Goal: Communication & Community: Answer question/provide support

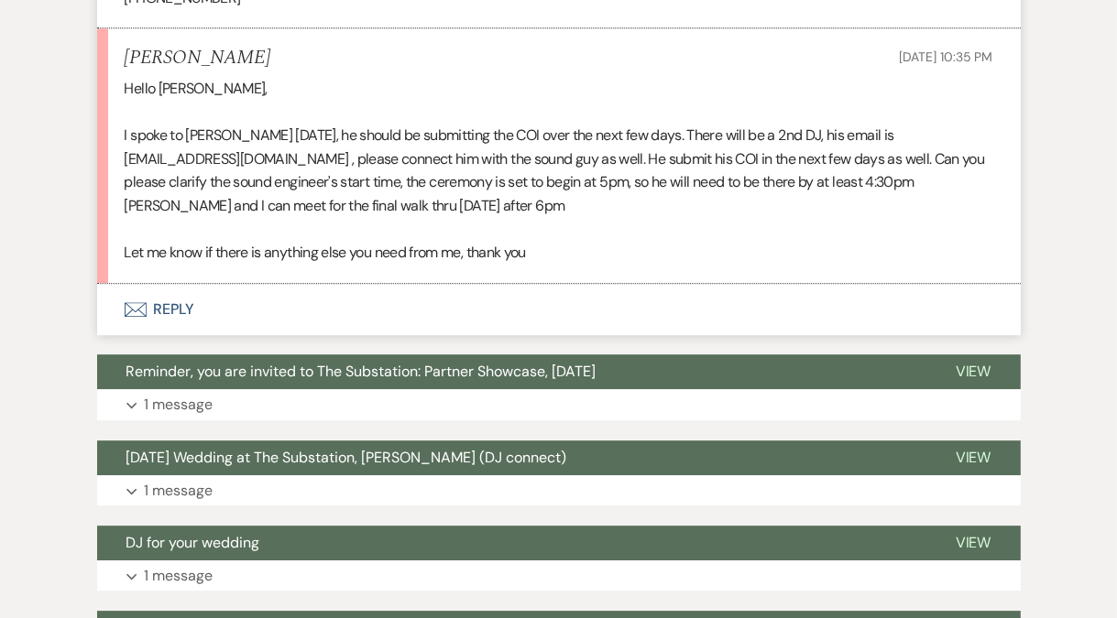
scroll to position [4127, 0]
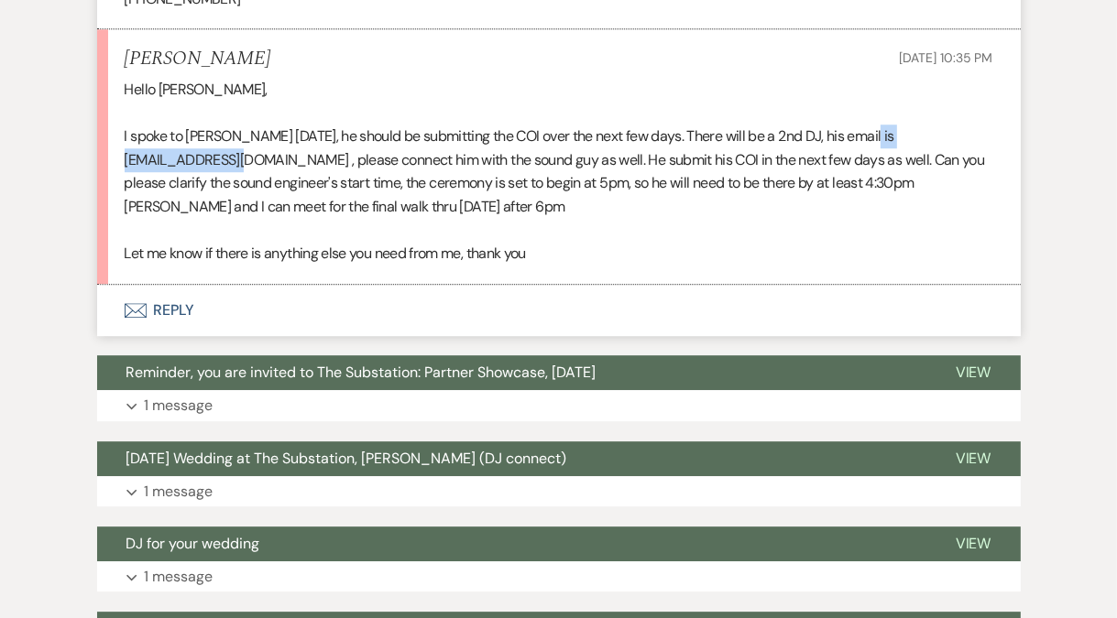
drag, startPoint x: 272, startPoint y: 136, endPoint x: 113, endPoint y: 145, distance: 159.6
click at [113, 145] on li "[PERSON_NAME] [DATE] 10:35 PM Hello [PERSON_NAME], I spoke to [PERSON_NAME] [DA…" at bounding box center [558, 157] width 923 height 256
copy p "[EMAIL_ADDRESS][DOMAIN_NAME]"
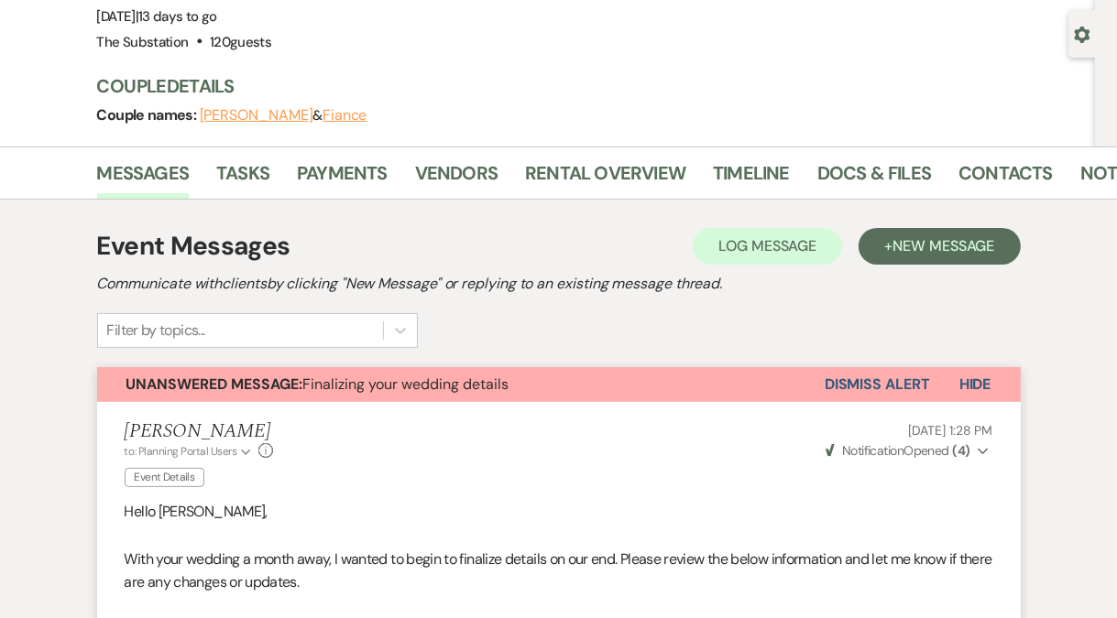
scroll to position [0, 0]
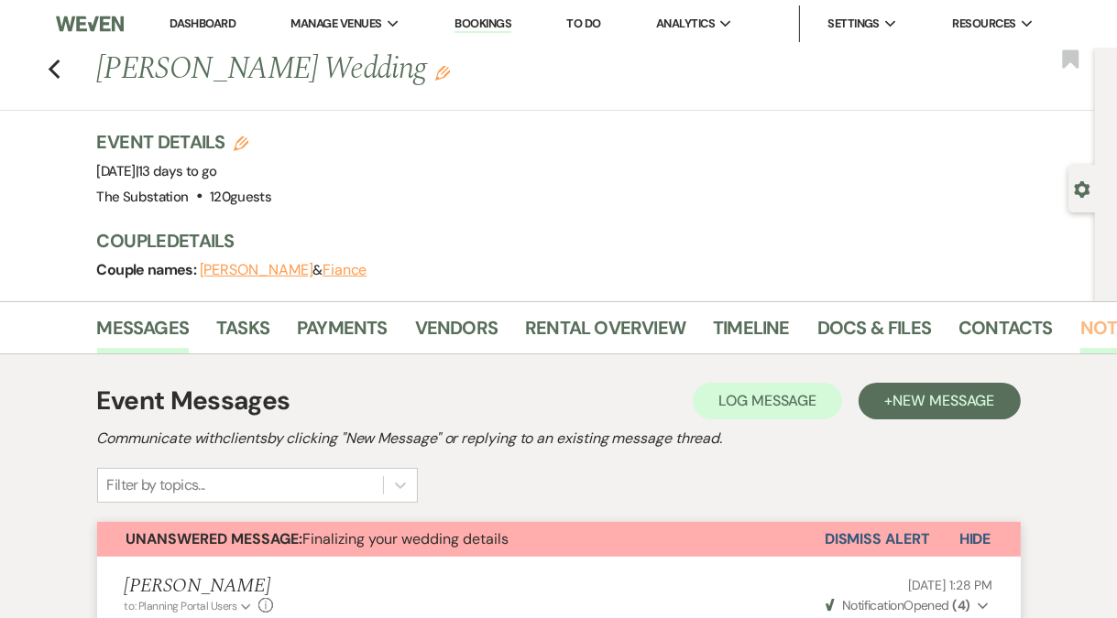
click at [1080, 319] on link "Notes" at bounding box center [1109, 333] width 58 height 40
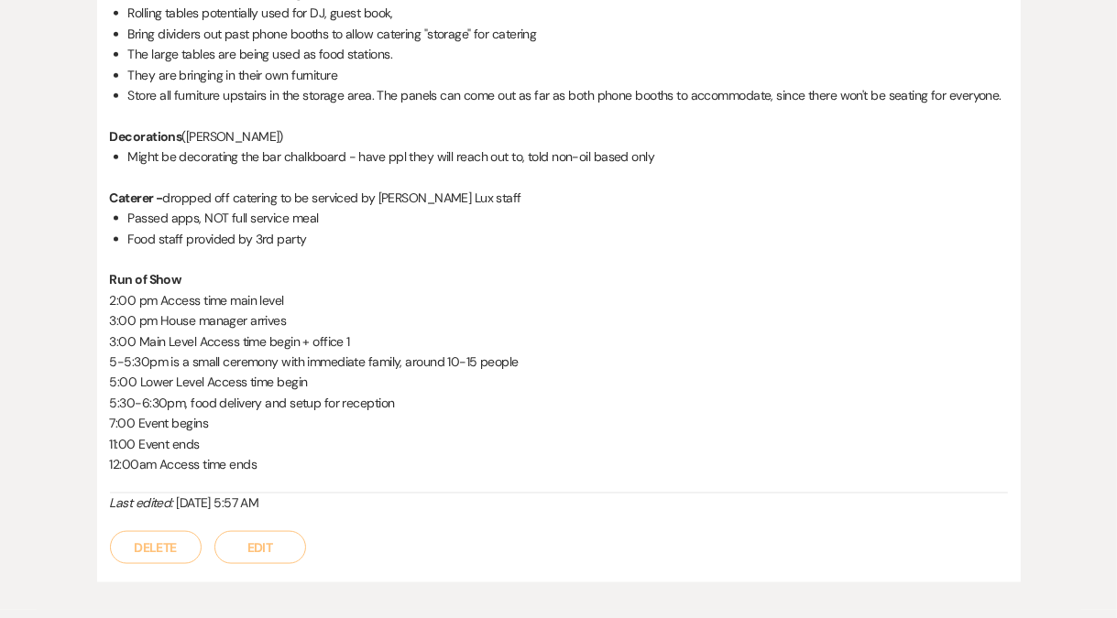
scroll to position [1885, 0]
click at [270, 545] on button "Edit" at bounding box center [260, 546] width 92 height 33
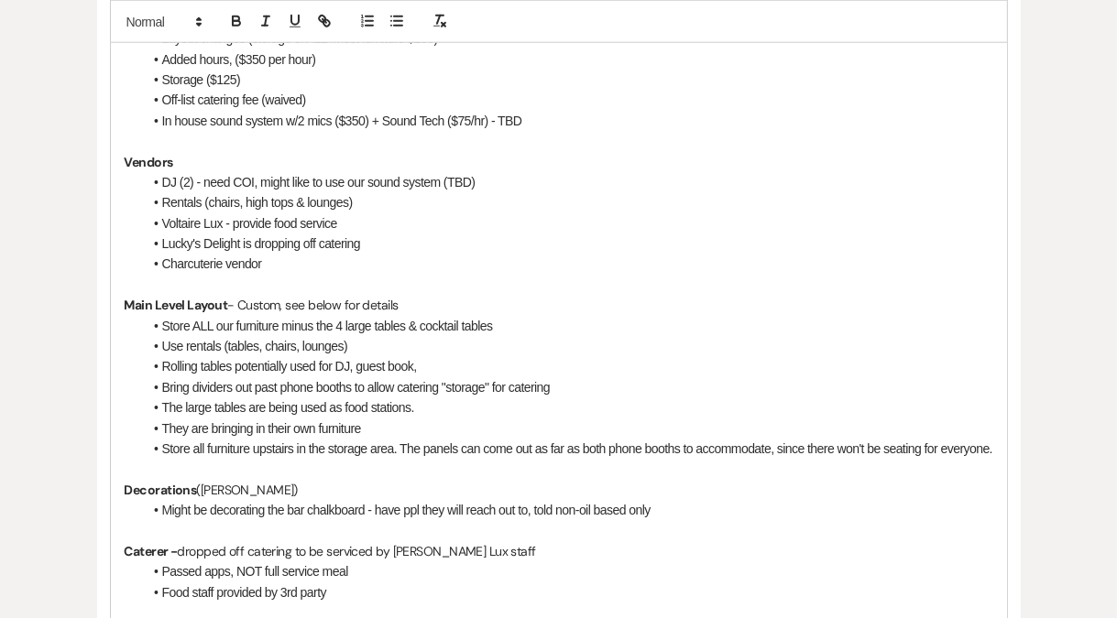
scroll to position [1552, 0]
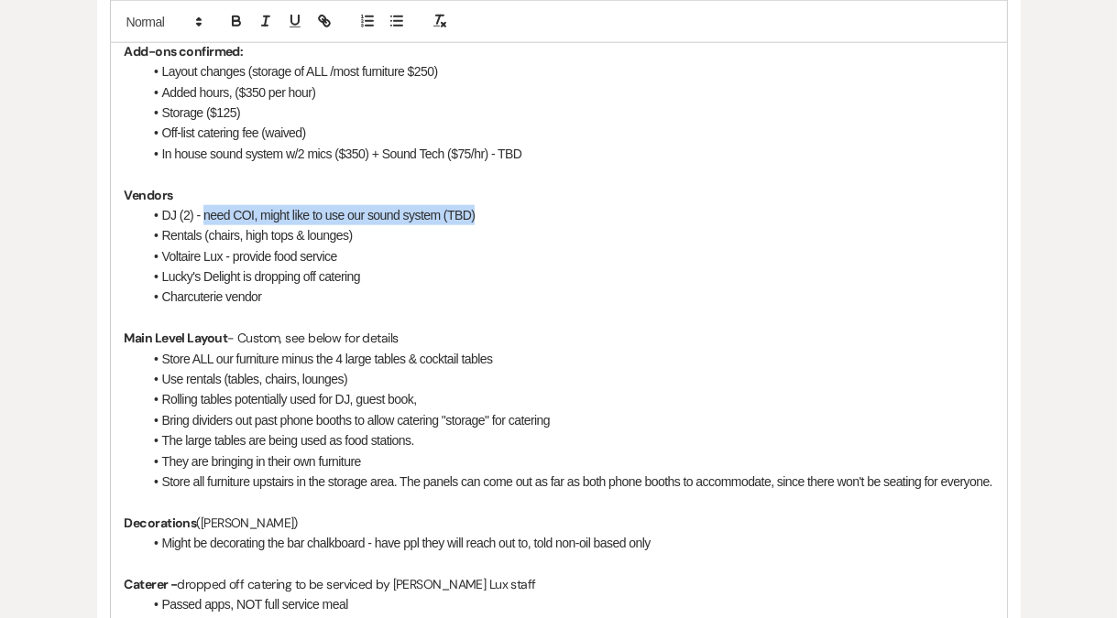
drag, startPoint x: 202, startPoint y: 213, endPoint x: 500, endPoint y: 216, distance: 298.6
click at [500, 216] on li "DJ (2) - need COI, might like to use our sound system (TBD)" at bounding box center [568, 215] width 850 height 20
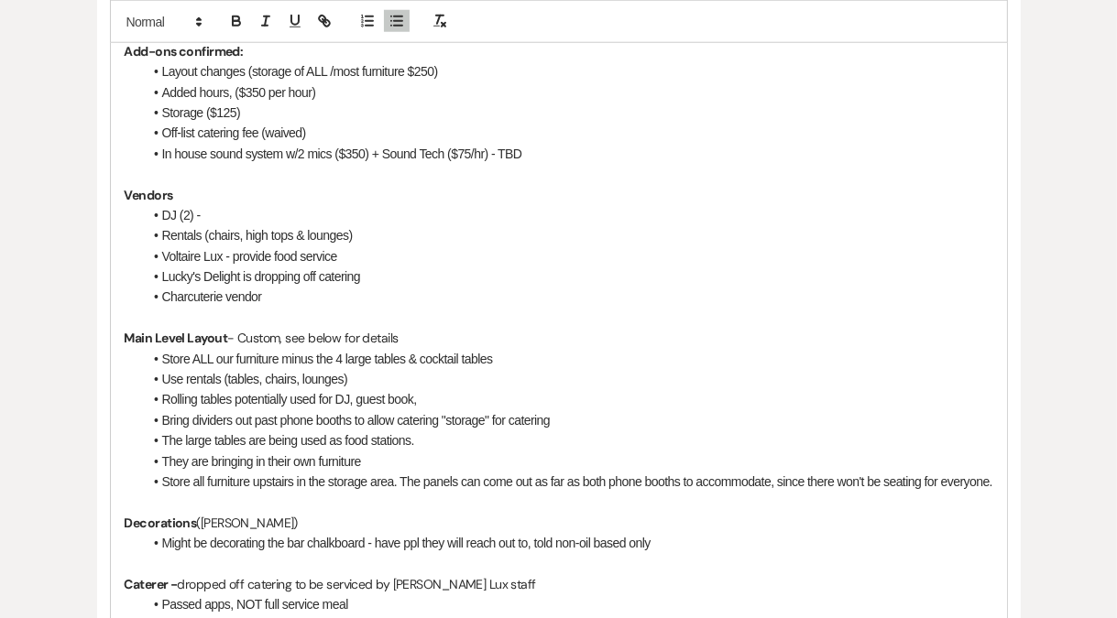
click at [488, 379] on li "Use rentals (tables, chairs, lounges)" at bounding box center [568, 379] width 850 height 20
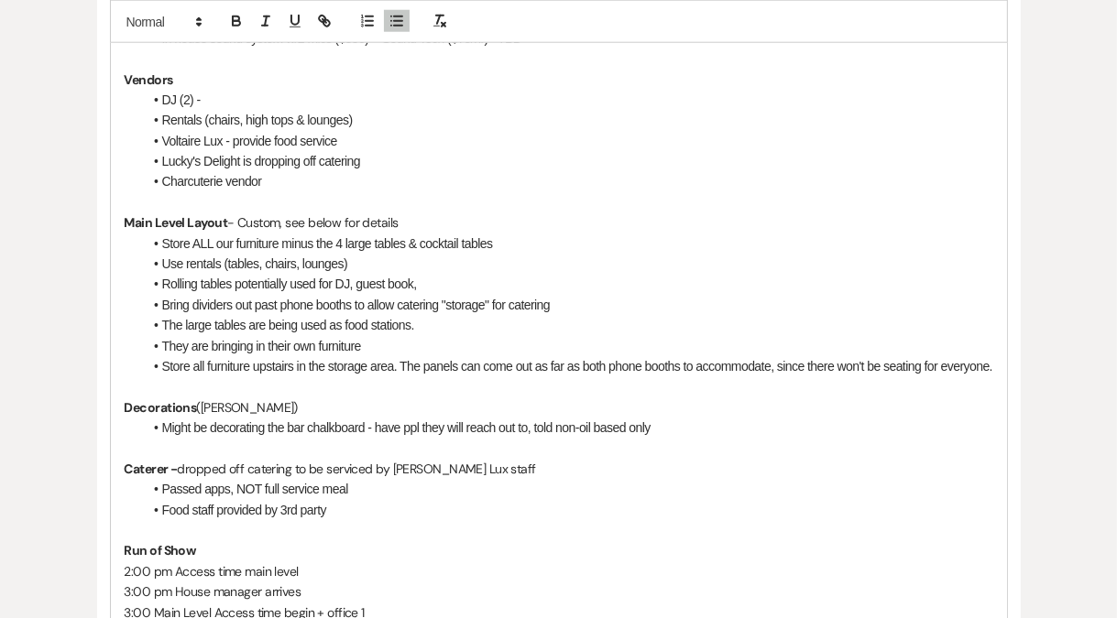
scroll to position [2093, 0]
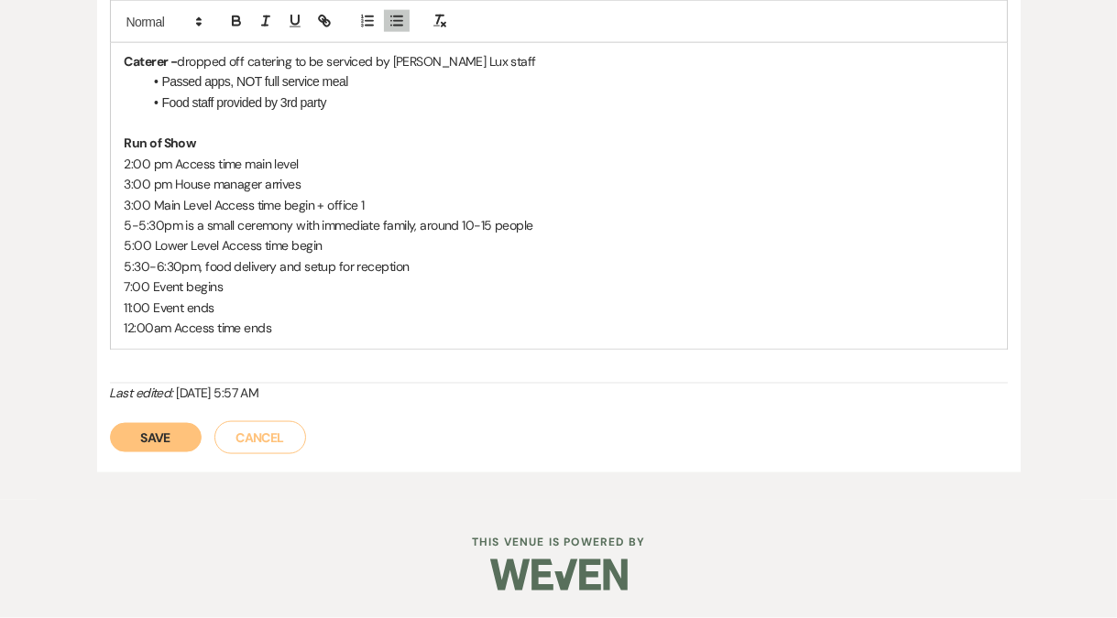
click at [156, 442] on button "Save" at bounding box center [156, 437] width 92 height 29
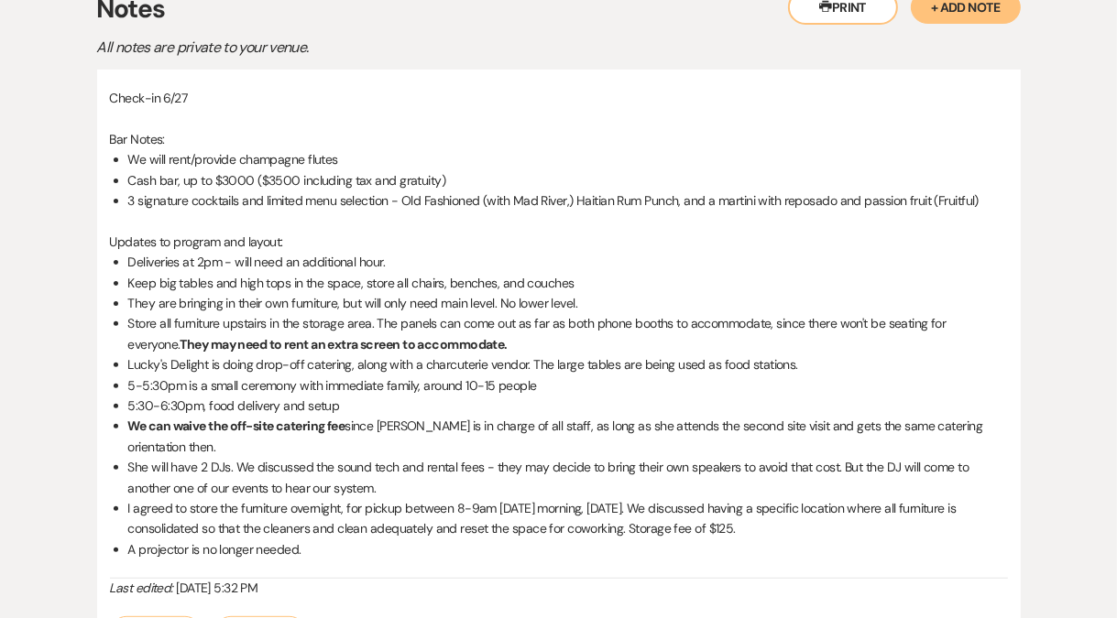
scroll to position [0, 0]
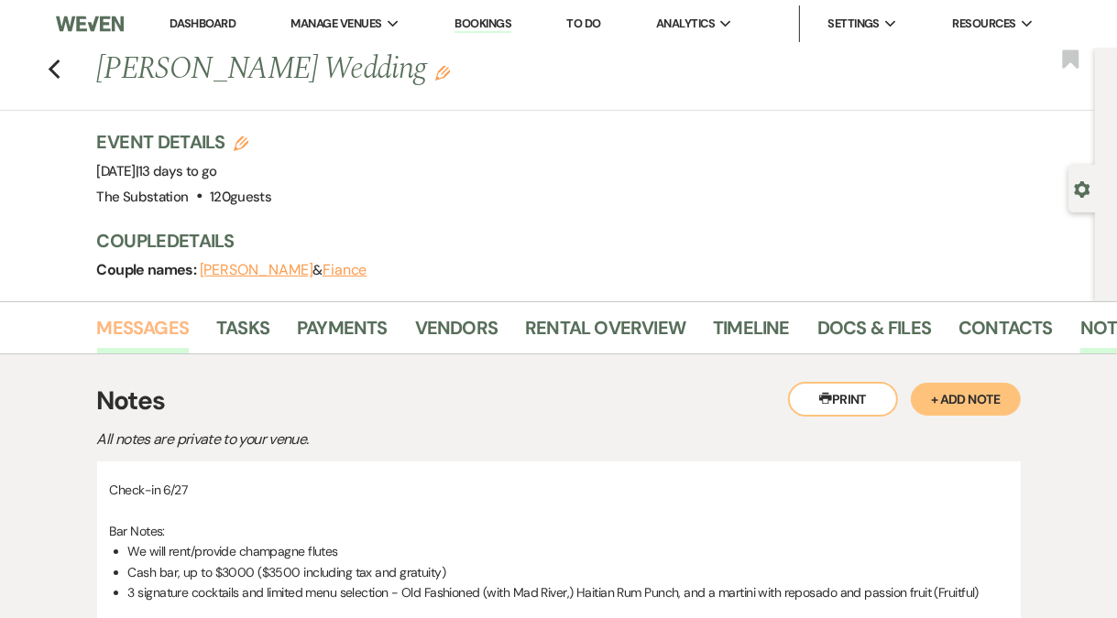
click at [150, 322] on link "Messages" at bounding box center [143, 333] width 93 height 40
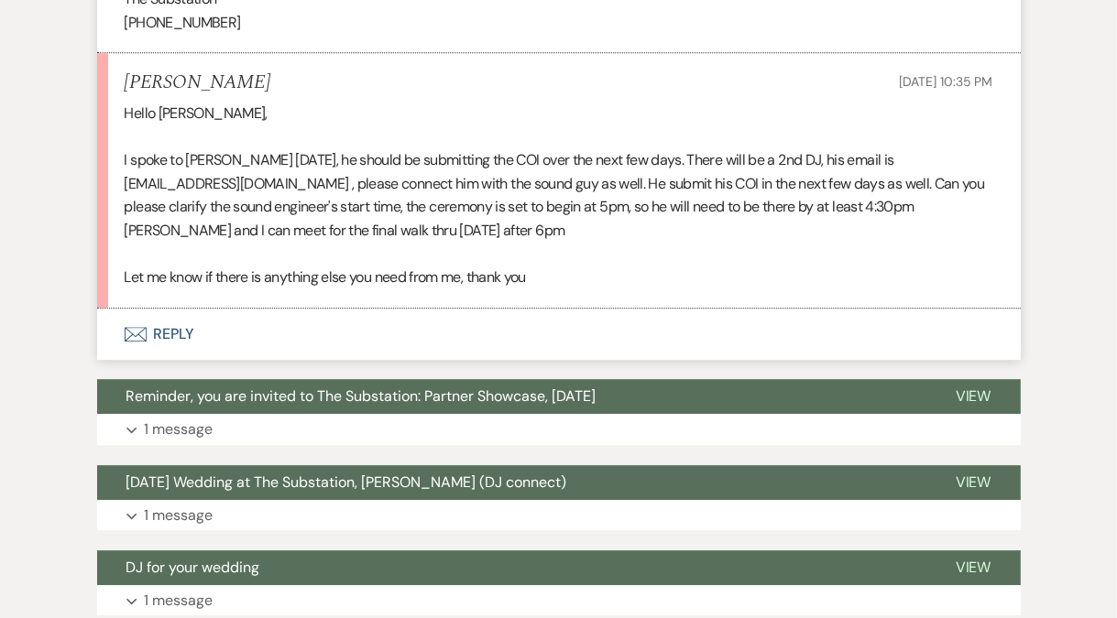
scroll to position [4103, 0]
drag, startPoint x: 121, startPoint y: 160, endPoint x: 271, endPoint y: 164, distance: 150.3
click at [271, 164] on li "Gina Patterson Aug 12, 2025, 10:35 PM Hello Vickie, I spoke to DJ Jacques today…" at bounding box center [558, 181] width 923 height 256
copy p "imoxmighty@gmail.com"
click at [173, 309] on button "Envelope Reply" at bounding box center [558, 334] width 923 height 51
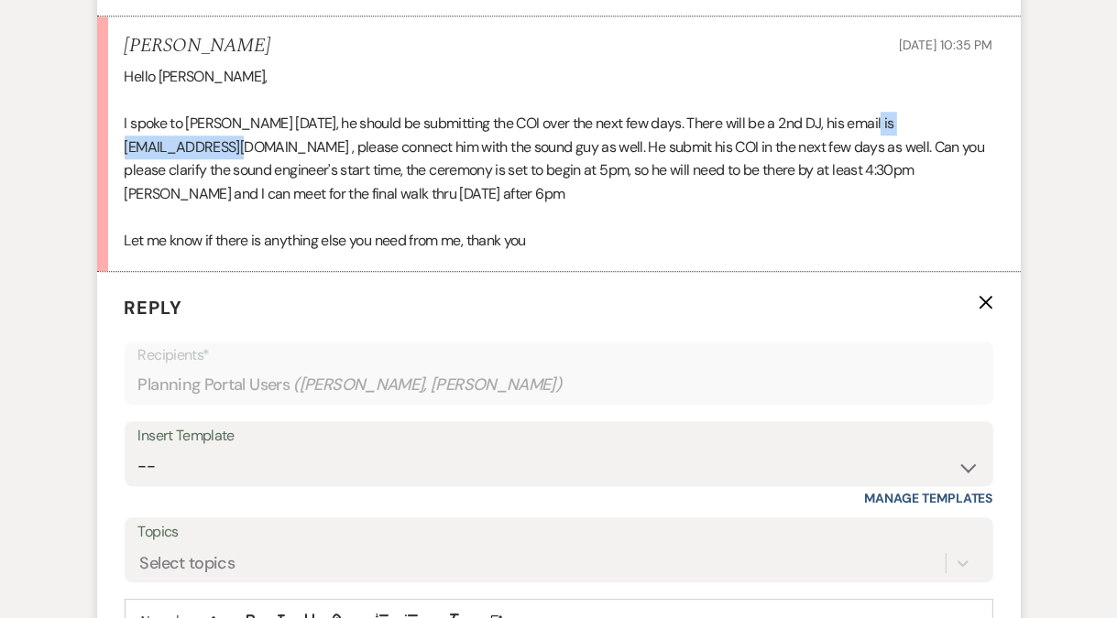
scroll to position [4443, 0]
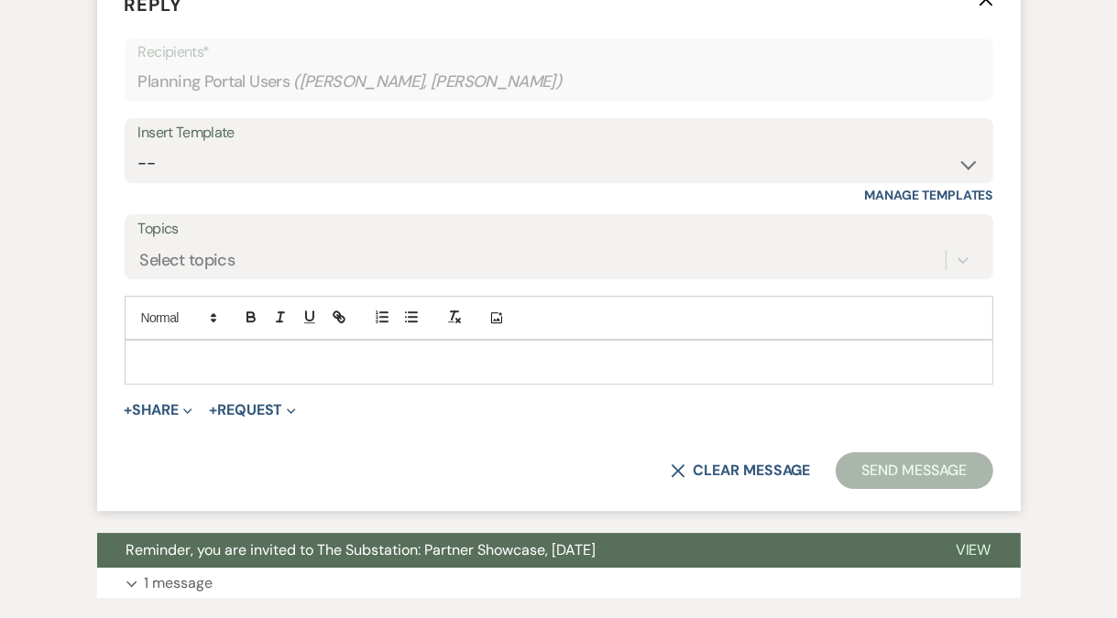
click at [235, 352] on p at bounding box center [558, 362] width 839 height 20
click at [259, 146] on select "-- Weven Planning Portal Introduction (Booked Events) Follow Up Contract (Pre-B…" at bounding box center [558, 164] width 841 height 36
select select "4505"
click at [138, 146] on select "-- Weven Planning Portal Introduction (Booked Events) Follow Up Contract (Pre-B…" at bounding box center [558, 164] width 841 height 36
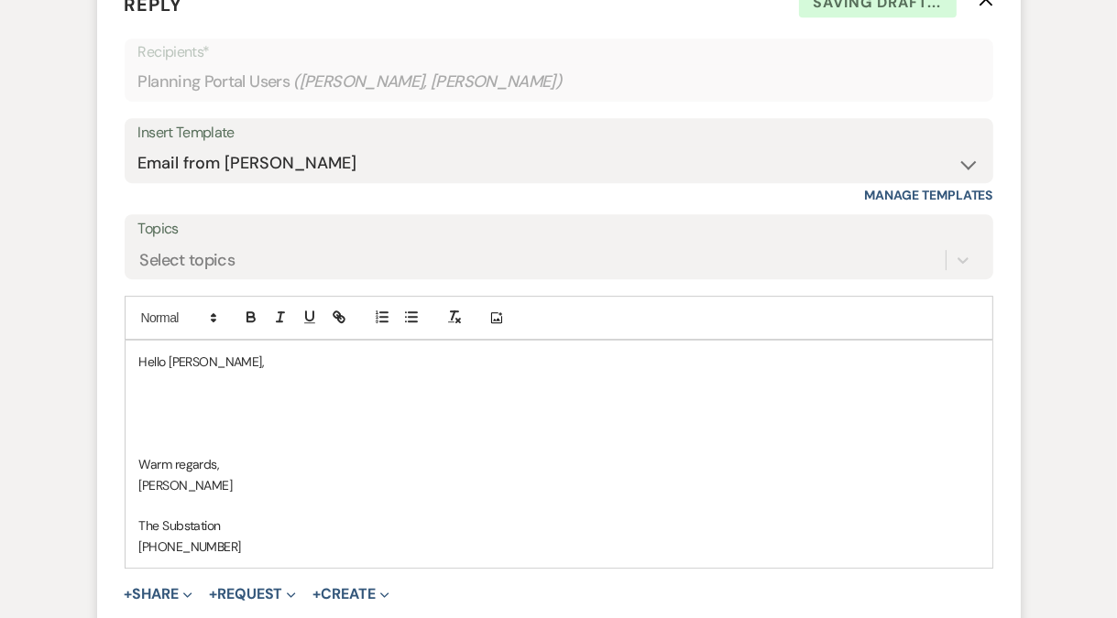
click at [197, 393] on p at bounding box center [558, 403] width 839 height 20
paste div
drag, startPoint x: 202, startPoint y: 377, endPoint x: 157, endPoint y: 384, distance: 46.2
click at [157, 393] on p "need COI" at bounding box center [558, 403] width 839 height 20
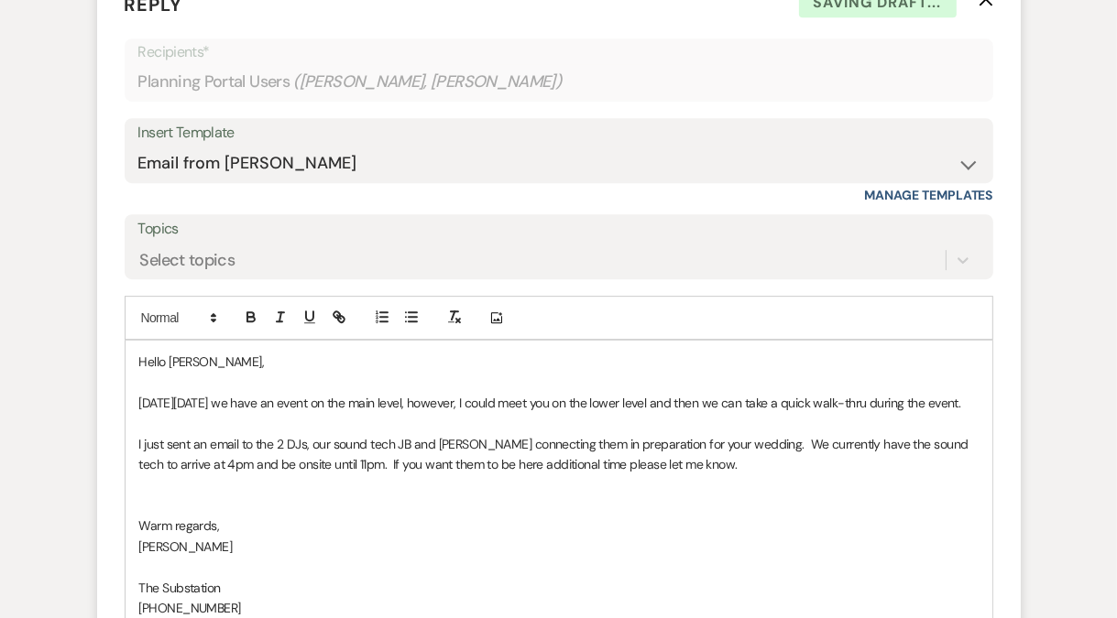
click at [478, 393] on p "On Wednesday, August 20 we have an event on the main level, however, I could me…" at bounding box center [558, 403] width 839 height 20
click at [507, 393] on p "On Wednesday, August 20 we have an event on the main level; however, I could me…" at bounding box center [558, 403] width 839 height 20
click at [553, 393] on p "On Wednesday, August 20 we have an event on the main level; however, I could me…" at bounding box center [558, 403] width 839 height 20
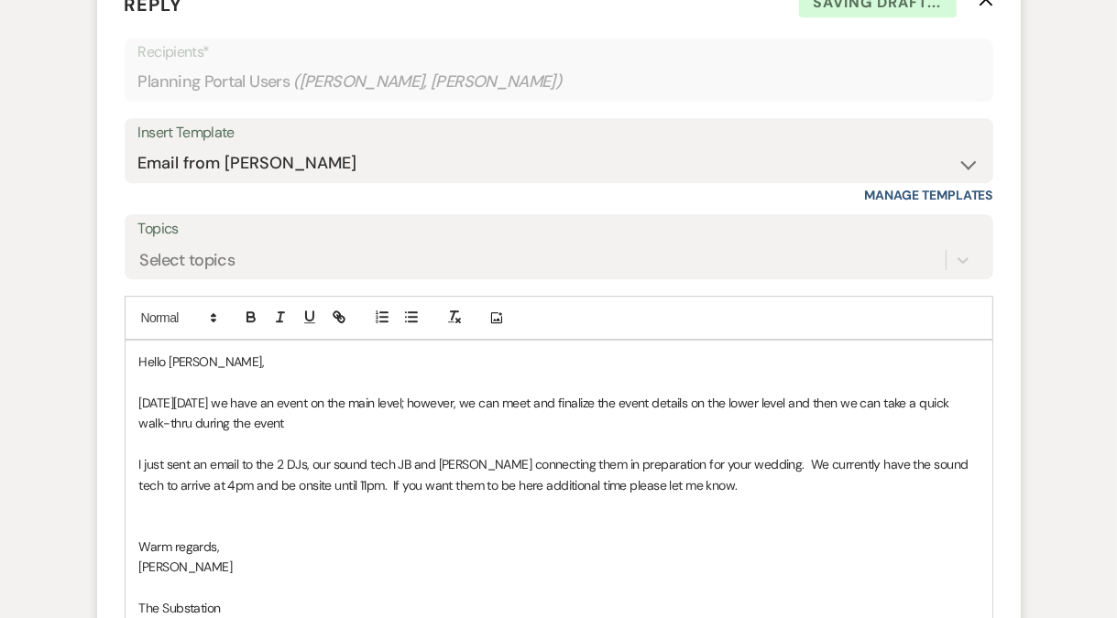
click at [236, 401] on p "On Wednesday, August 20 we have an event on the main level; however, we can mee…" at bounding box center [558, 413] width 839 height 41
click at [841, 398] on p "On Wednesday, August 20 we have an event on the main level; however, we can mee…" at bounding box center [558, 413] width 839 height 41
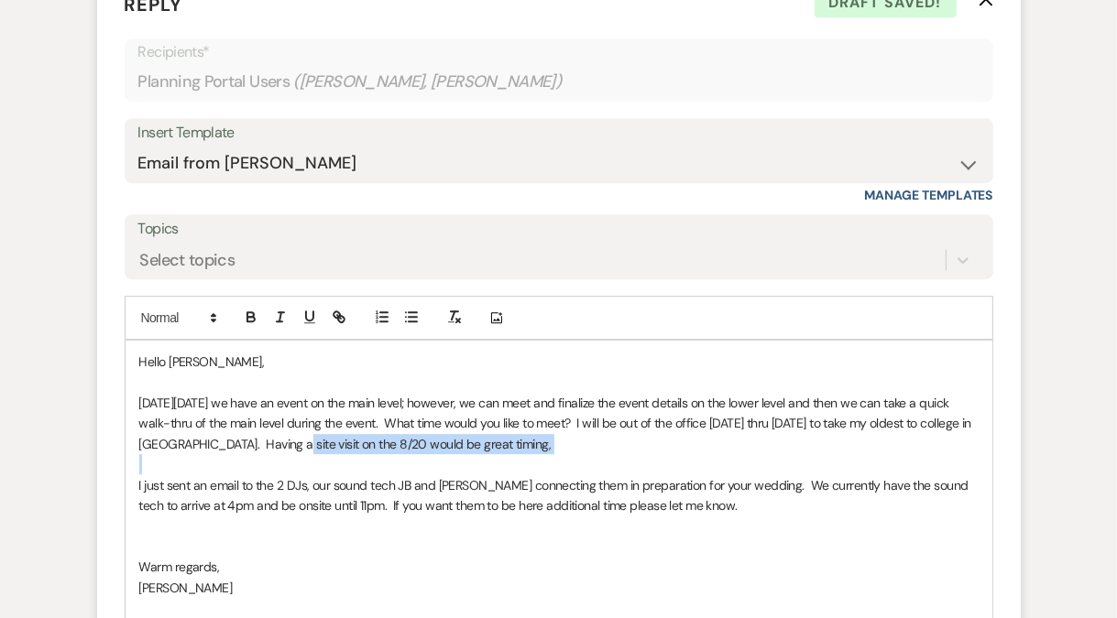
drag, startPoint x: 289, startPoint y: 421, endPoint x: 562, endPoint y: 432, distance: 273.2
click at [562, 432] on div "Hello Gina, On Wednesday, August 20 we have an event on the main level; however…" at bounding box center [558, 506] width 867 height 330
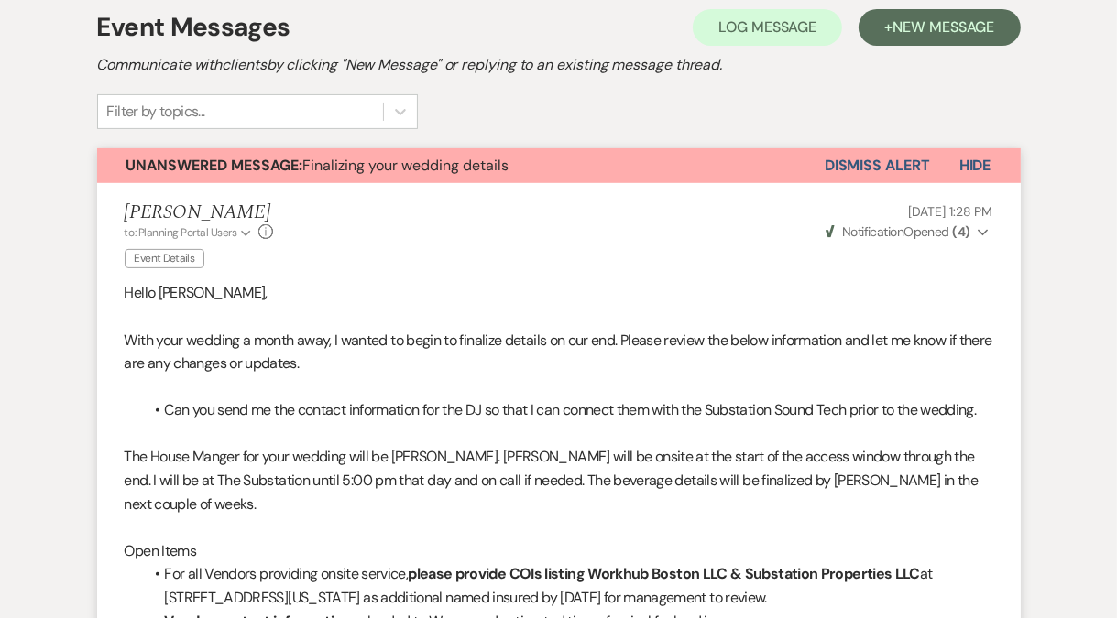
scroll to position [0, 0]
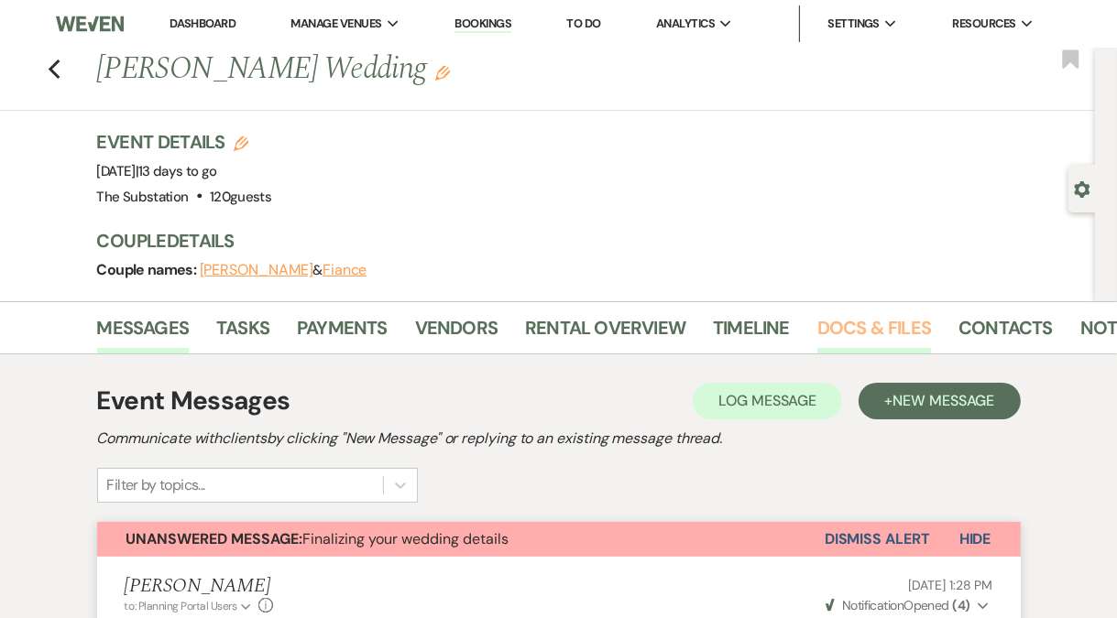
click at [869, 327] on link "Docs & Files" at bounding box center [874, 333] width 114 height 40
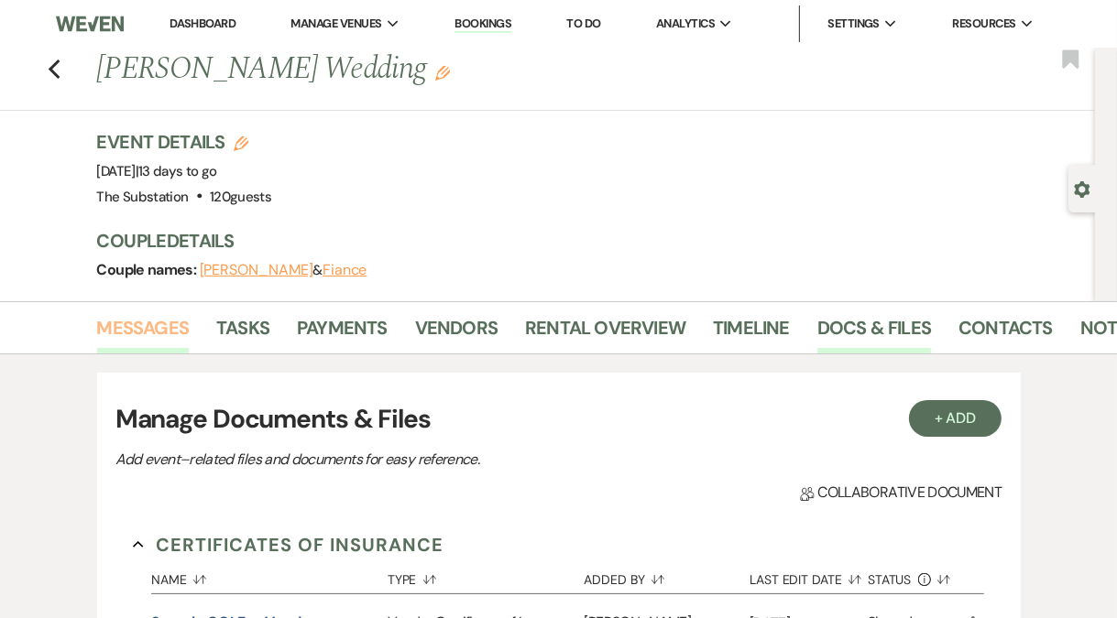
click at [127, 329] on link "Messages" at bounding box center [143, 333] width 93 height 40
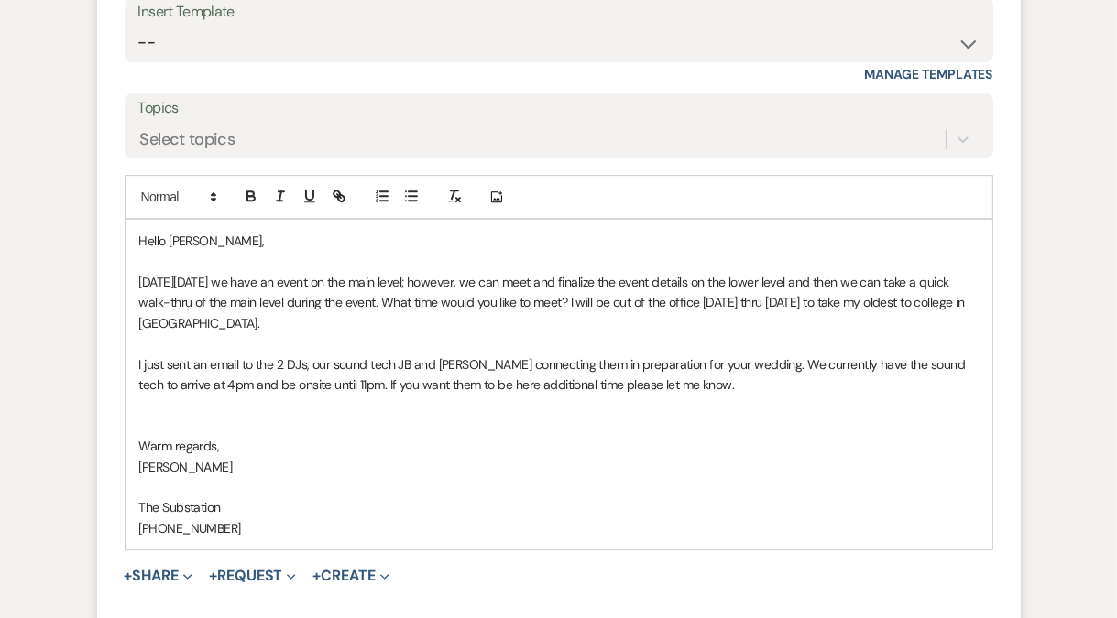
scroll to position [4611, 0]
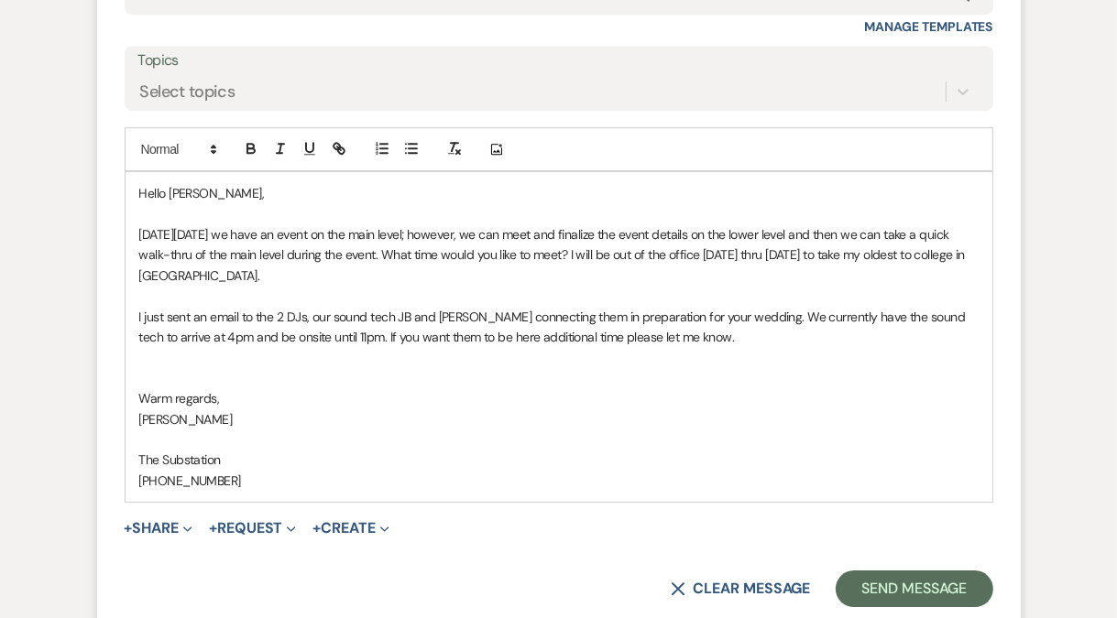
click at [344, 347] on p at bounding box center [558, 357] width 839 height 20
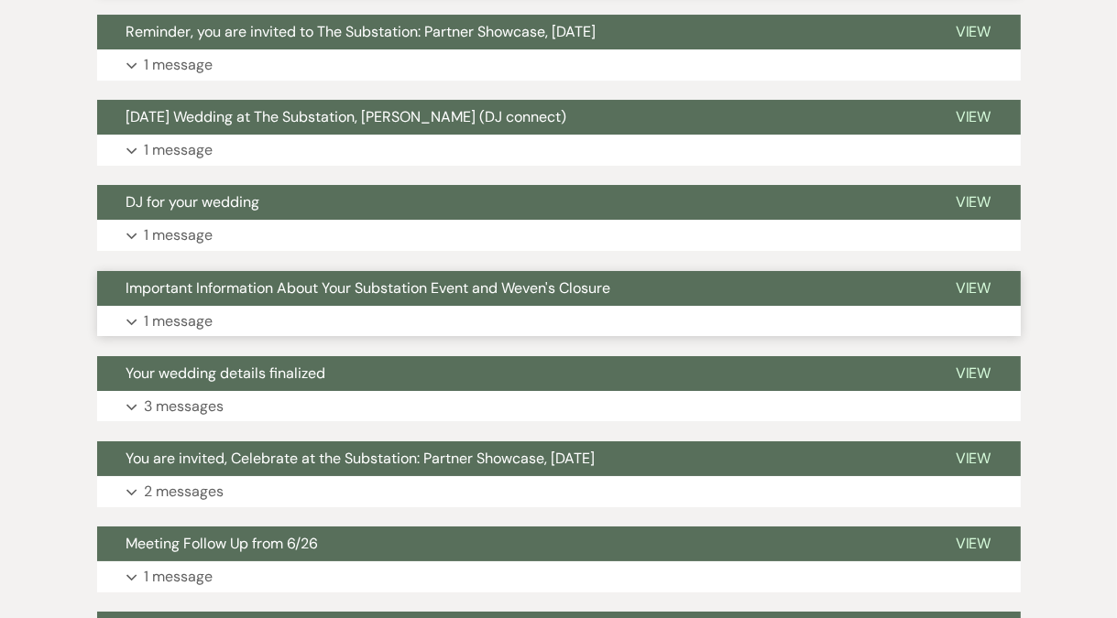
scroll to position [5426, 0]
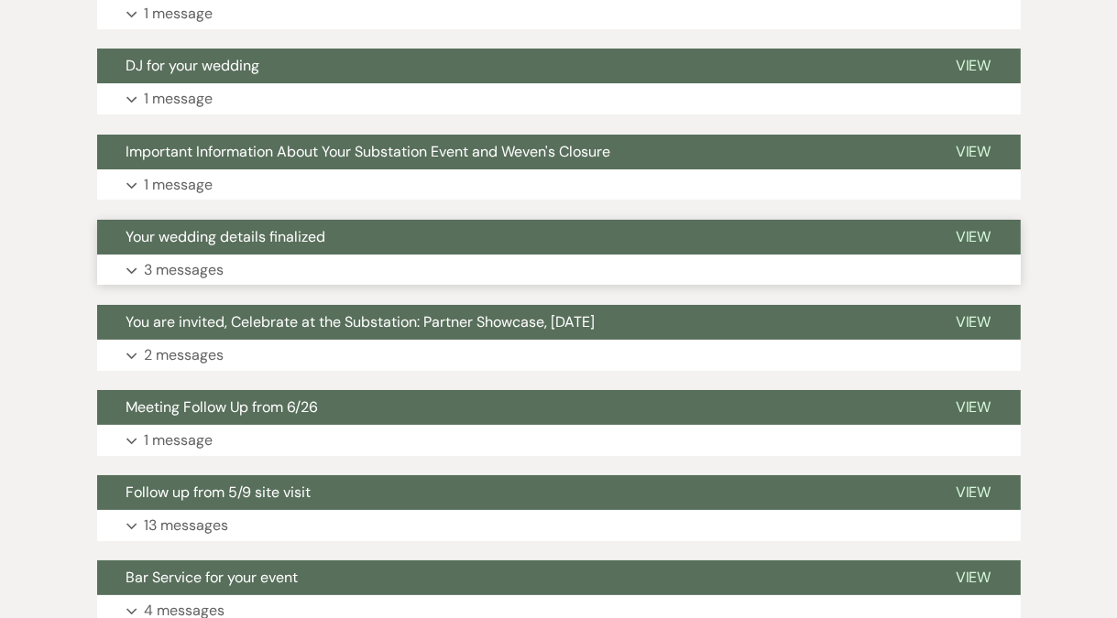
click at [312, 255] on button "Expand 3 messages" at bounding box center [558, 270] width 923 height 31
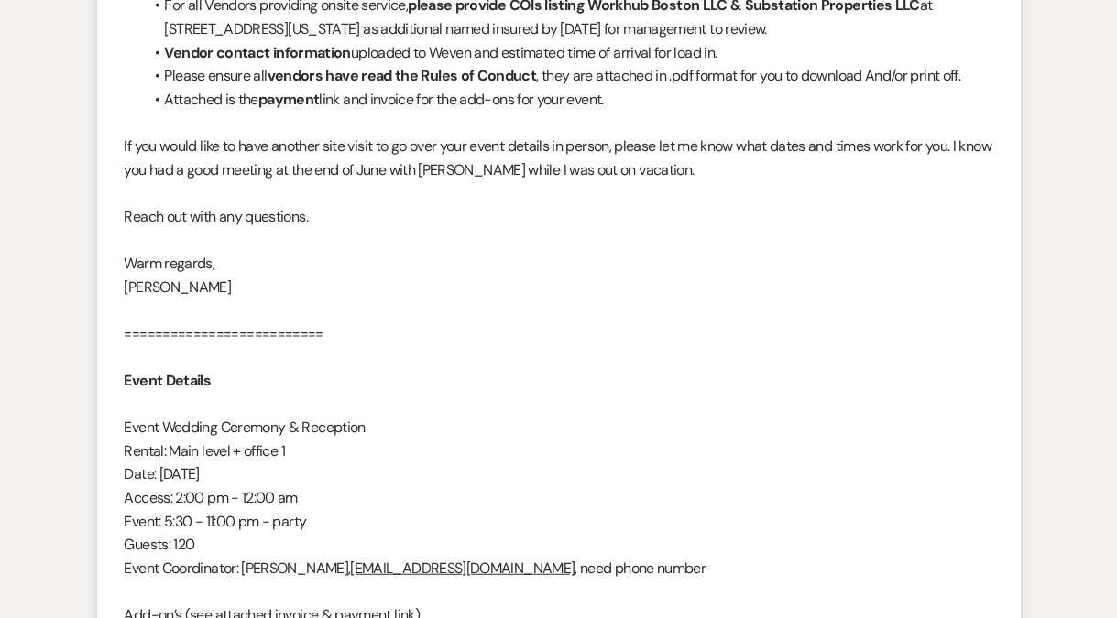
scroll to position [0, 0]
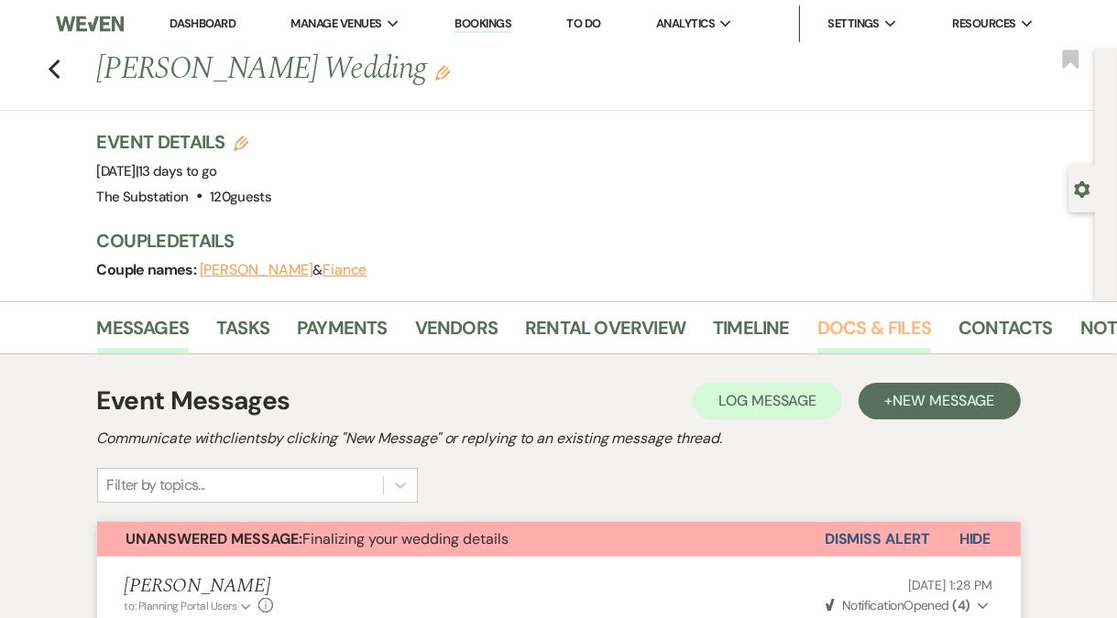
click at [887, 329] on link "Docs & Files" at bounding box center [874, 333] width 114 height 40
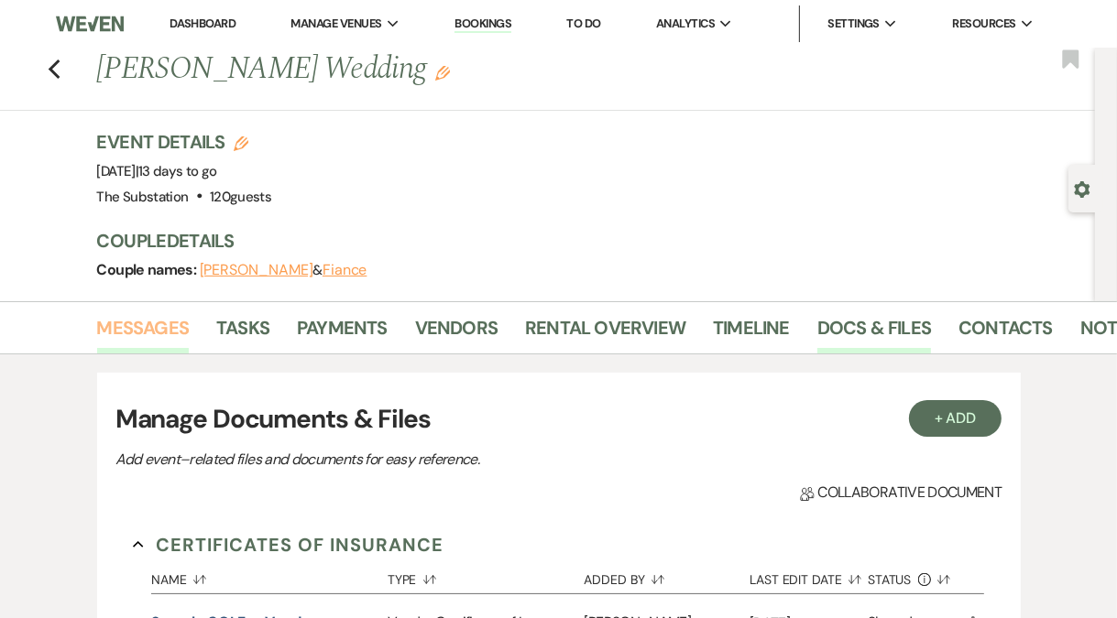
click at [173, 316] on link "Messages" at bounding box center [143, 333] width 93 height 40
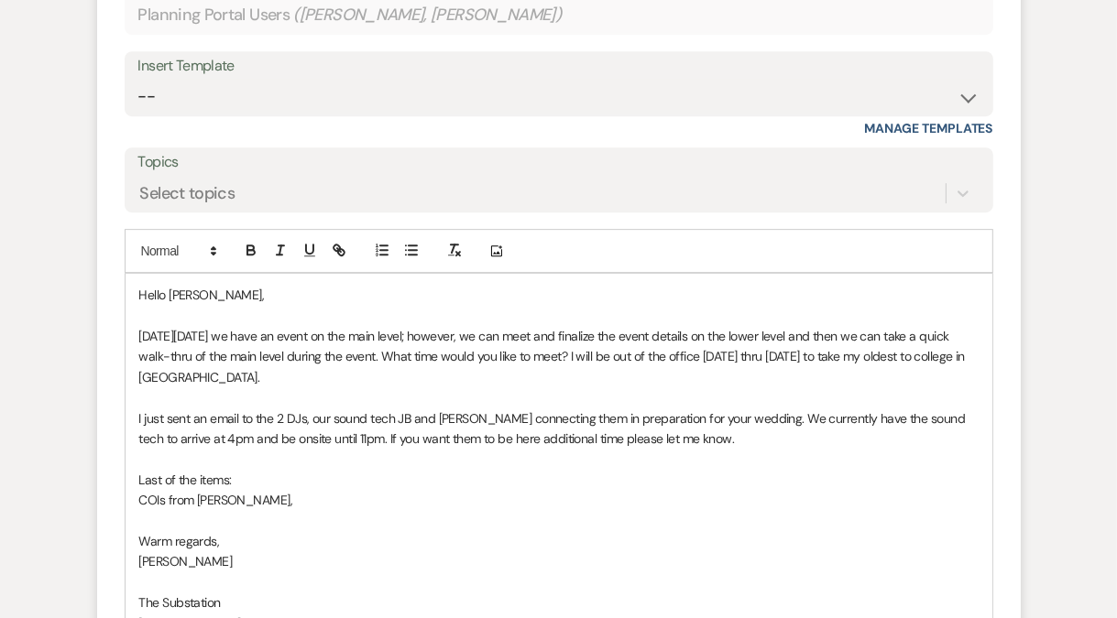
scroll to position [4799, 0]
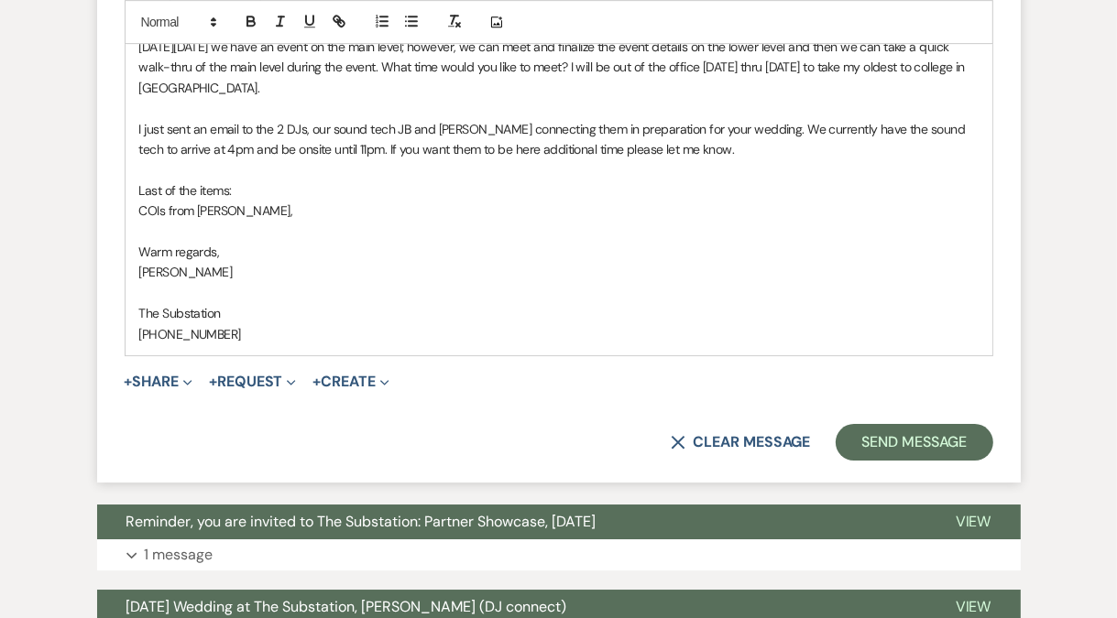
click at [296, 201] on p "COIs from Stephanie," at bounding box center [558, 211] width 839 height 20
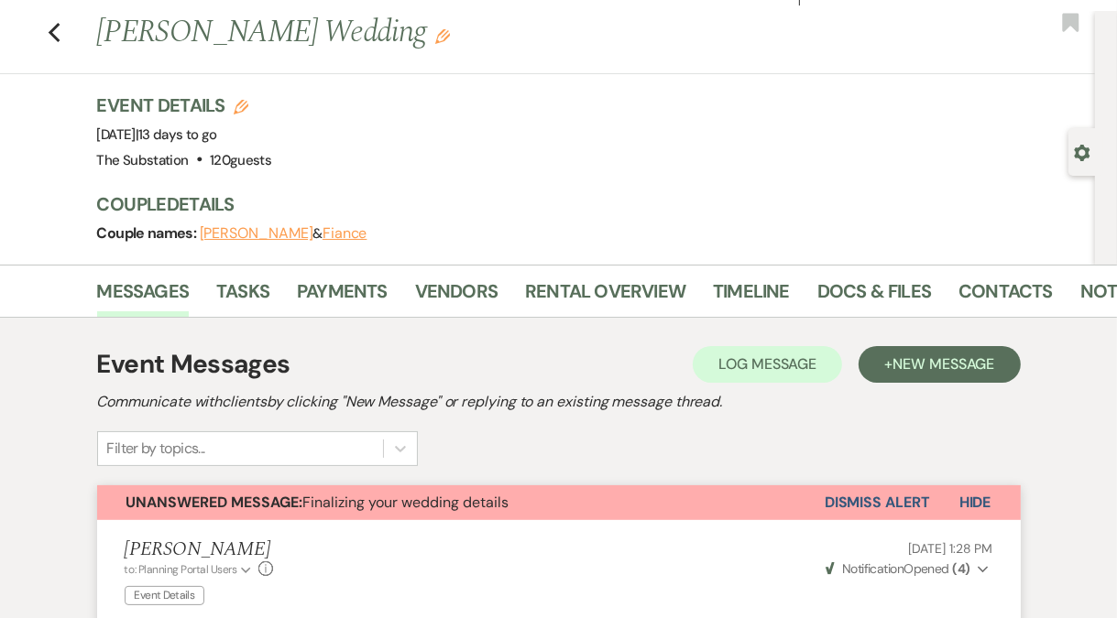
scroll to position [0, 0]
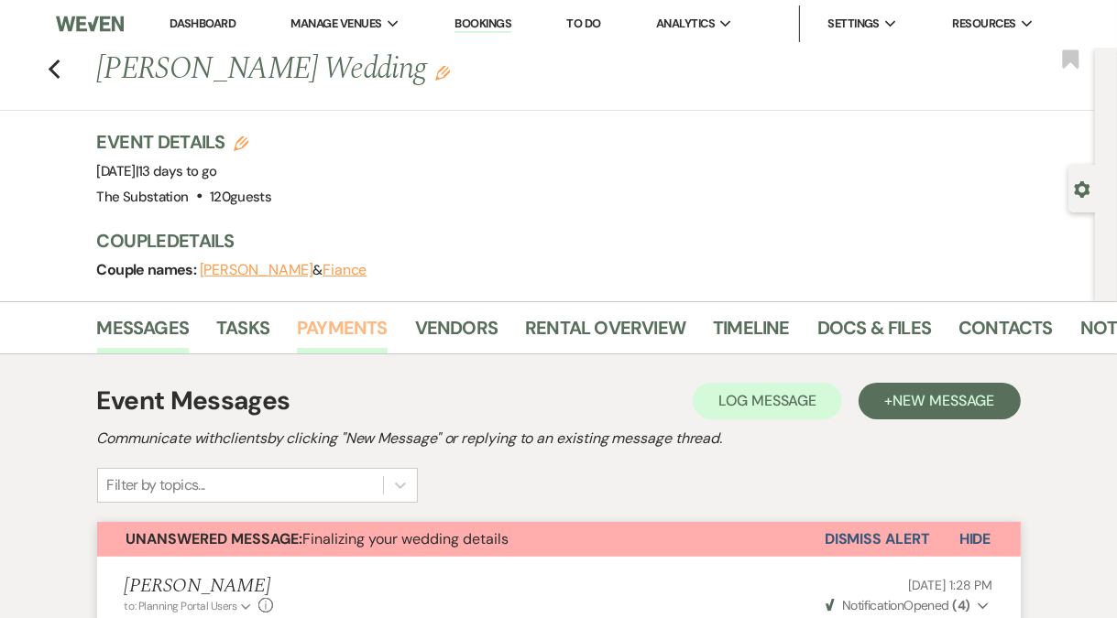
click at [358, 329] on link "Payments" at bounding box center [342, 333] width 91 height 40
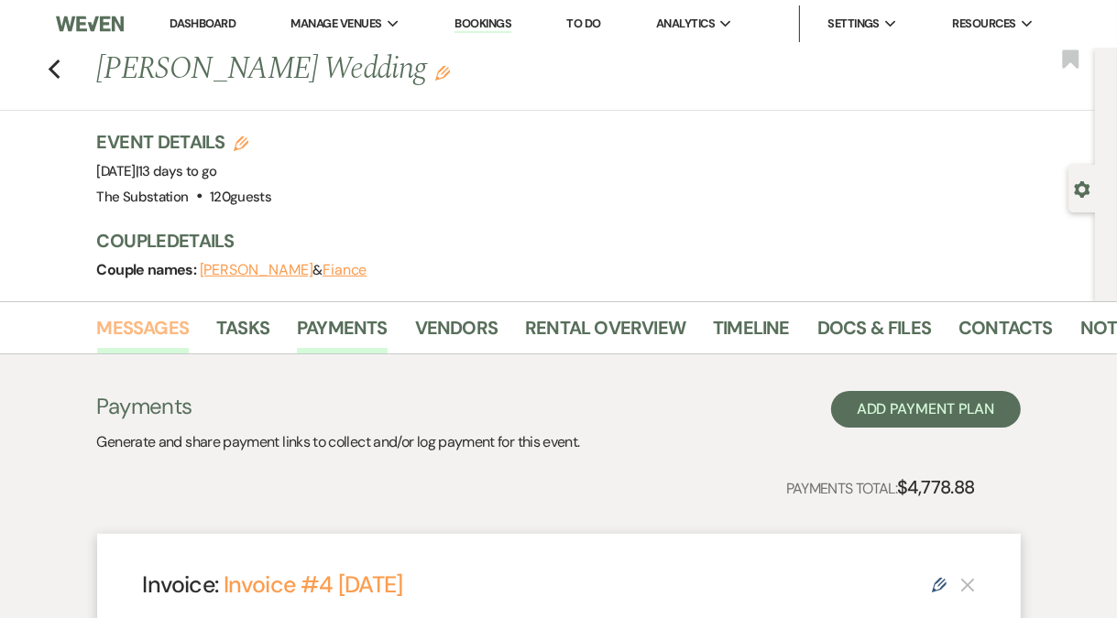
click at [173, 328] on link "Messages" at bounding box center [143, 333] width 93 height 40
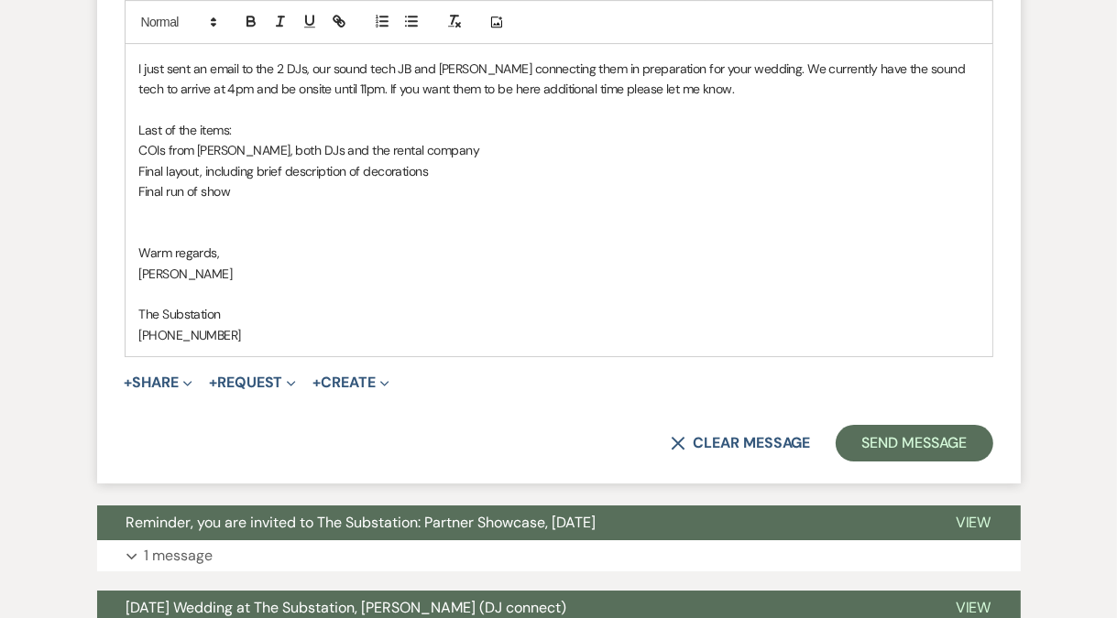
scroll to position [4826, 0]
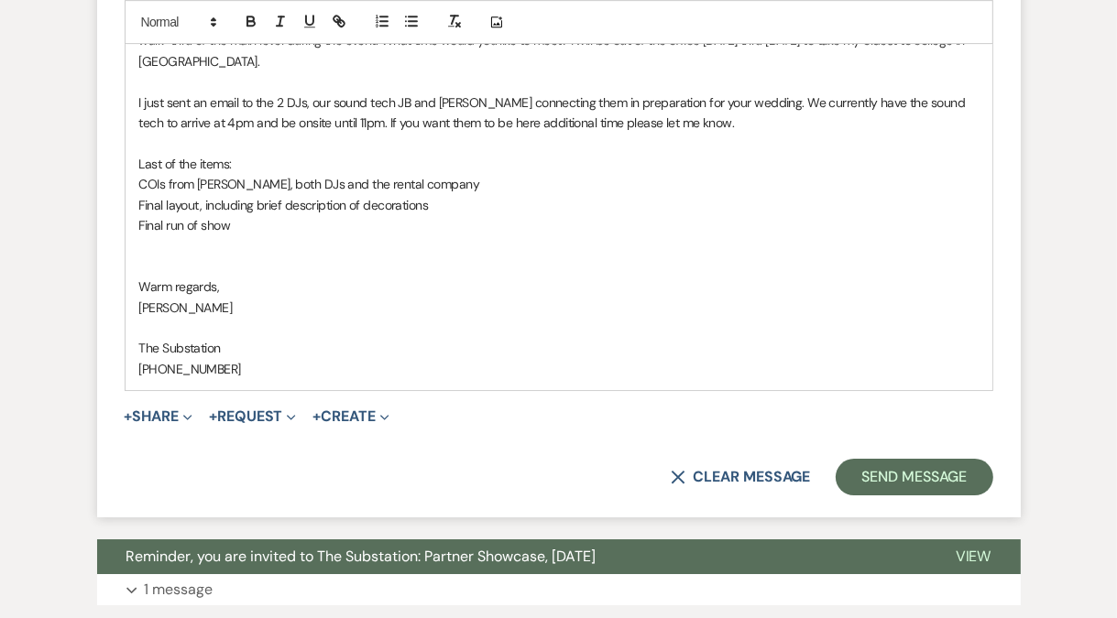
click at [260, 215] on p "Final run of show" at bounding box center [558, 225] width 839 height 20
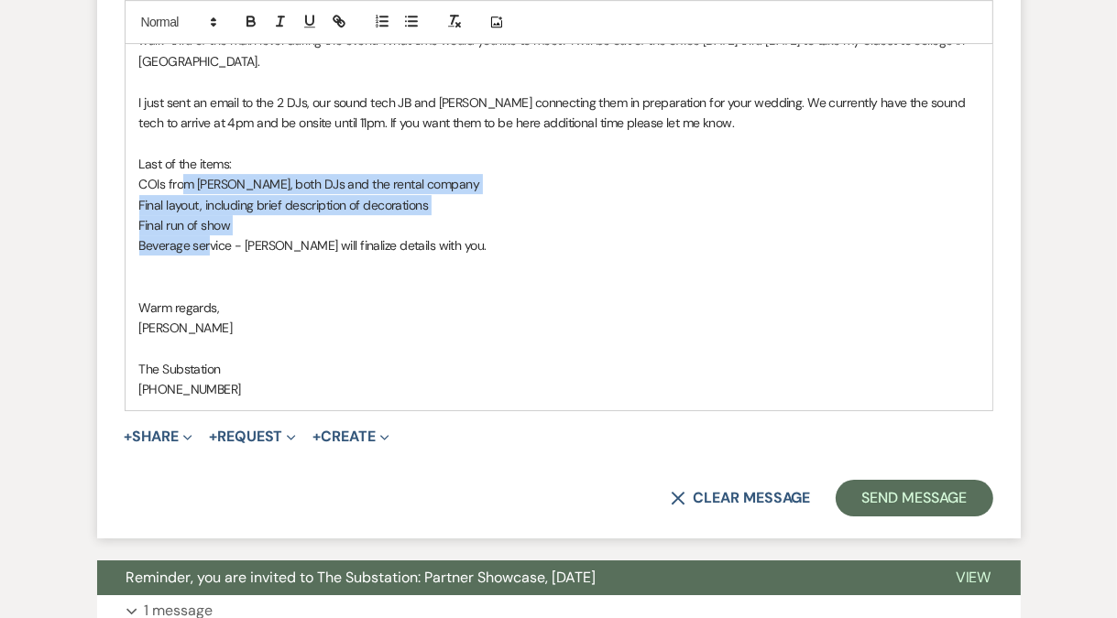
drag, startPoint x: 187, startPoint y: 158, endPoint x: 211, endPoint y: 214, distance: 60.7
click at [211, 214] on div "Hello Gina, On Wednesday, August 20 we have an event on the main level; however…" at bounding box center [558, 184] width 867 height 453
click at [411, 16] on line "button" at bounding box center [413, 16] width 8 height 0
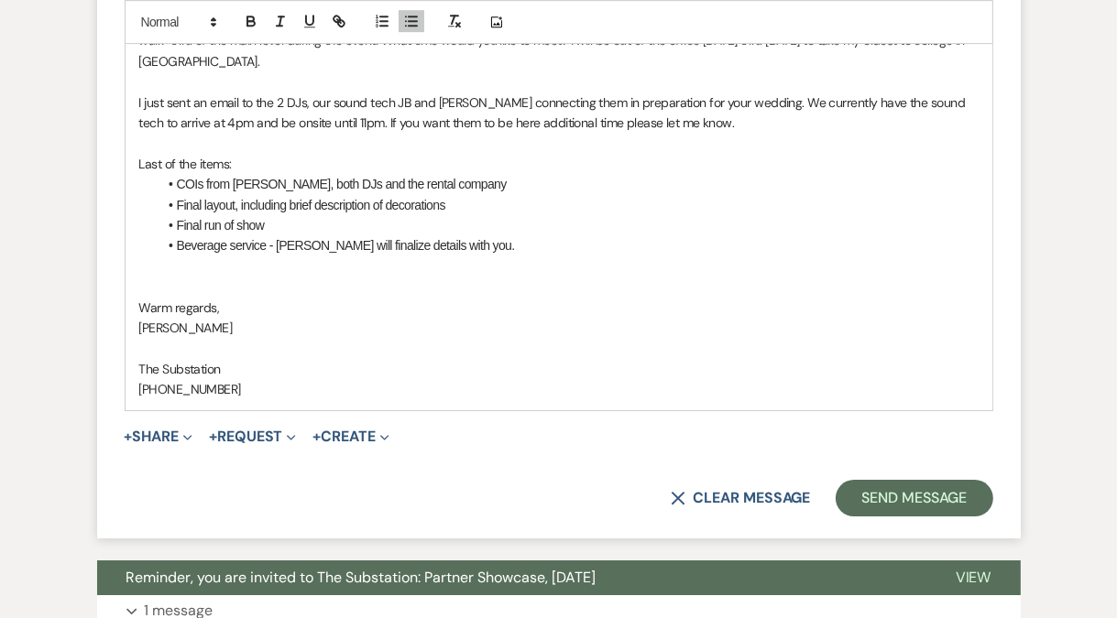
click at [294, 256] on p at bounding box center [558, 266] width 839 height 20
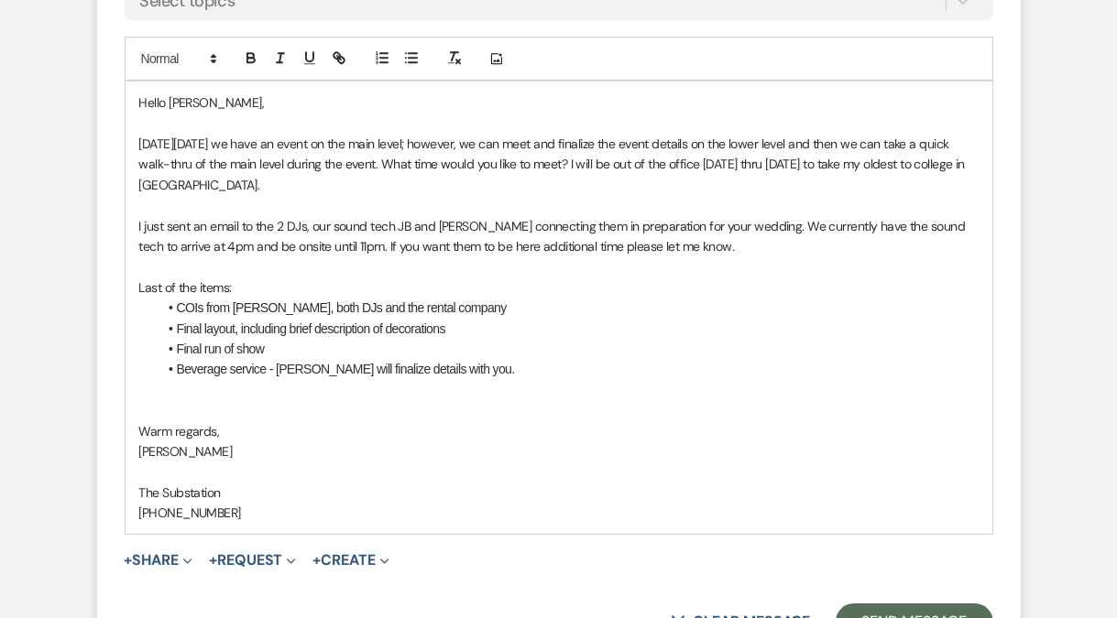
click at [279, 114] on p at bounding box center [558, 124] width 839 height 20
click at [360, 134] on p "Yes, we can meet Wednesday, August 20 we have an event on the main level; howev…" at bounding box center [558, 164] width 839 height 61
click at [637, 134] on p "Yes, we can meet Wednesday, August 20 after 6pm. We do \have an event on the ma…" at bounding box center [558, 164] width 839 height 61
click at [432, 134] on p "Yes, we can meet Wednesday, August 20 after 6pm. We do \have an event on the ma…" at bounding box center [558, 164] width 839 height 61
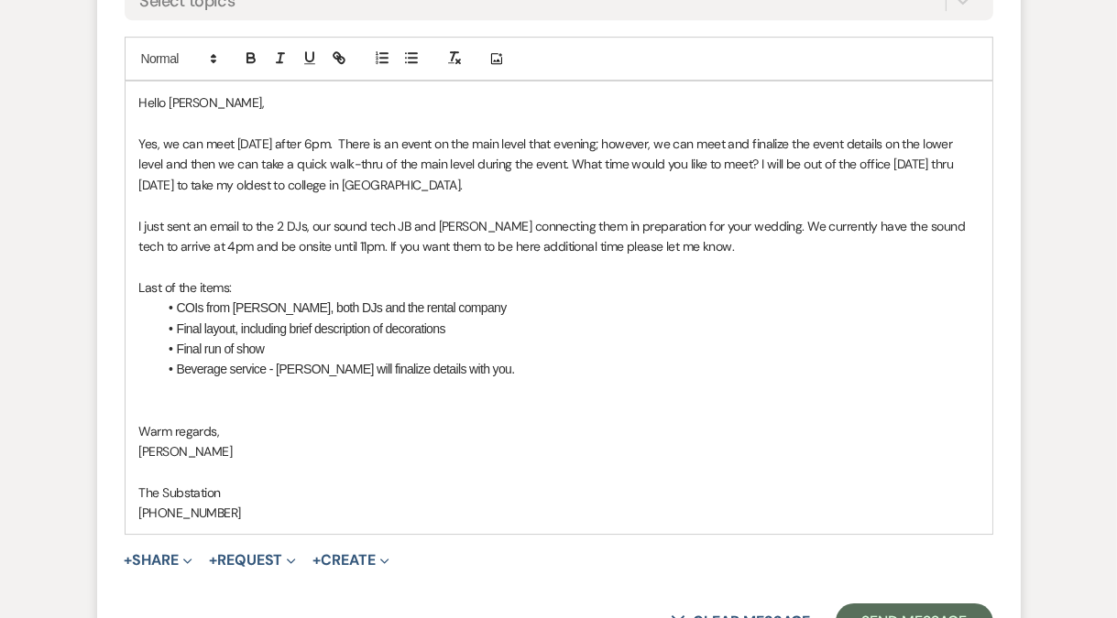
click at [813, 134] on p "Yes, we can meet Wednesday, August 20 after 6pm. There is an event on the main …" at bounding box center [558, 164] width 839 height 61
click at [627, 138] on p "Yes, we can meet Wednesday, August 20 after 6pm. There is an event on the main …" at bounding box center [558, 164] width 839 height 61
drag, startPoint x: 802, startPoint y: 138, endPoint x: 807, endPoint y: 151, distance: 13.6
click at [807, 151] on p "Yes, we can meet Wednesday, August 20 after 6pm. There is an event on the main …" at bounding box center [558, 164] width 839 height 61
drag, startPoint x: 805, startPoint y: 141, endPoint x: 812, endPoint y: 153, distance: 13.5
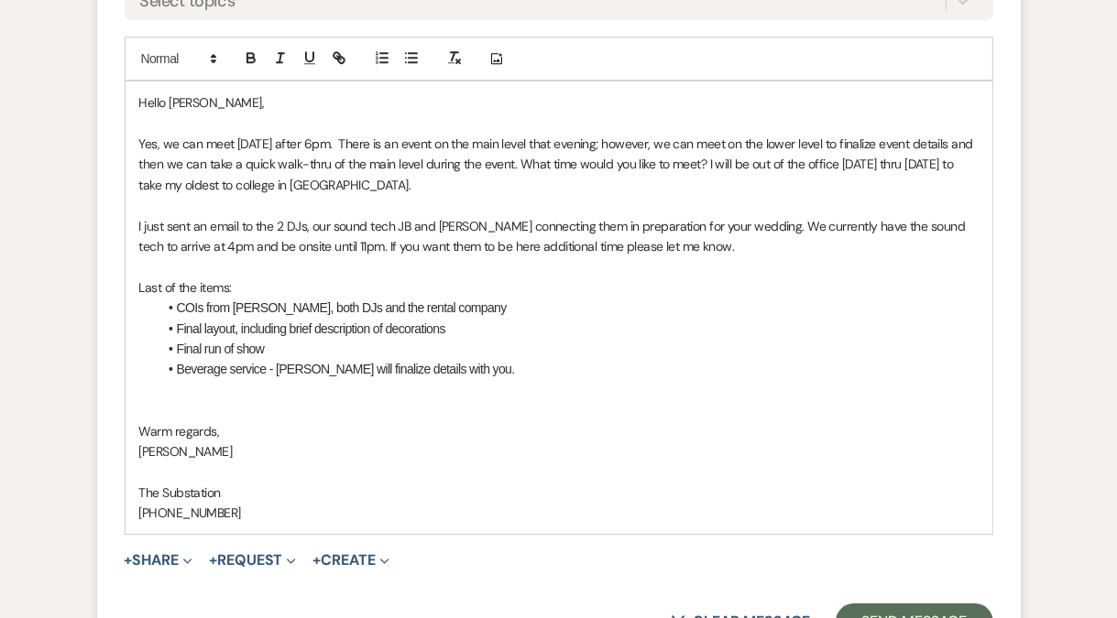
click at [812, 153] on p "Yes, we can meet Wednesday, August 20 after 6pm. There is an event on the main …" at bounding box center [558, 164] width 839 height 61
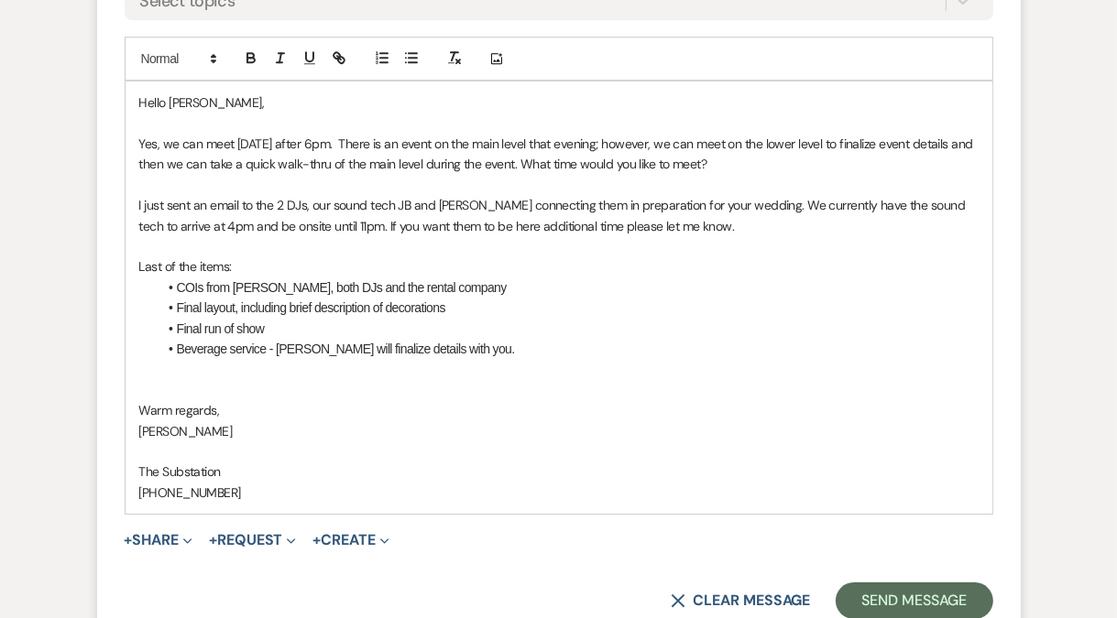
click at [149, 195] on p "I just sent an email to the 2 DJs, our sound tech JB and Stephanie connecting t…" at bounding box center [558, 215] width 839 height 41
click at [234, 204] on p "I just sent an email to the 2 DJs, our sound tech JB and Stephanie connecting t…" at bounding box center [558, 215] width 839 height 41
click at [344, 200] on p "I just sent an email to the 2 DJs, our sound tech JB and Stephanie connecting t…" at bounding box center [558, 215] width 839 height 41
click at [262, 236] on p at bounding box center [558, 246] width 839 height 20
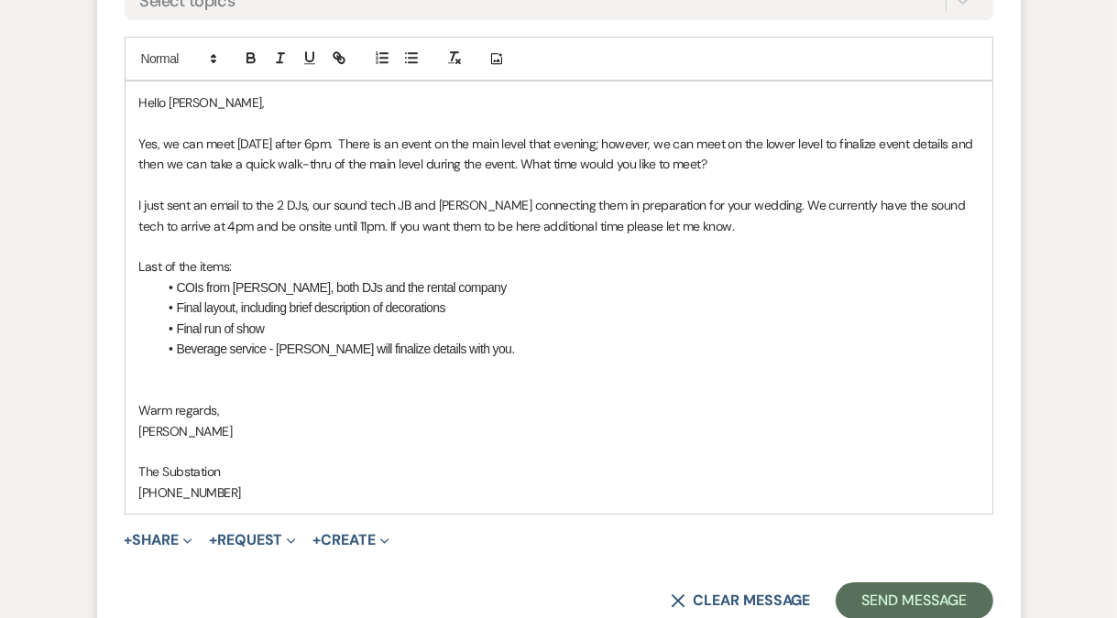
click at [227, 256] on p "Last of the items:" at bounding box center [558, 266] width 839 height 20
click at [178, 380] on p at bounding box center [558, 390] width 839 height 20
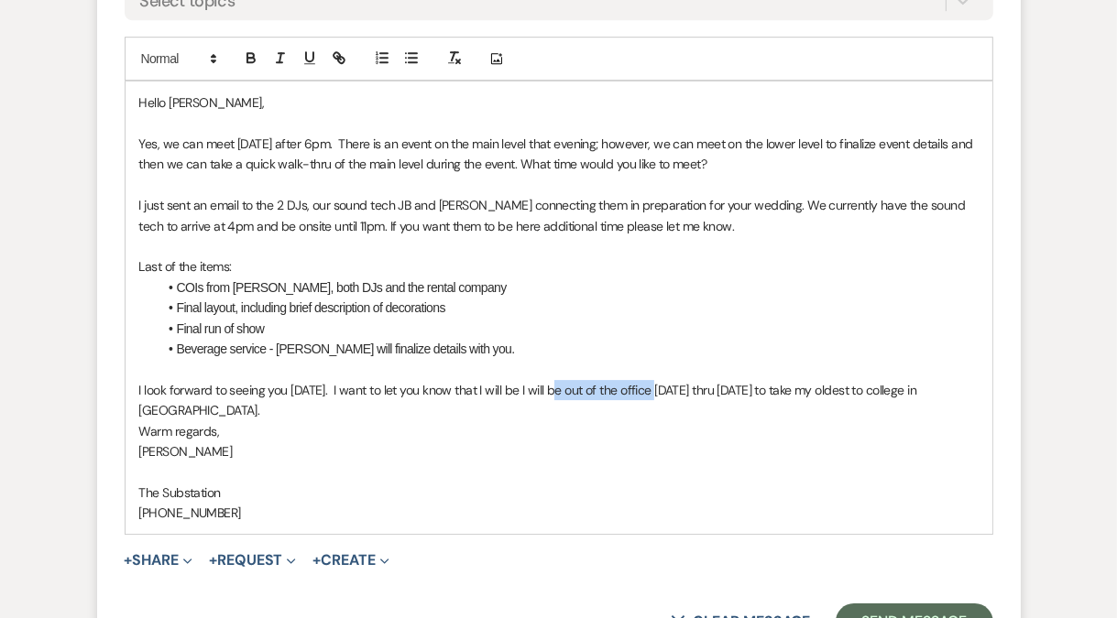
drag, startPoint x: 577, startPoint y: 365, endPoint x: 670, endPoint y: 371, distance: 92.7
click at [670, 380] on p "I look forward to seeing you next Wednesday. I want to let you know that I will…" at bounding box center [558, 400] width 839 height 41
click at [252, 387] on p "I look forward to seeing you next Wednesday. I want to let you know that I will…" at bounding box center [558, 400] width 839 height 41
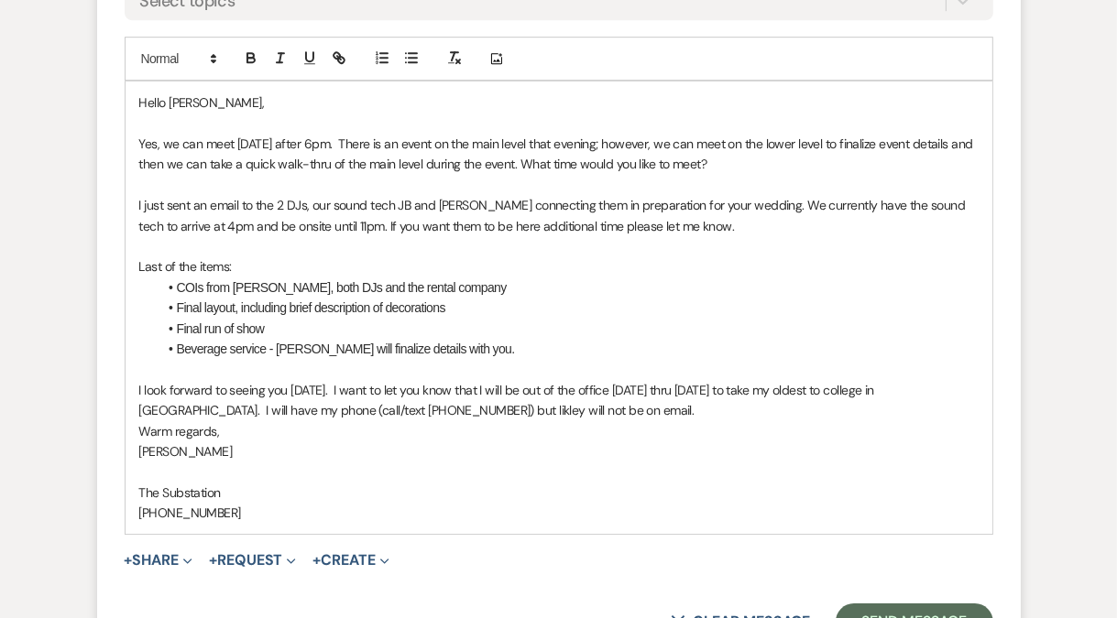
click at [501, 388] on p "I look forward to seeing you next Wednesday. I want to let you know that I will…" at bounding box center [558, 400] width 839 height 41
click at [648, 381] on p "I look forward to seeing you next Wednesday. I want to let you know that I will…" at bounding box center [558, 400] width 839 height 41
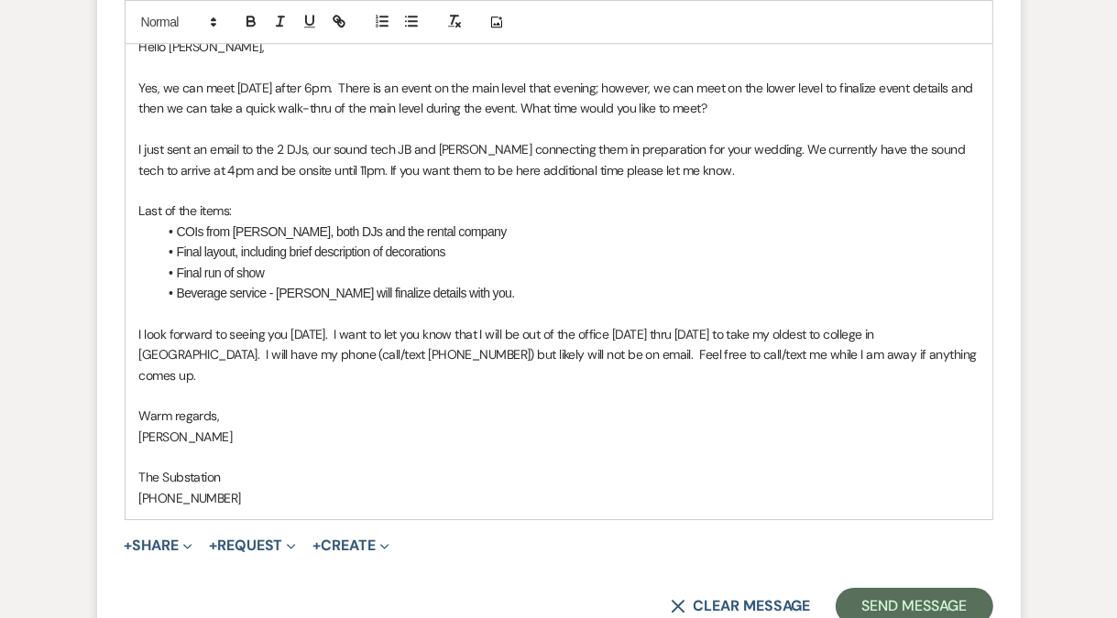
scroll to position [4820, 0]
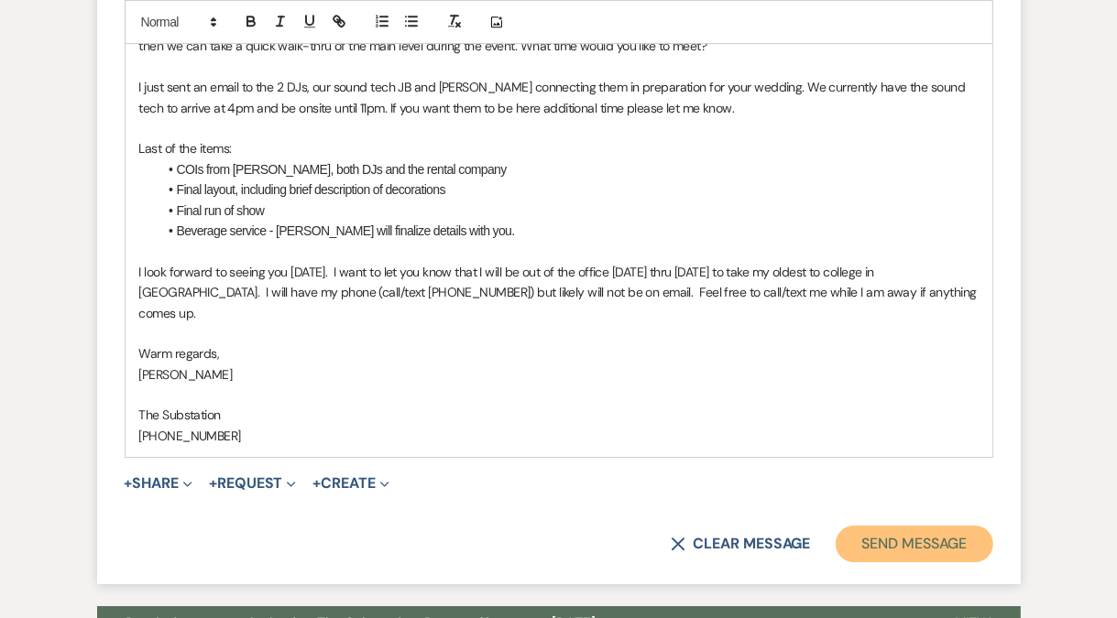
click at [904, 526] on button "Send Message" at bounding box center [913, 544] width 157 height 37
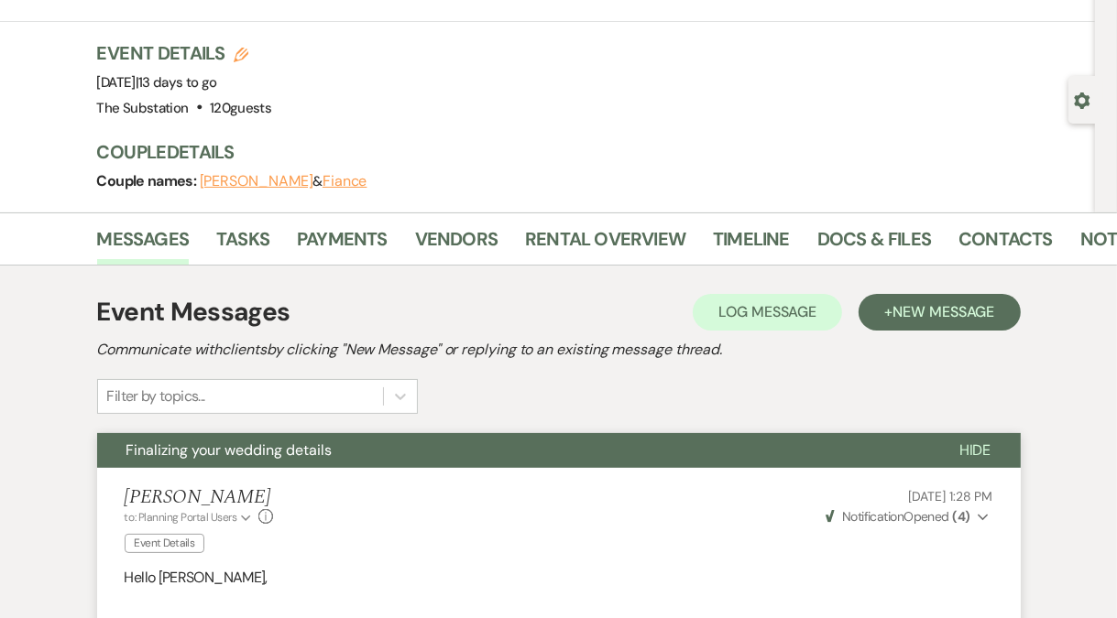
scroll to position [0, 0]
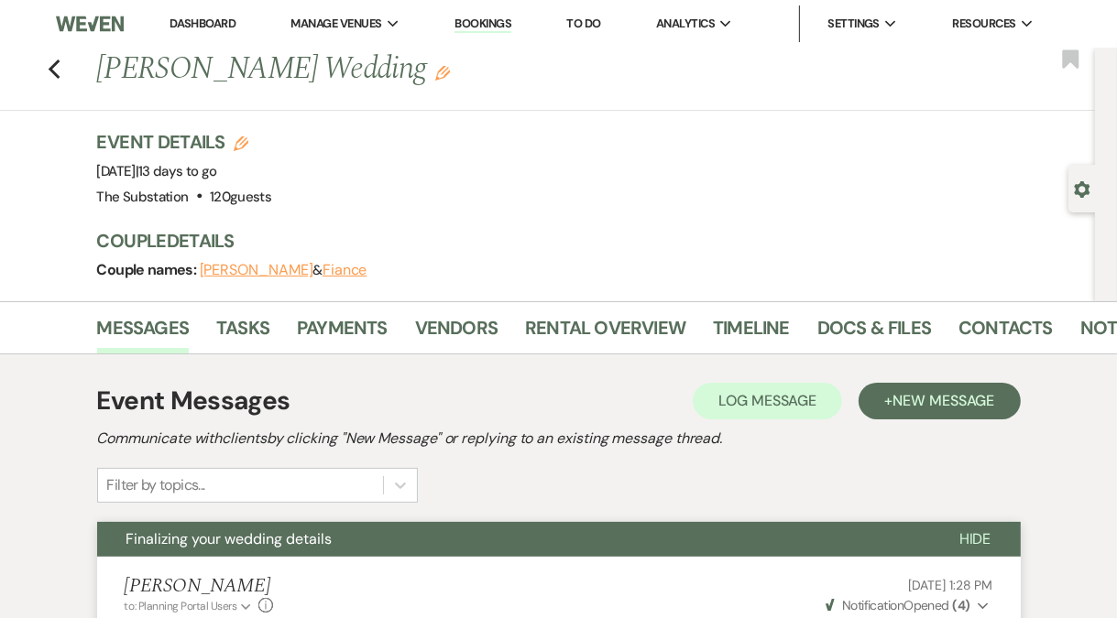
click at [192, 27] on link "Dashboard" at bounding box center [202, 24] width 66 height 16
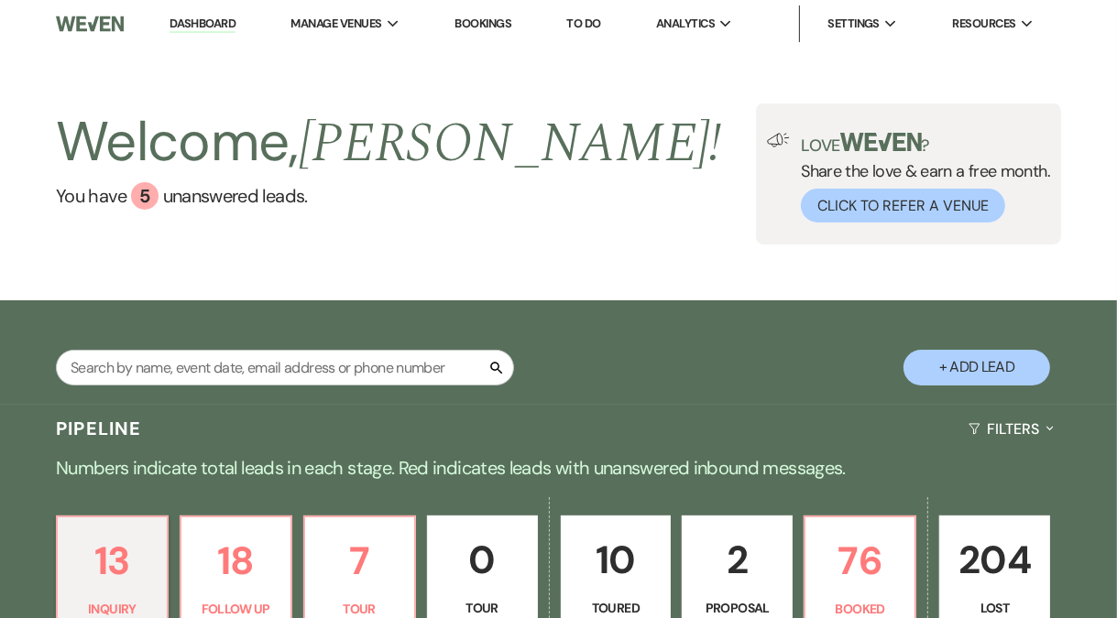
scroll to position [503, 0]
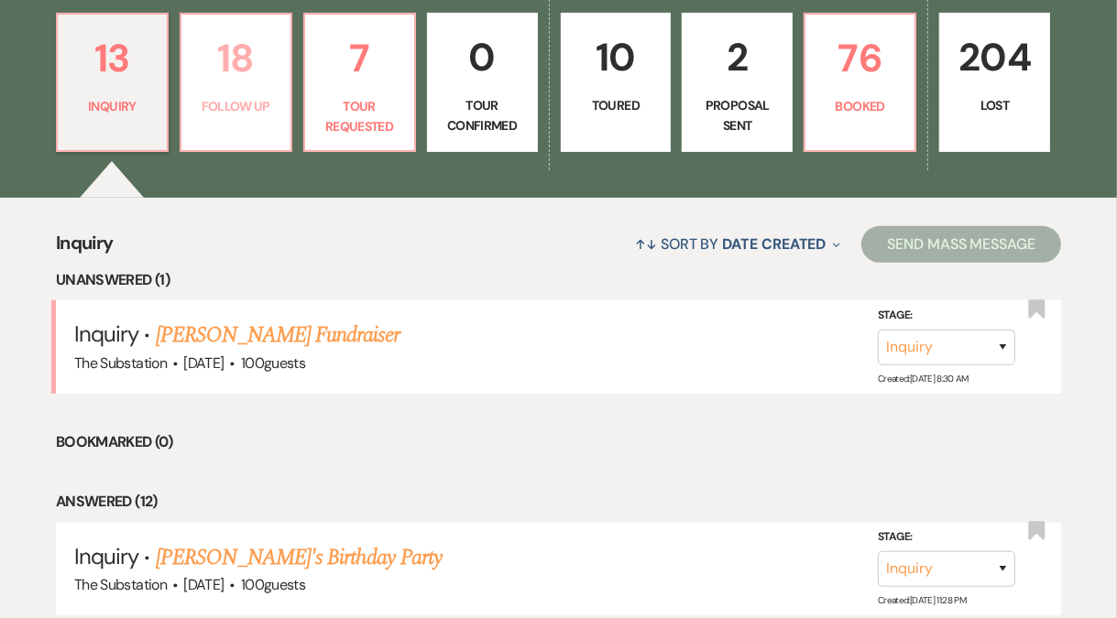
click at [245, 118] on link "18 Follow Up" at bounding box center [236, 82] width 113 height 139
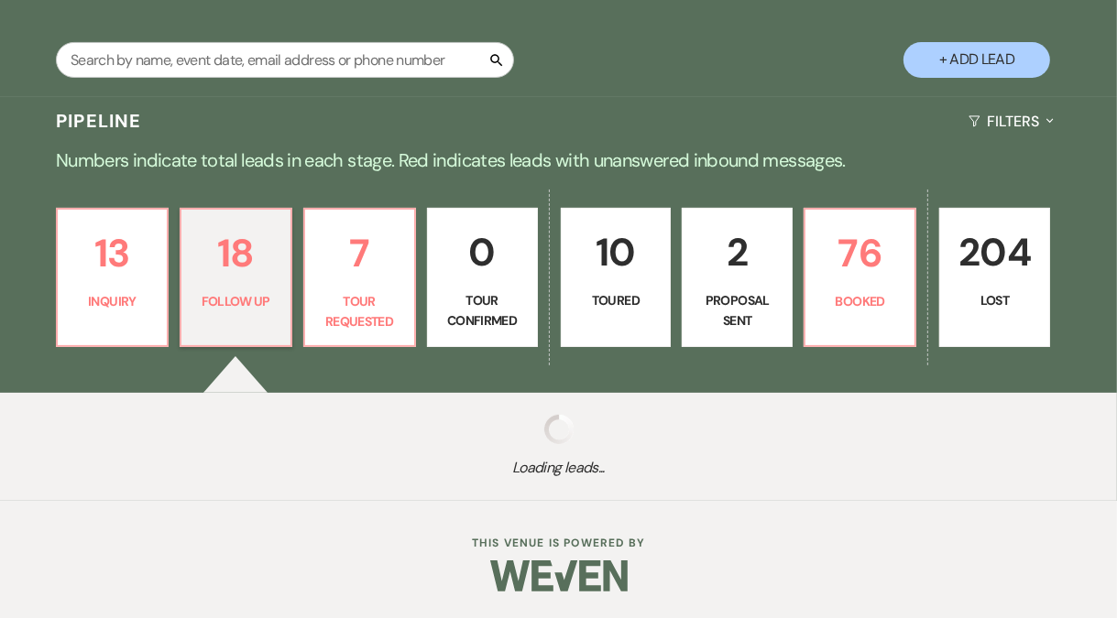
scroll to position [503, 0]
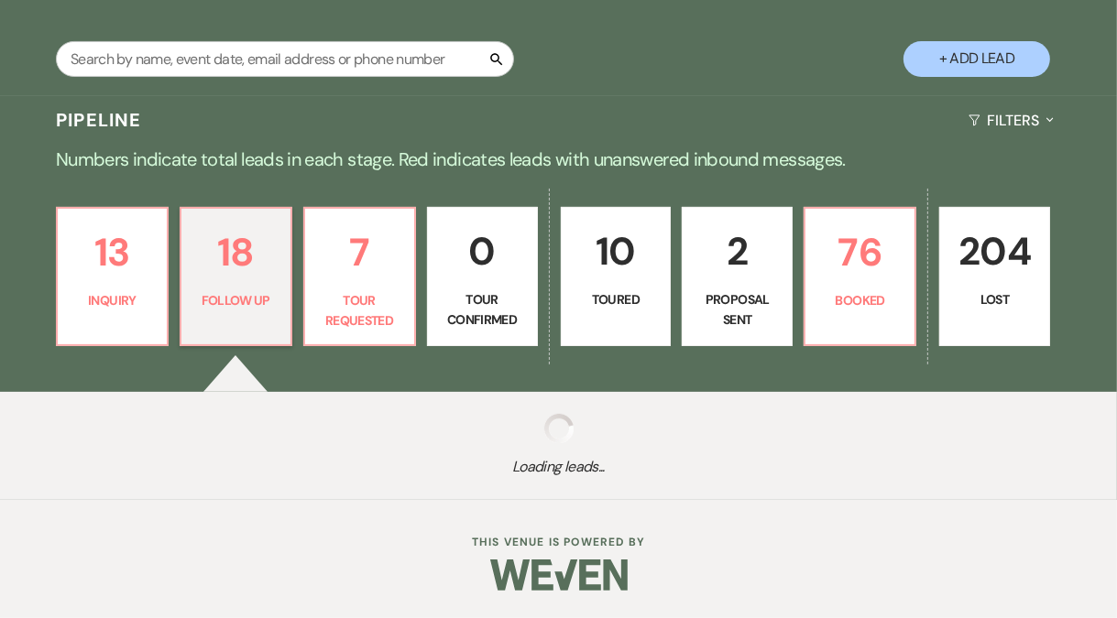
select select "9"
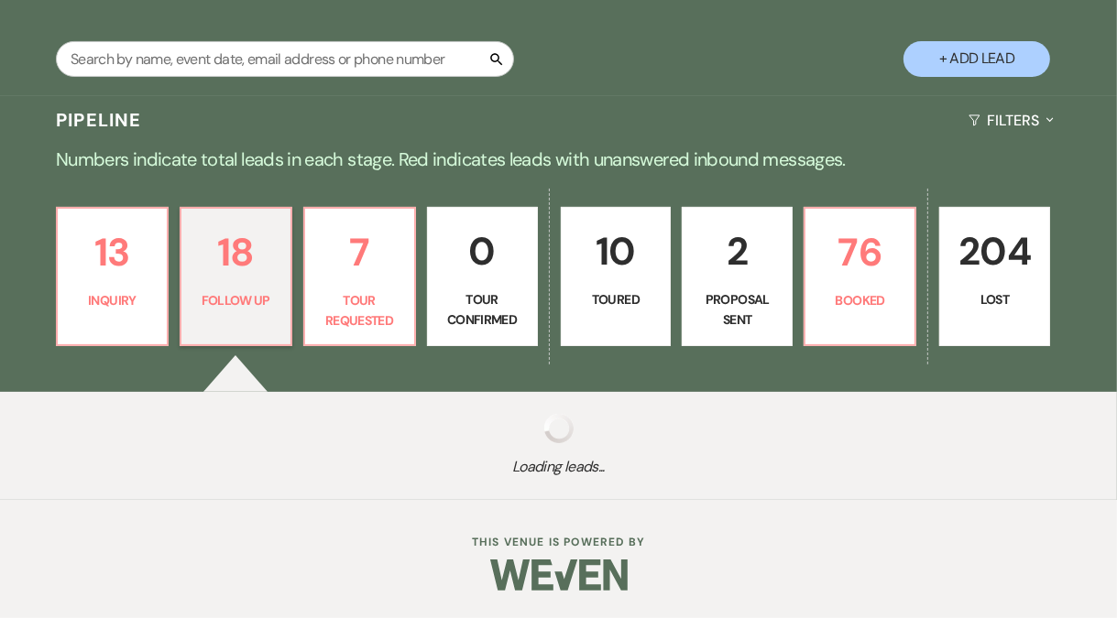
select select "9"
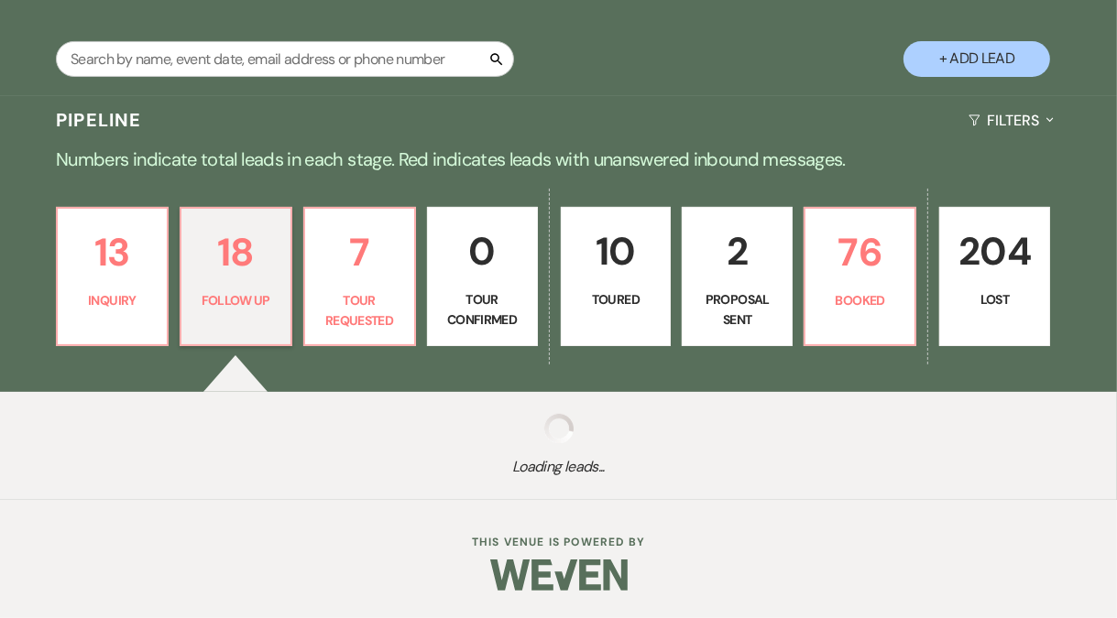
select select "9"
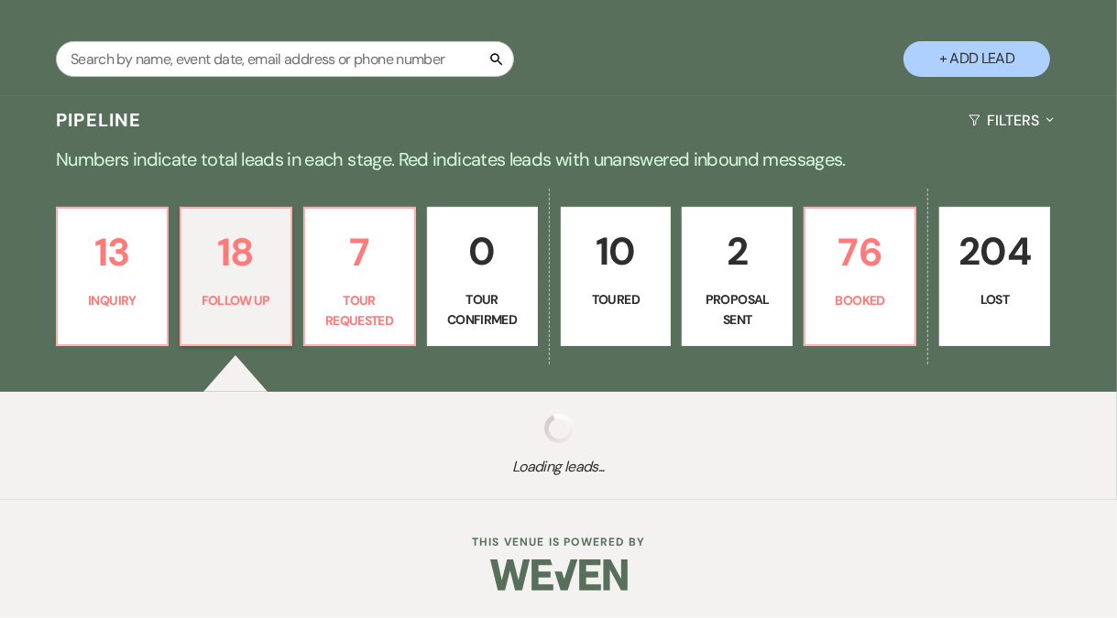
select select "9"
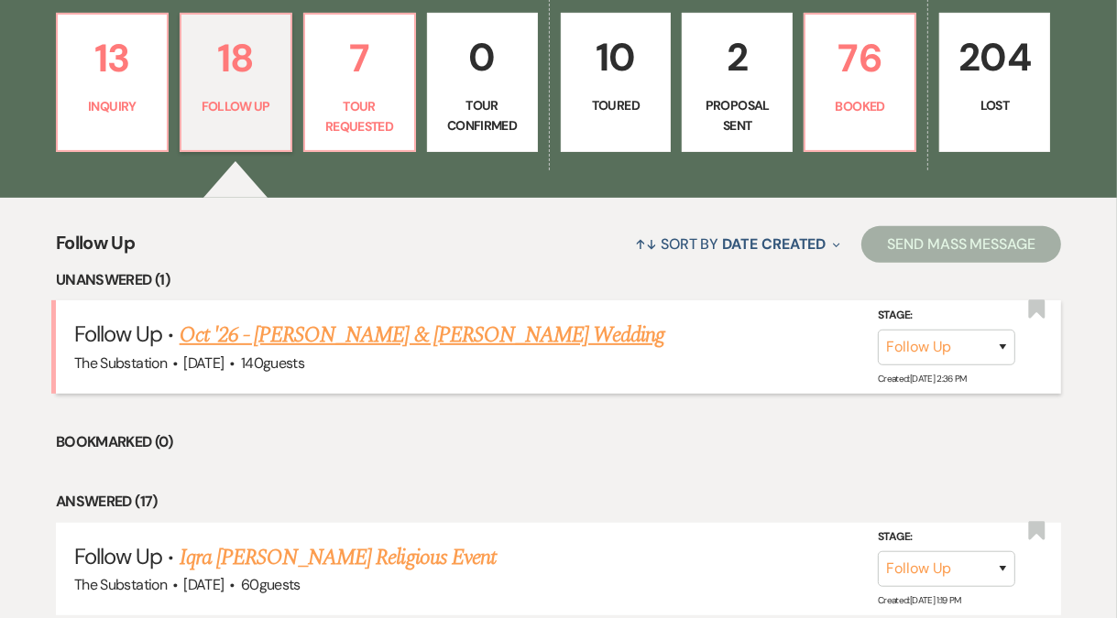
click at [326, 326] on link "Oct '26 - Brennan Klein & Thomas Larsson's Wedding" at bounding box center [422, 335] width 485 height 33
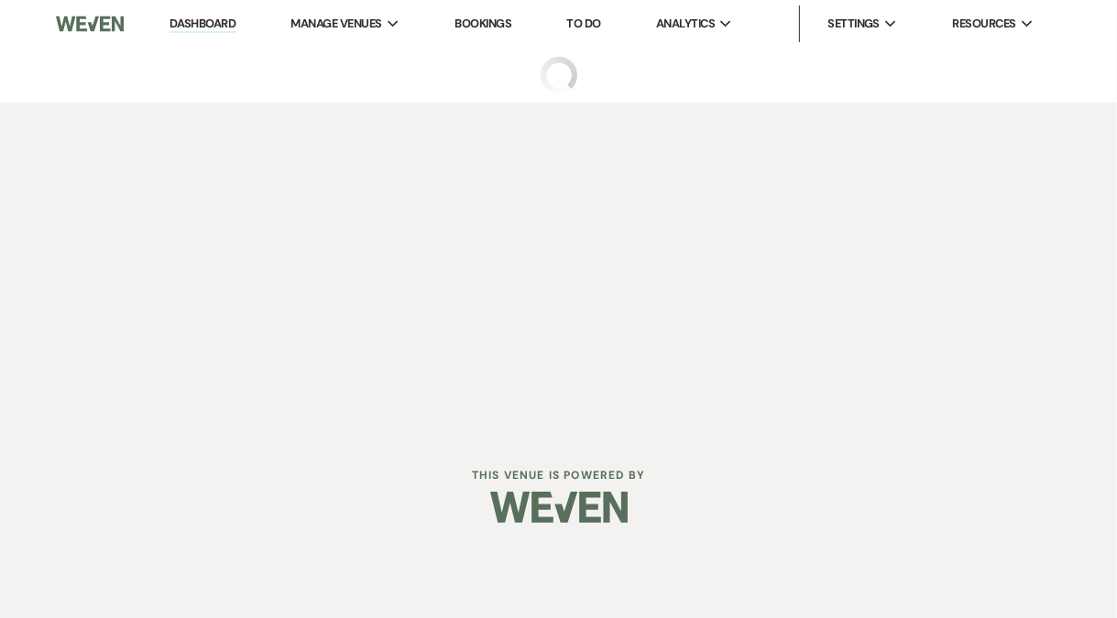
select select "9"
select select "5"
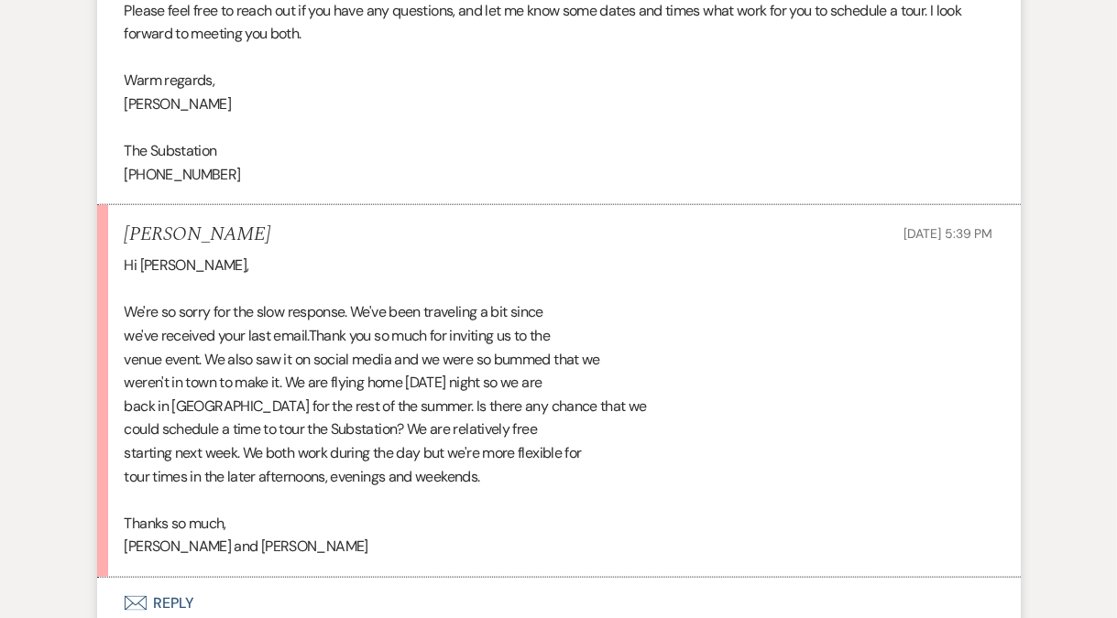
scroll to position [1565, 0]
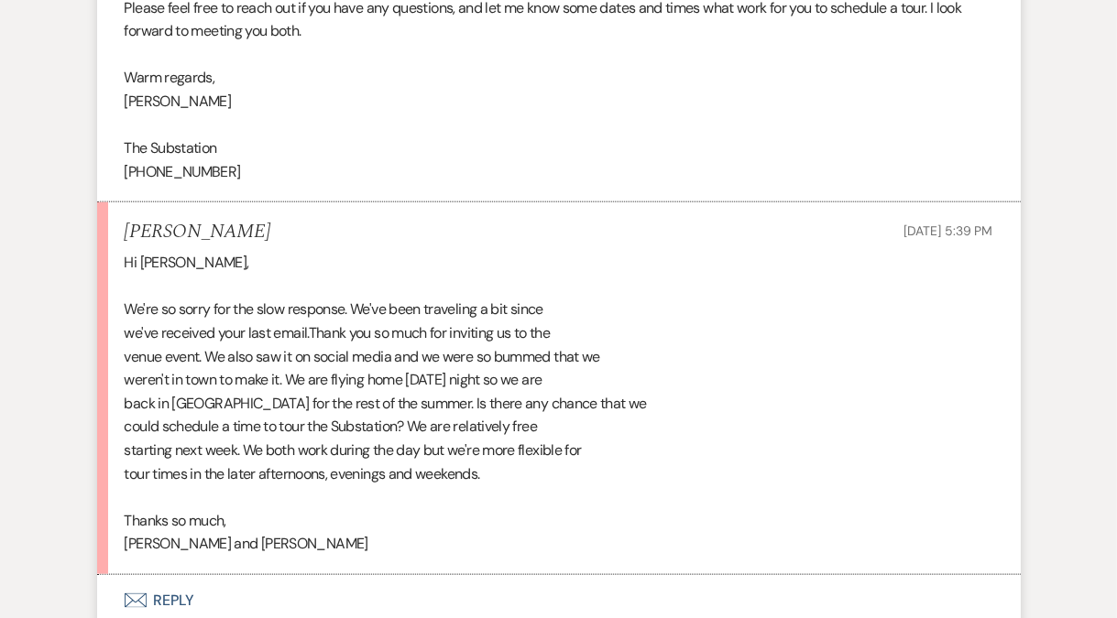
click at [169, 576] on button "Envelope Reply" at bounding box center [558, 600] width 923 height 51
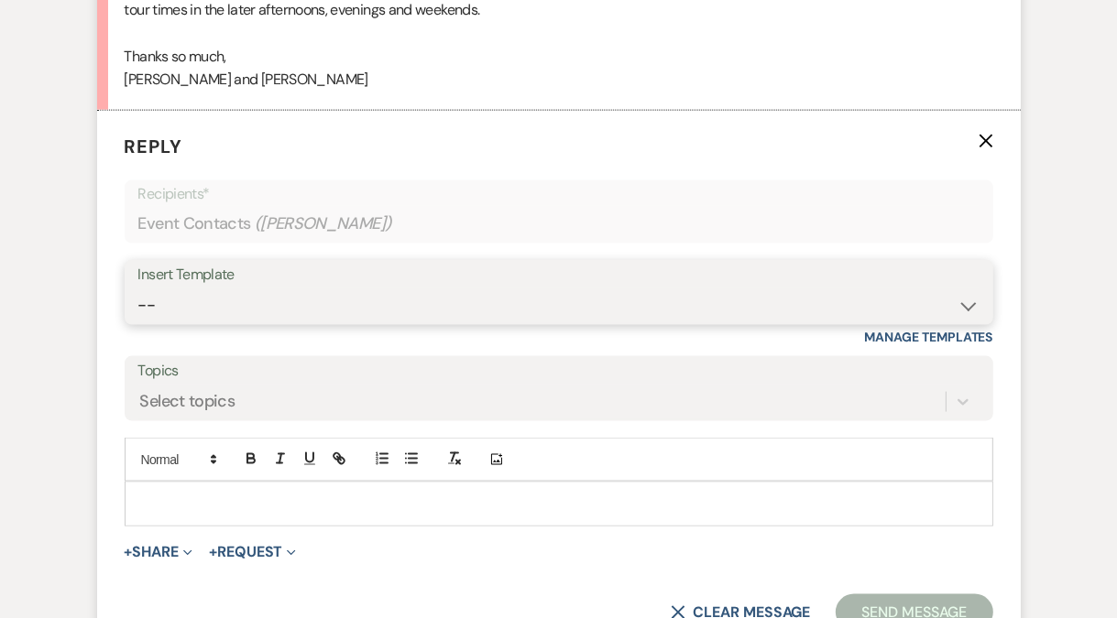
click at [225, 288] on select "-- Weven Planning Portal Introduction (Booked Events) Follow Up Contract (Pre-B…" at bounding box center [558, 306] width 841 height 36
select select "4505"
click at [138, 288] on select "-- Weven Planning Portal Introduction (Booked Events) Follow Up Contract (Pre-B…" at bounding box center [558, 306] width 841 height 36
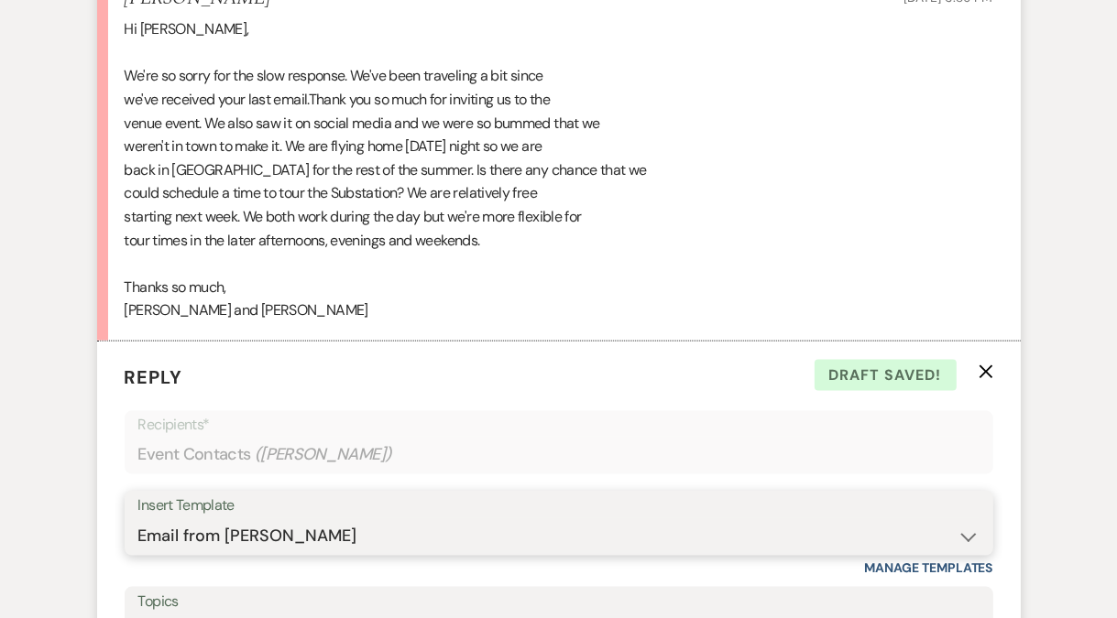
scroll to position [2078, 0]
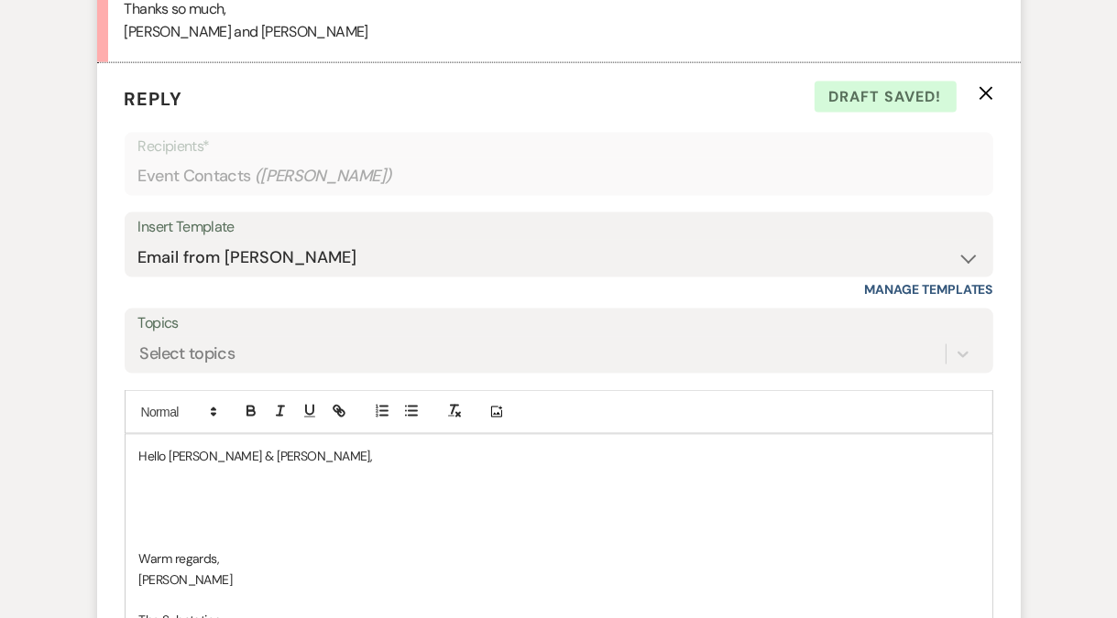
click at [226, 487] on p at bounding box center [558, 497] width 839 height 20
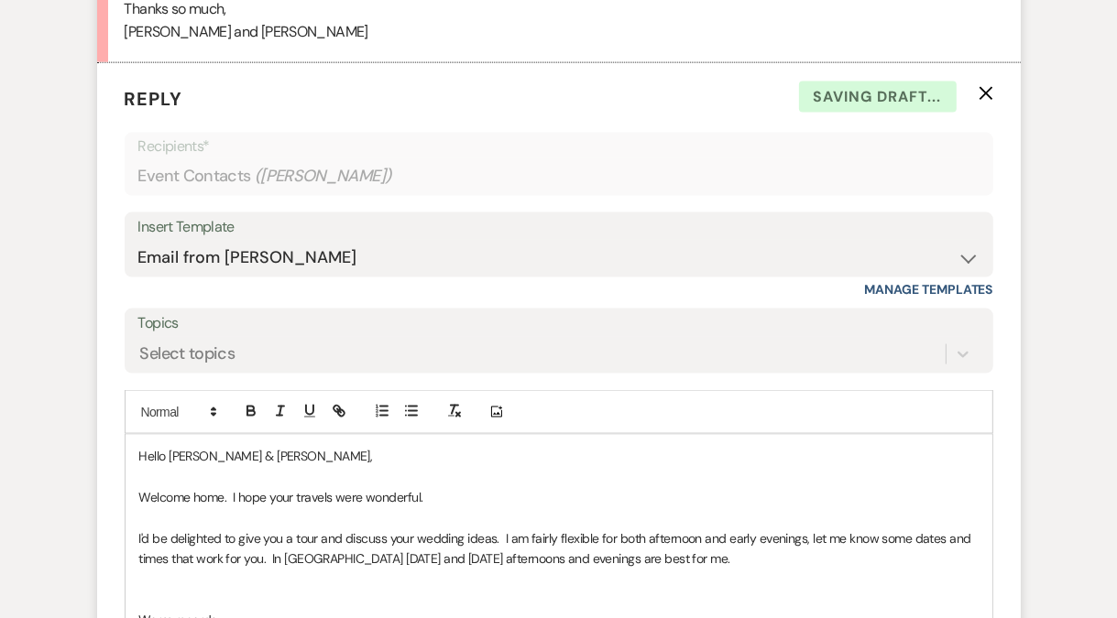
click at [329, 529] on p "I'd be delighted to give you a tour and discuss your wedding ideas. I am fairly…" at bounding box center [558, 549] width 839 height 41
click at [721, 536] on p "I'd be delighted to give you a tour and discuss your wedding ideas. I am fairly…" at bounding box center [558, 549] width 839 height 41
click at [130, 509] on div "Hello Brennan & Thomas, Welcome home. I hope your travels were wonderful. I'd b…" at bounding box center [558, 589] width 867 height 309
click at [216, 529] on p "I'd be delighted to give you a tour and discuss your wedding ideas. I am fairly…" at bounding box center [558, 549] width 839 height 41
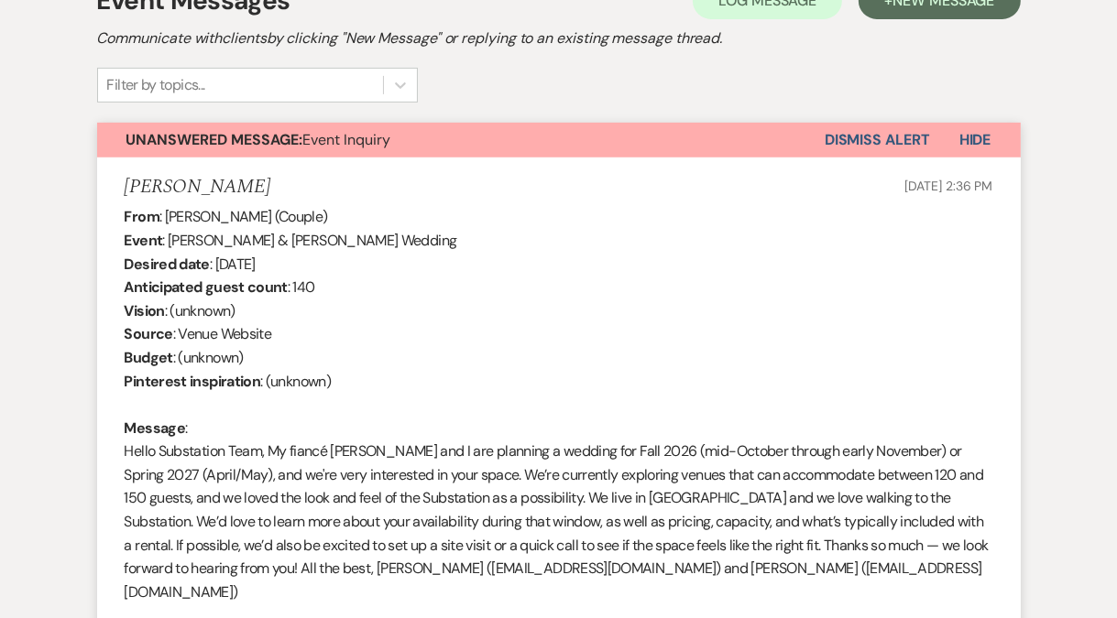
scroll to position [0, 0]
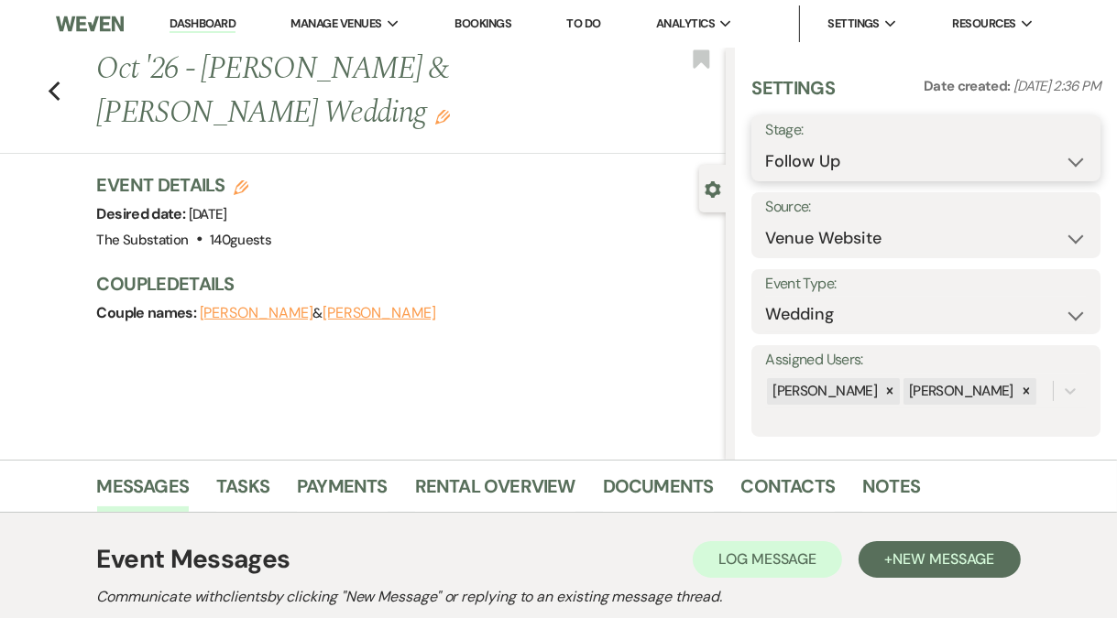
click at [845, 154] on select "Inquiry Follow Up Tour Requested Tour Confirmed Toured Proposal Sent Booked Lost" at bounding box center [926, 162] width 322 height 36
select select "2"
click at [765, 144] on select "Inquiry Follow Up Tour Requested Tour Confirmed Toured Proposal Sent Booked Lost" at bounding box center [926, 162] width 322 height 36
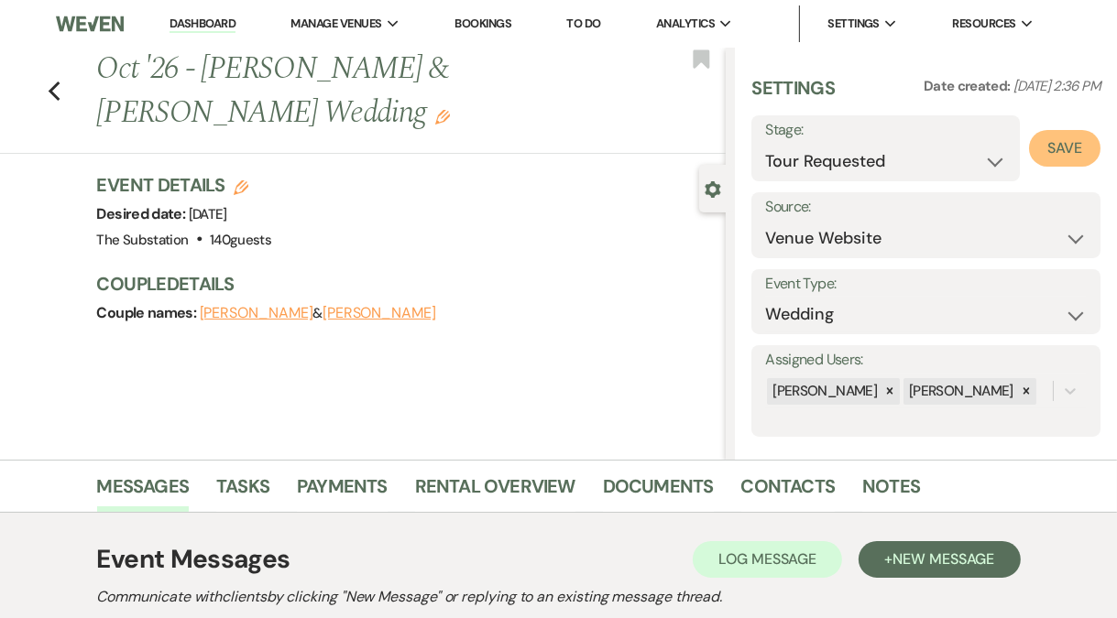
click at [1065, 142] on button "Save" at bounding box center [1064, 148] width 71 height 37
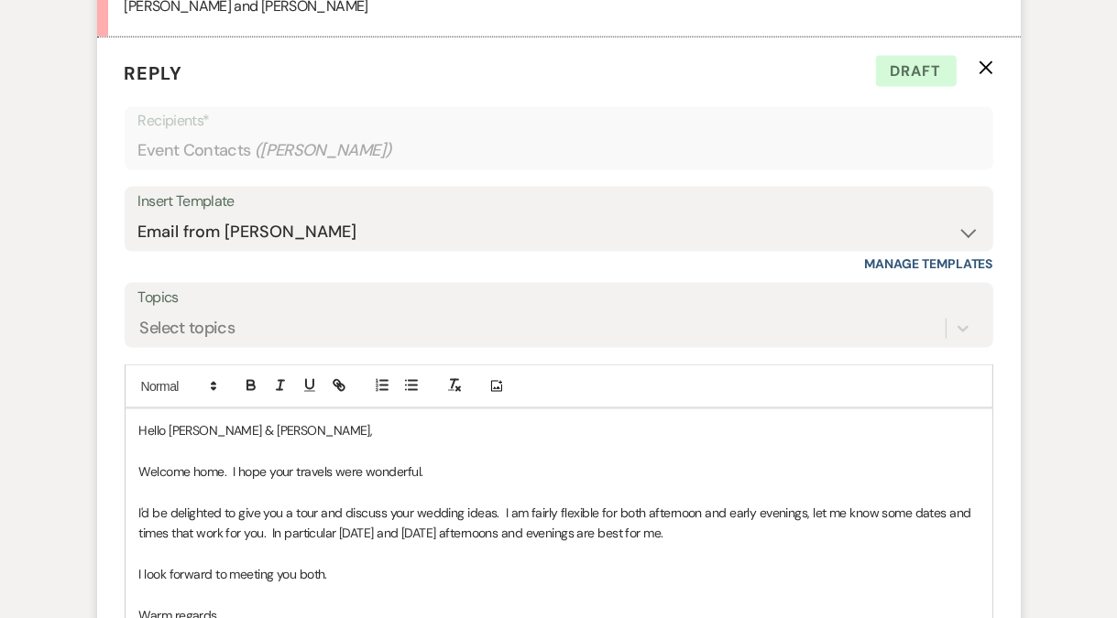
scroll to position [2315, 0]
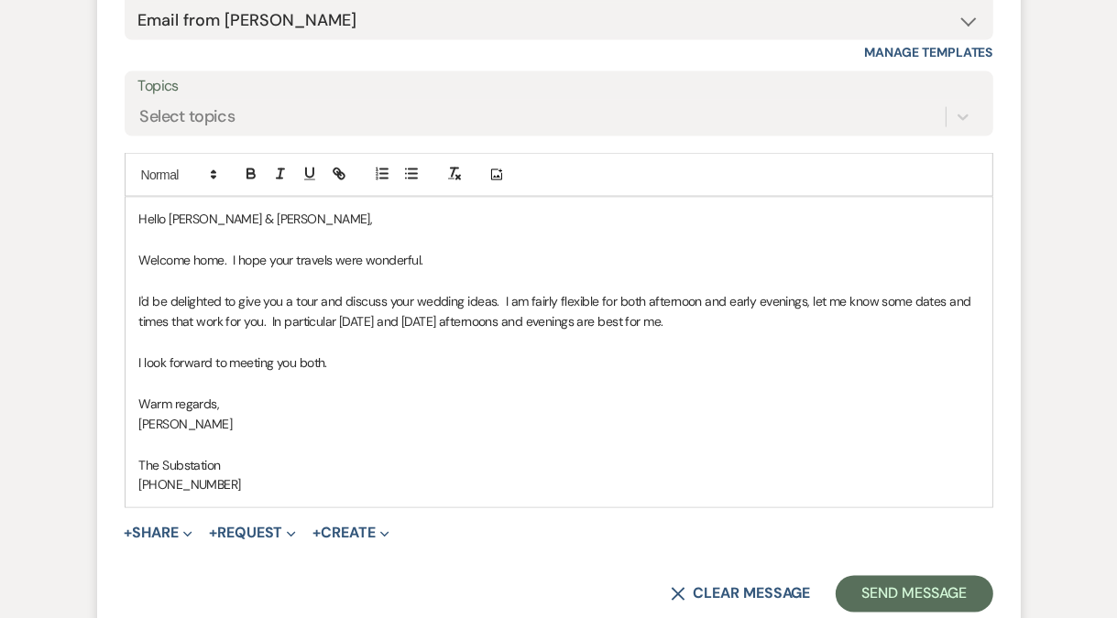
click at [342, 299] on p "I'd be delighted to give you a tour and discuss your wedding ideas. I am fairly…" at bounding box center [558, 311] width 839 height 41
click at [499, 296] on p "I'd be delighted to give you a tour and discuss your wedding ideas. I am fairly…" at bounding box center [558, 311] width 839 height 41
click at [874, 576] on button "Send Message" at bounding box center [913, 594] width 157 height 37
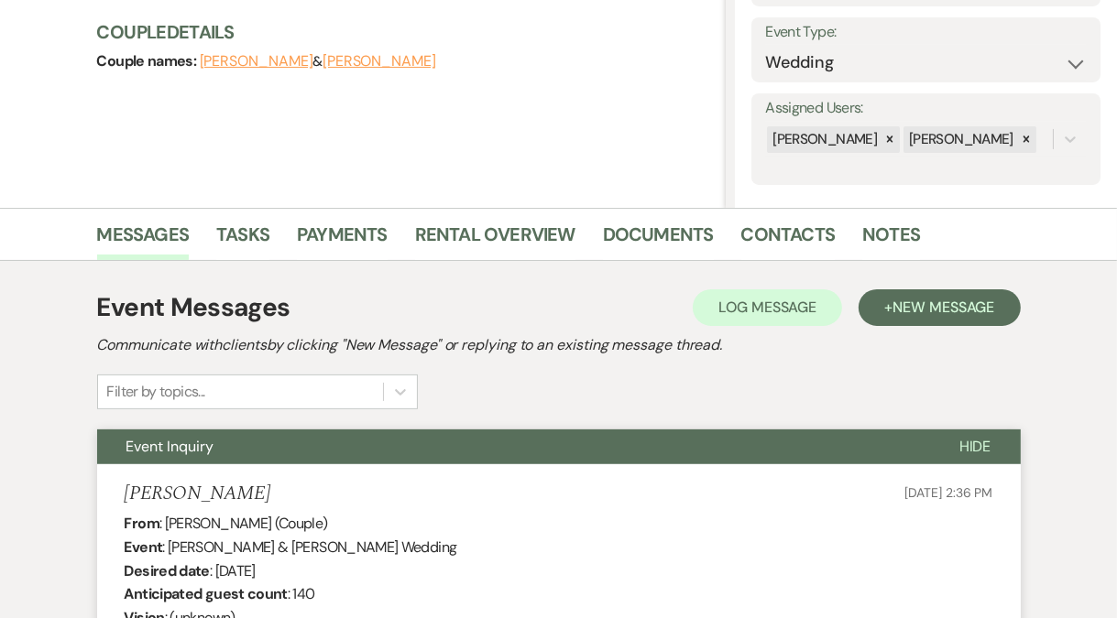
scroll to position [0, 0]
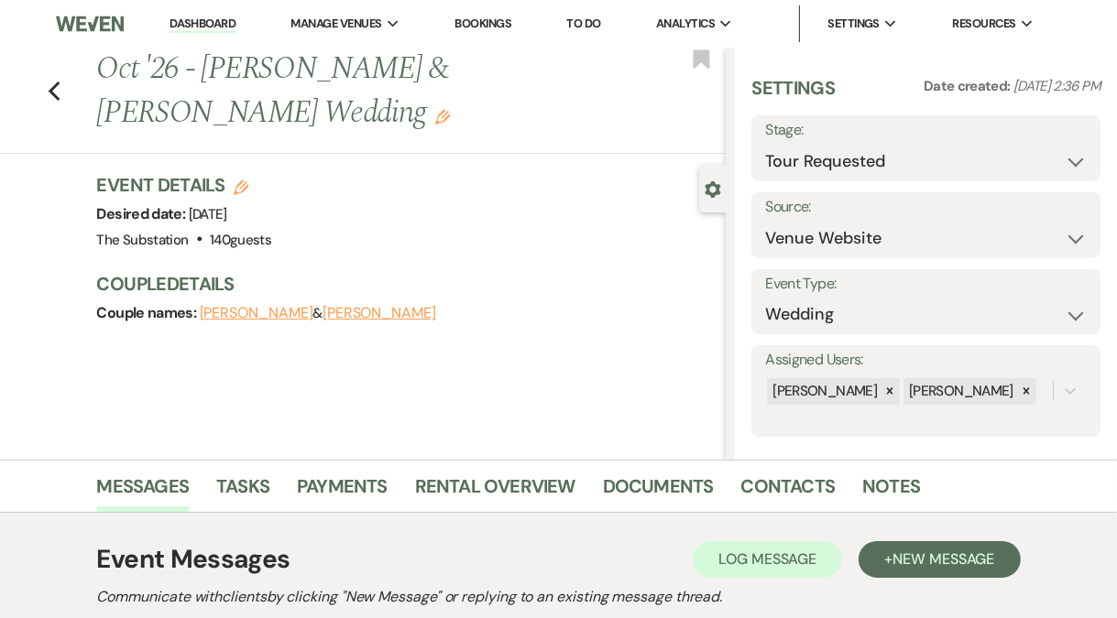
click at [202, 21] on link "Dashboard" at bounding box center [202, 24] width 66 height 17
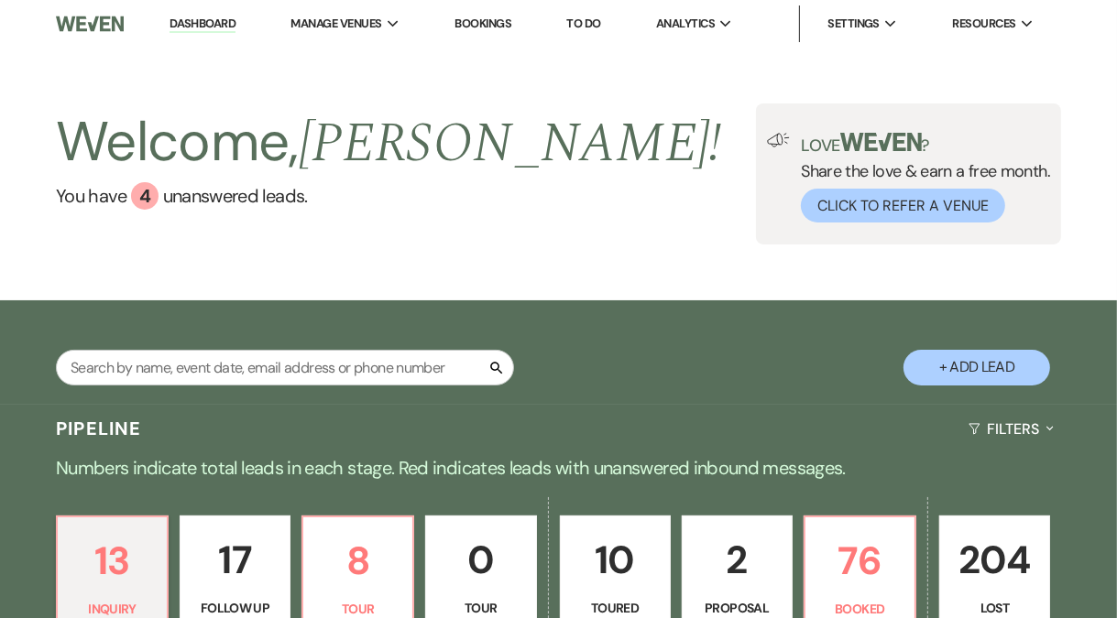
scroll to position [459, 0]
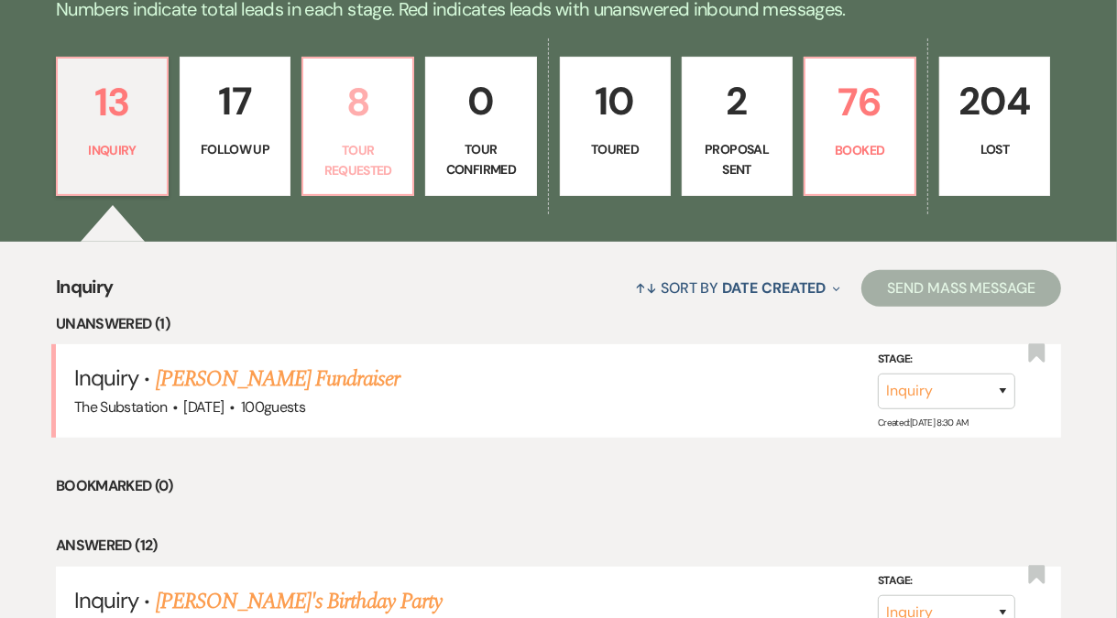
click at [355, 157] on p "Tour Requested" at bounding box center [357, 160] width 87 height 41
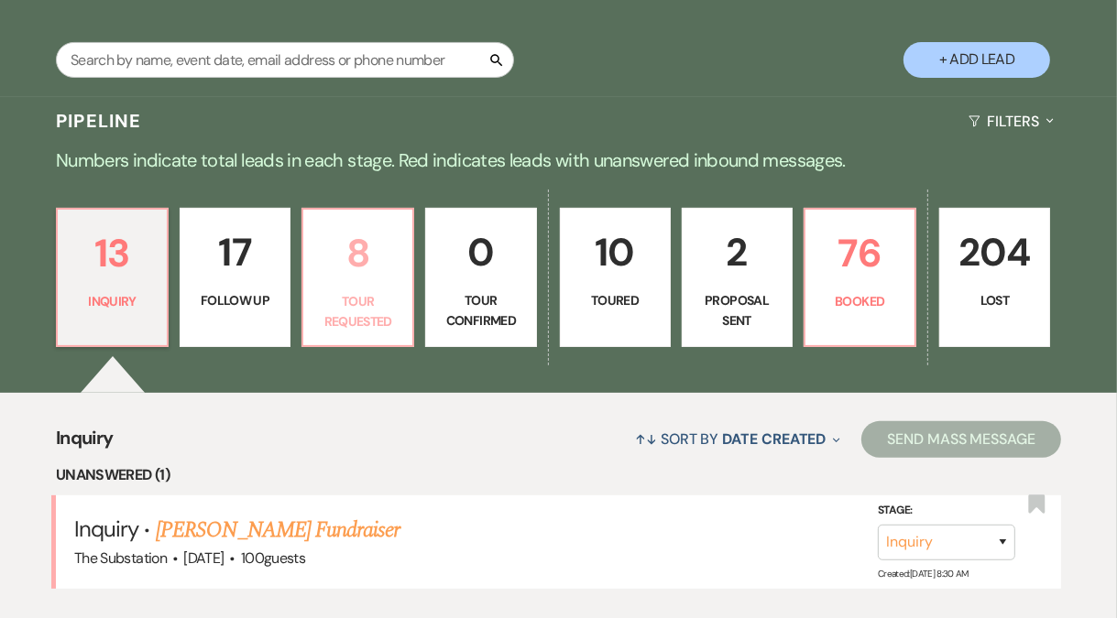
select select "2"
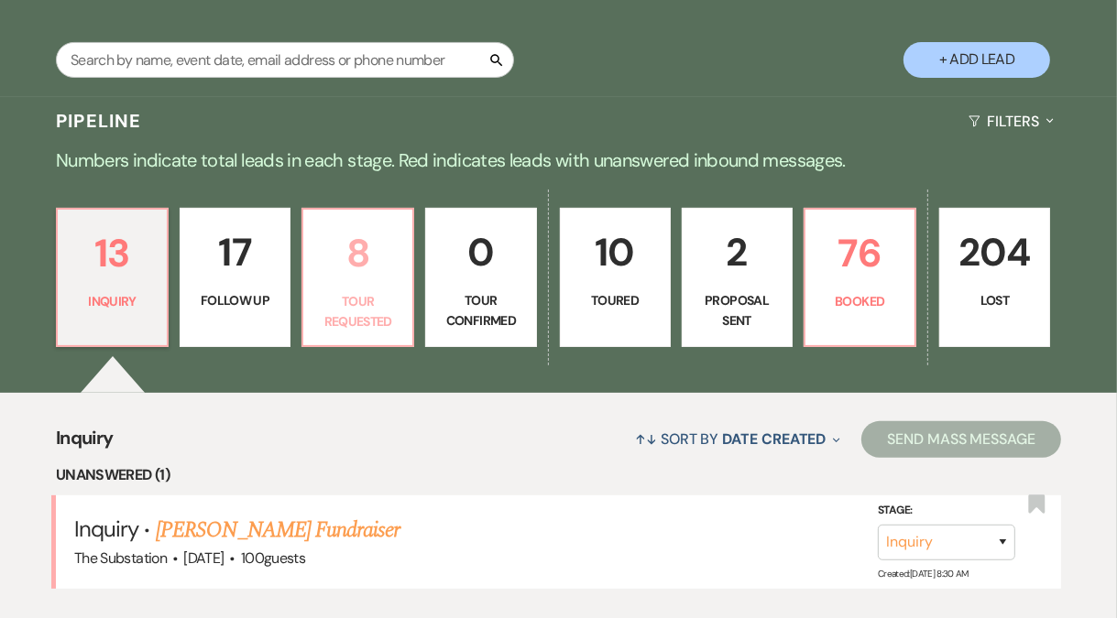
select select "2"
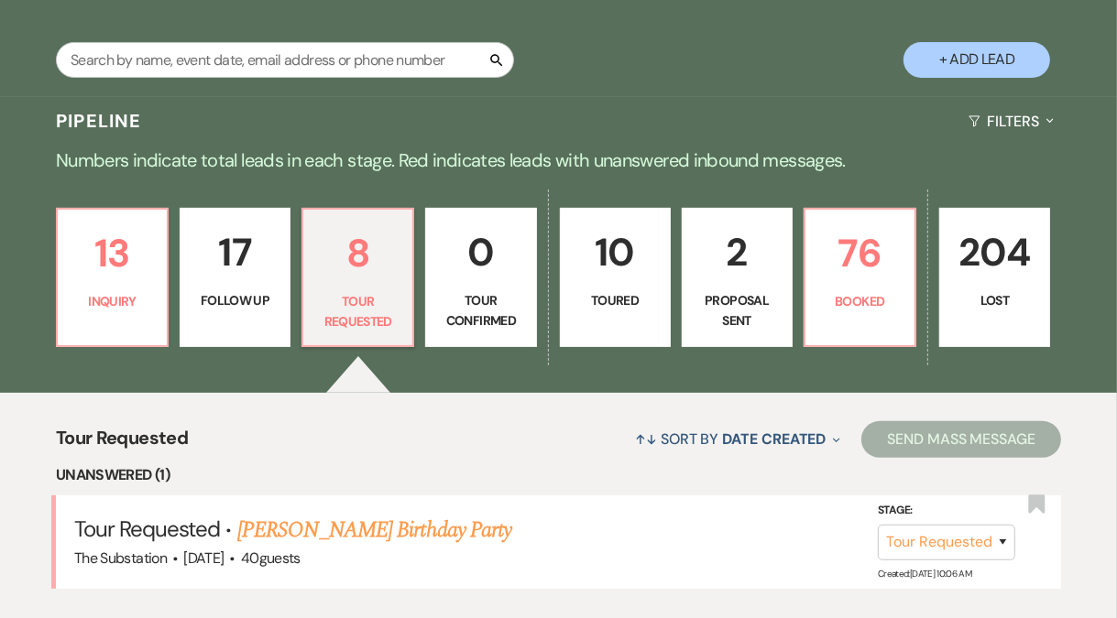
scroll to position [459, 0]
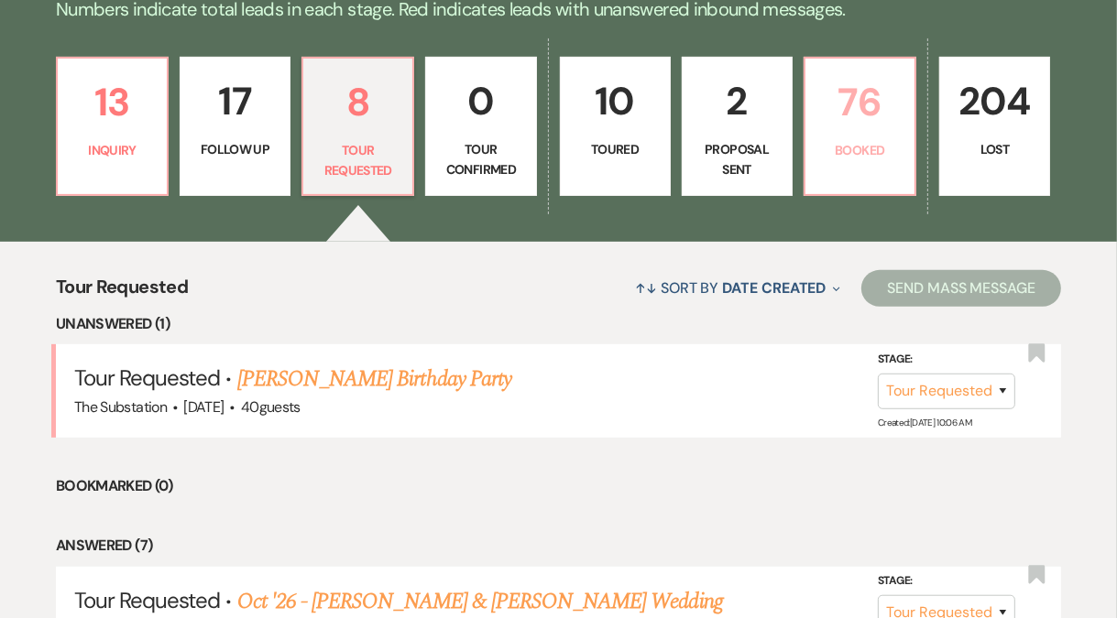
click at [845, 118] on p "76" at bounding box center [859, 101] width 87 height 61
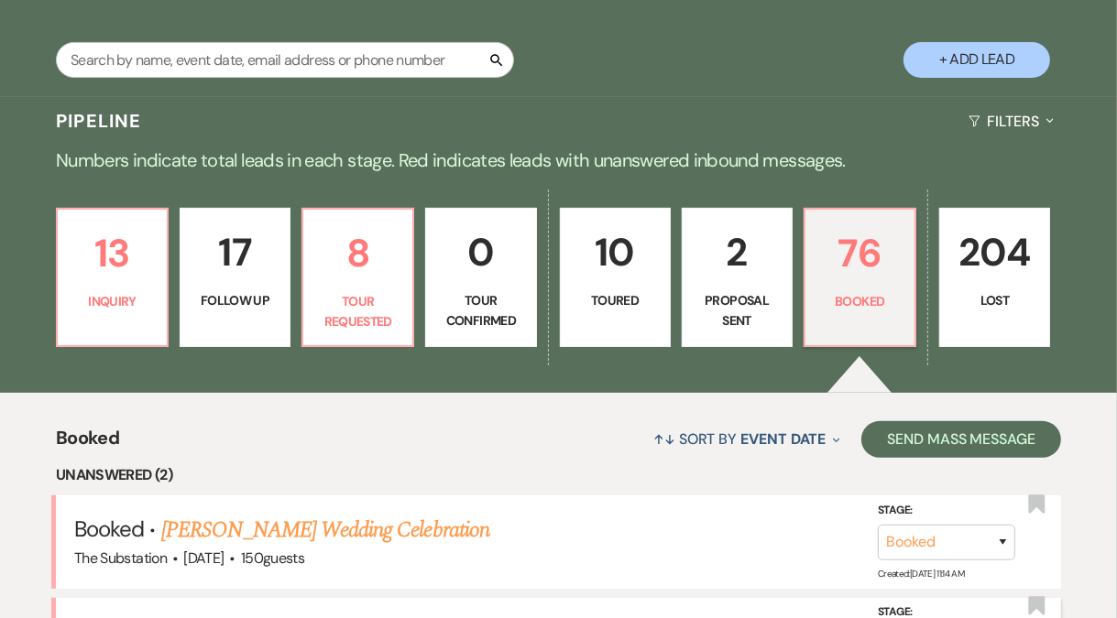
scroll to position [459, 0]
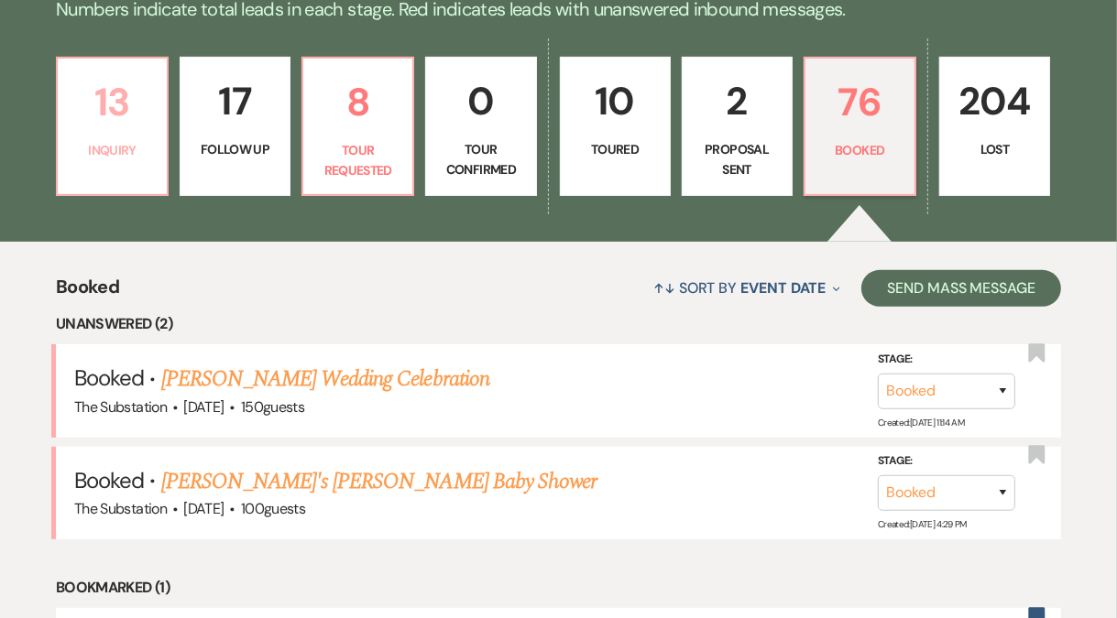
click at [114, 100] on p "13" at bounding box center [112, 101] width 87 height 61
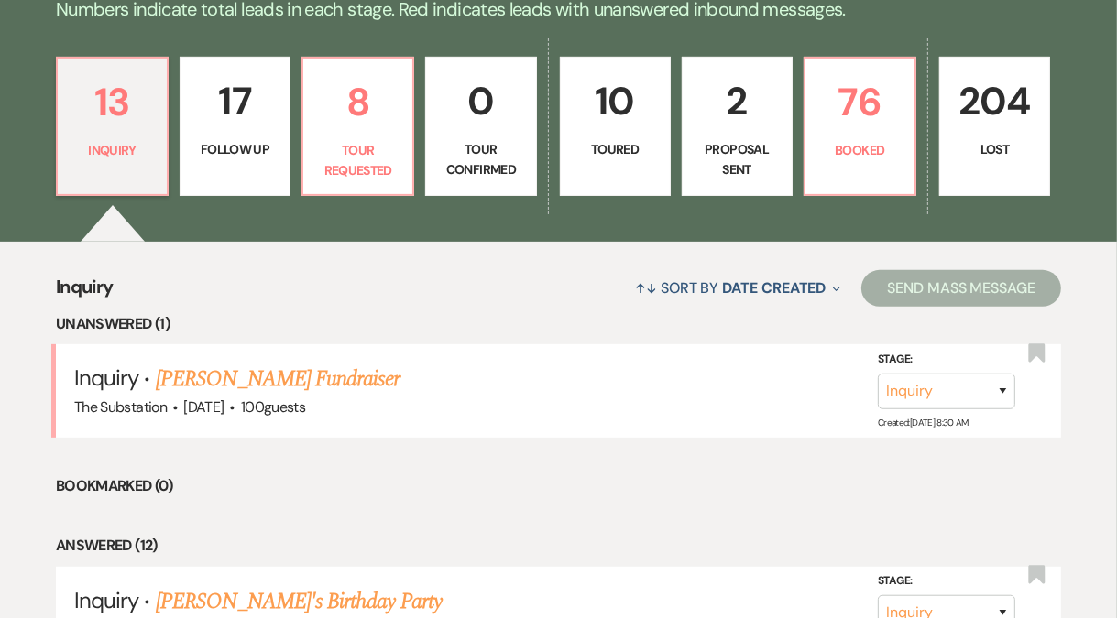
click at [453, 46] on div "13 Inquiry 17 Follow Up 8 Tour Requested 0 Tour Confirmed 10 Toured 2 Proposal …" at bounding box center [558, 138] width 1117 height 207
click at [297, 383] on link "[PERSON_NAME] Fundraiser" at bounding box center [278, 379] width 245 height 33
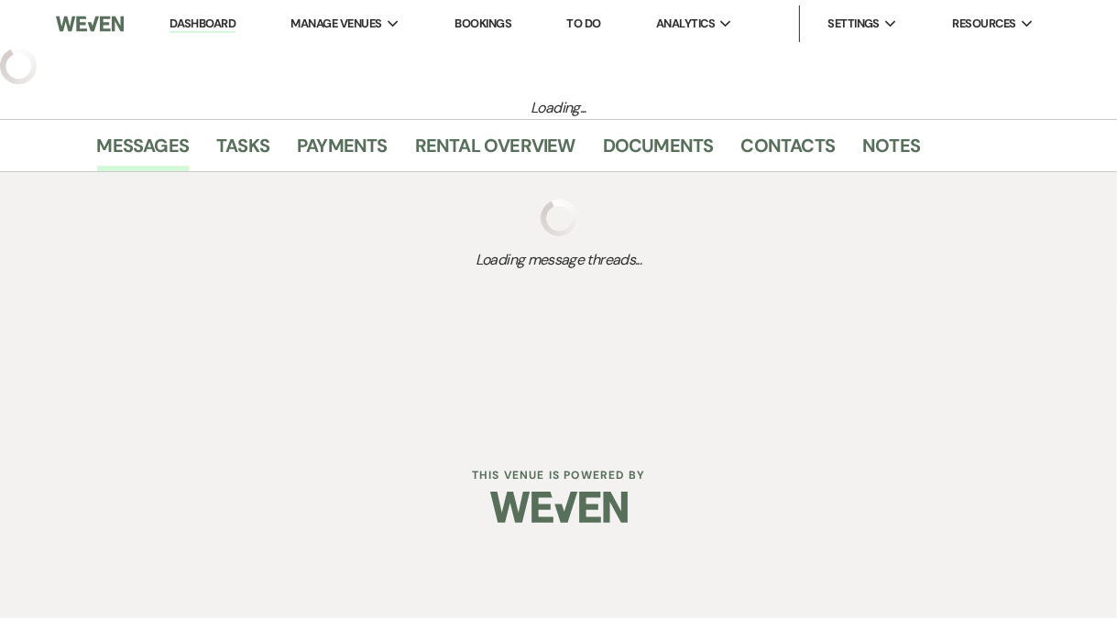
select select "5"
select select "20"
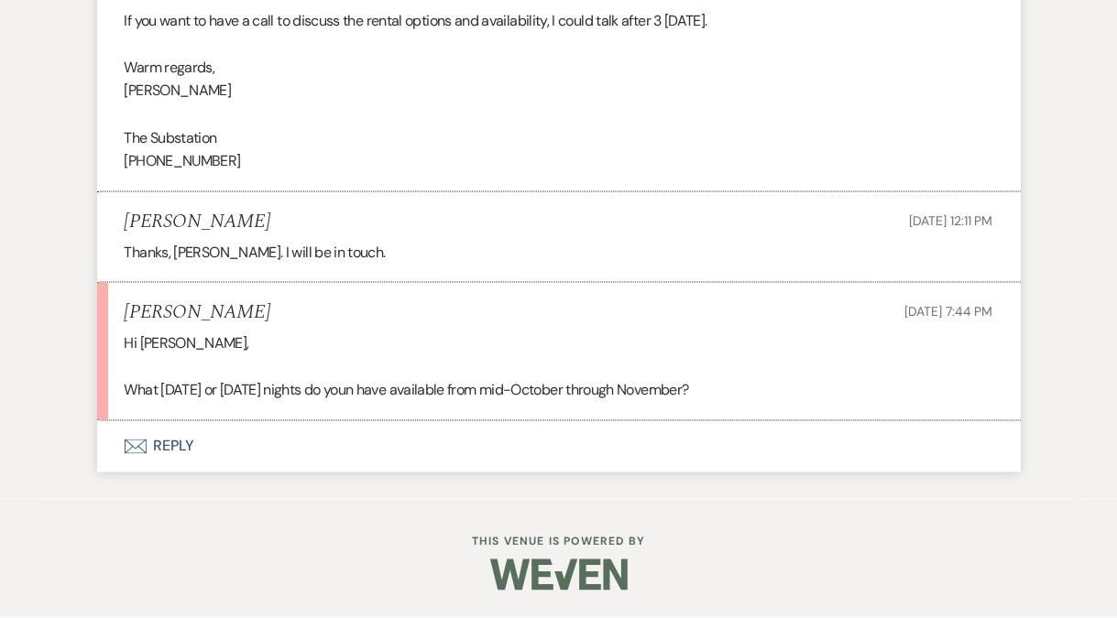
scroll to position [2413, 0]
click at [173, 452] on button "Envelope Reply" at bounding box center [558, 446] width 923 height 51
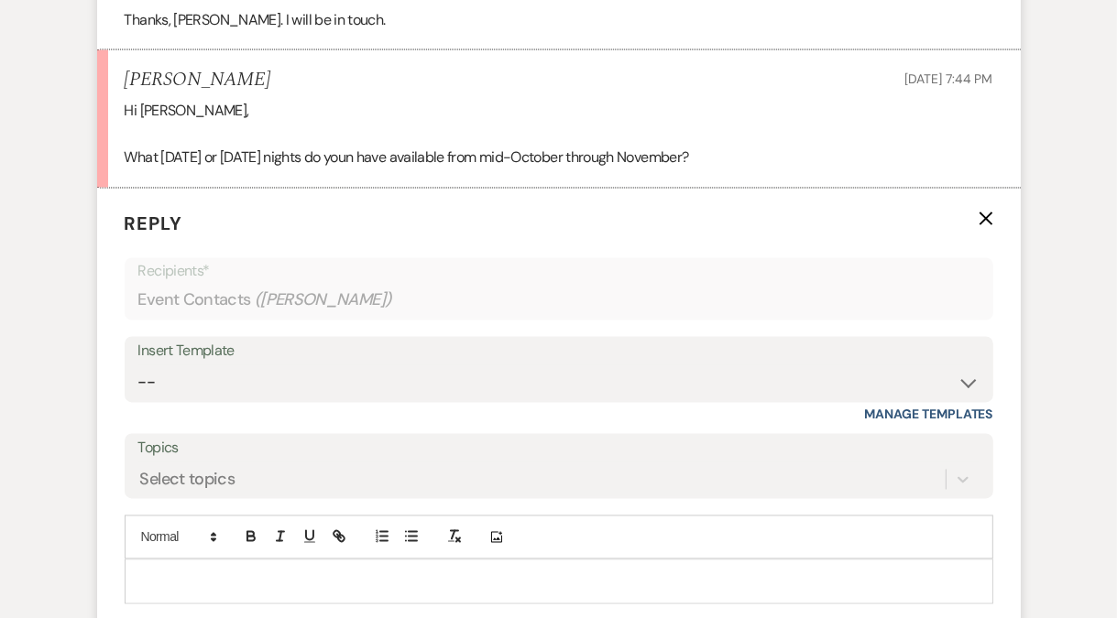
scroll to position [2702, 0]
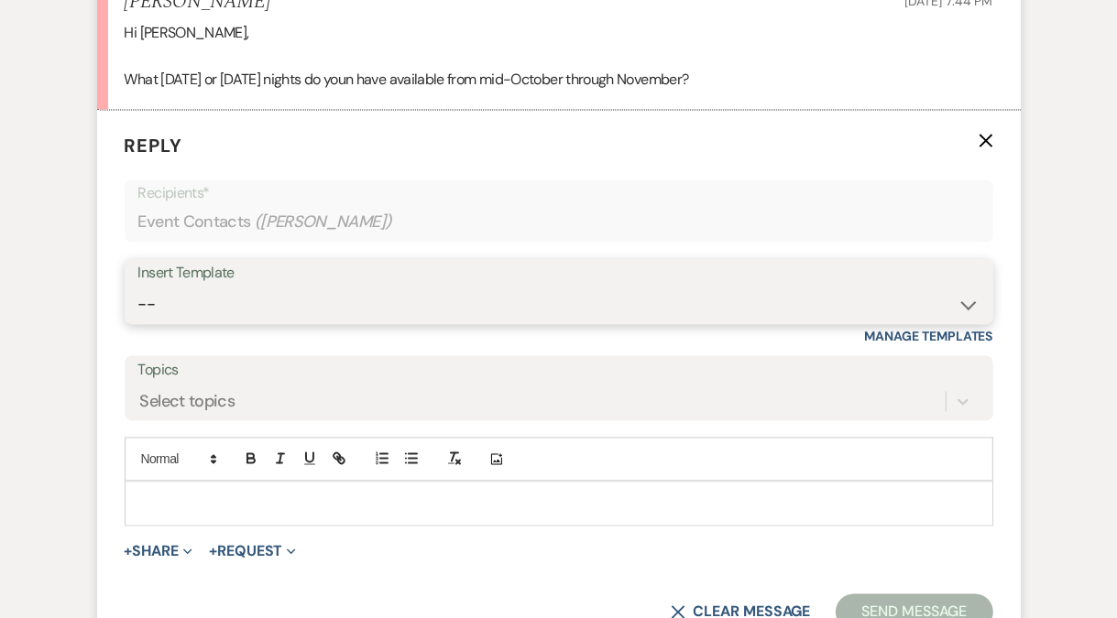
click at [235, 323] on select "-- Weven Planning Portal Introduction (Booked Events) Follow Up Contract (Pre-B…" at bounding box center [558, 306] width 841 height 36
select select "4505"
click at [138, 310] on select "-- Weven Planning Portal Introduction (Booked Events) Follow Up Contract (Pre-B…" at bounding box center [558, 306] width 841 height 36
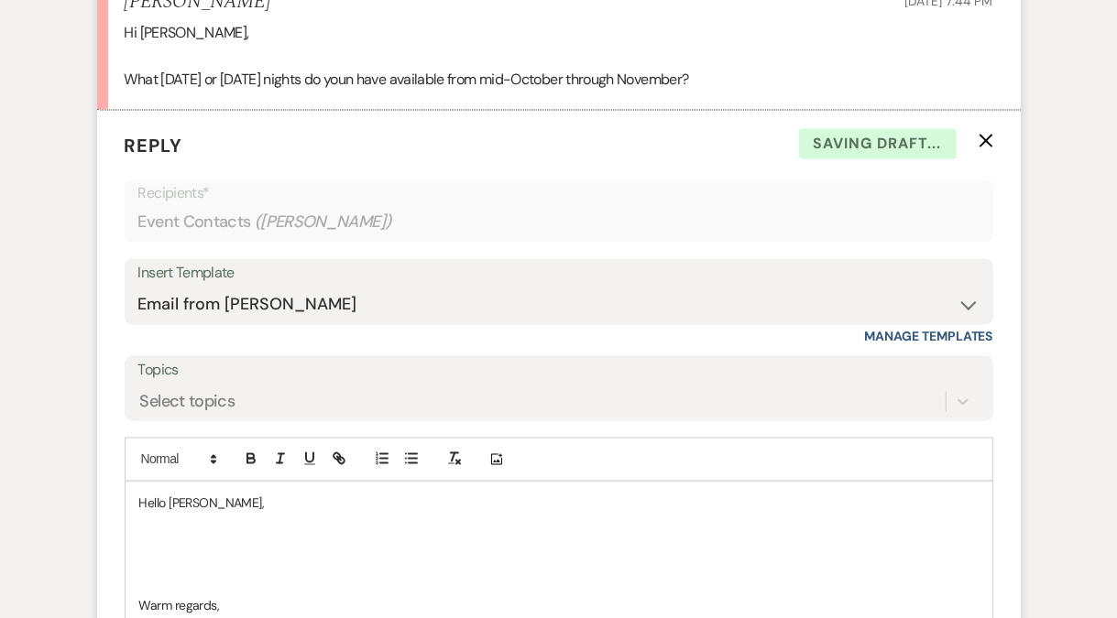
click at [227, 535] on p at bounding box center [558, 525] width 839 height 20
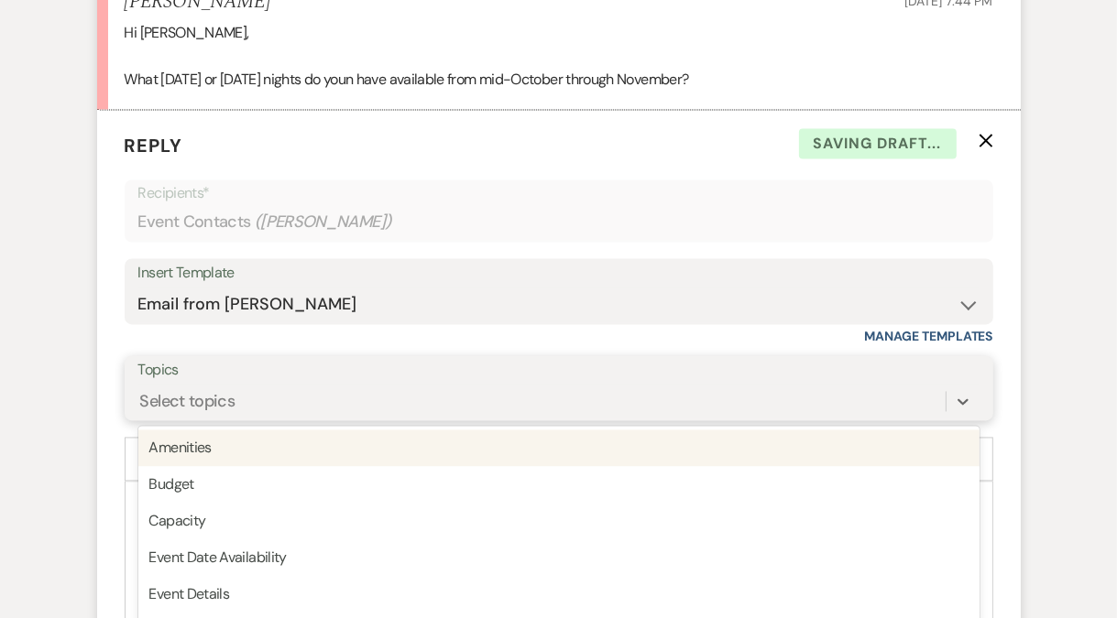
click at [221, 420] on div "option Amenities focused, 1 of 20. 20 results available. Use Up and Down to cho…" at bounding box center [558, 402] width 841 height 35
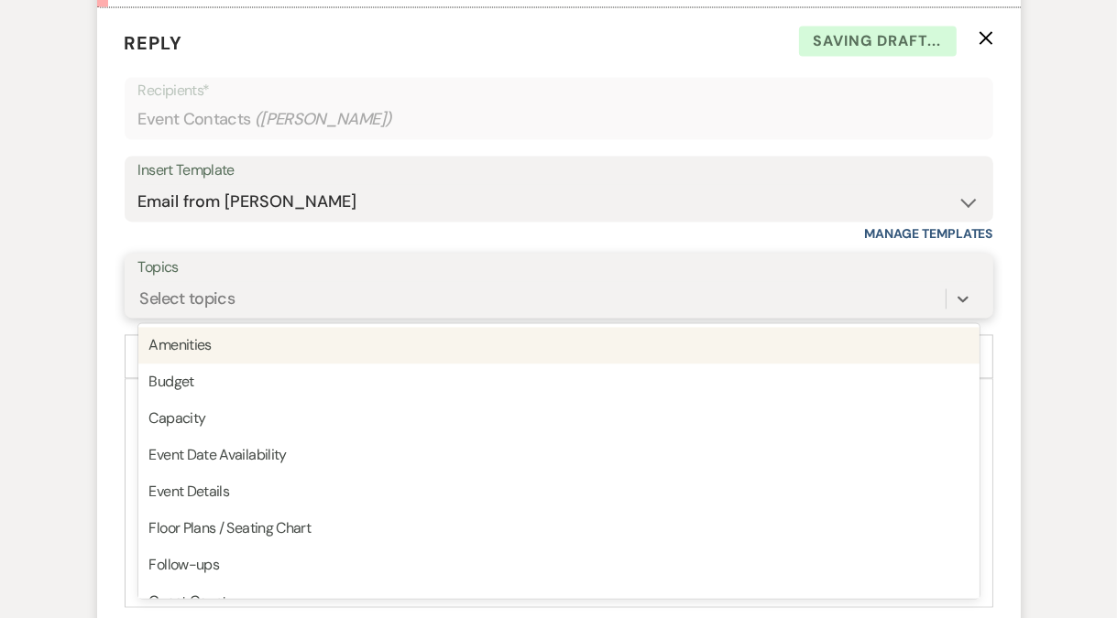
scroll to position [2816, 0]
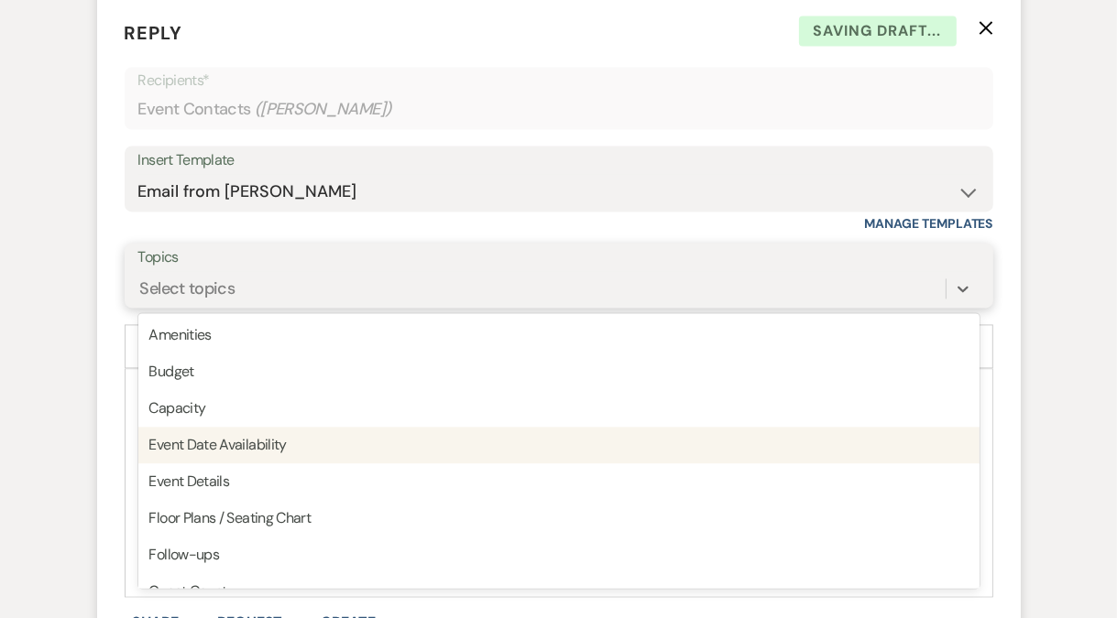
click at [249, 456] on div "Event Date Availability" at bounding box center [558, 445] width 841 height 37
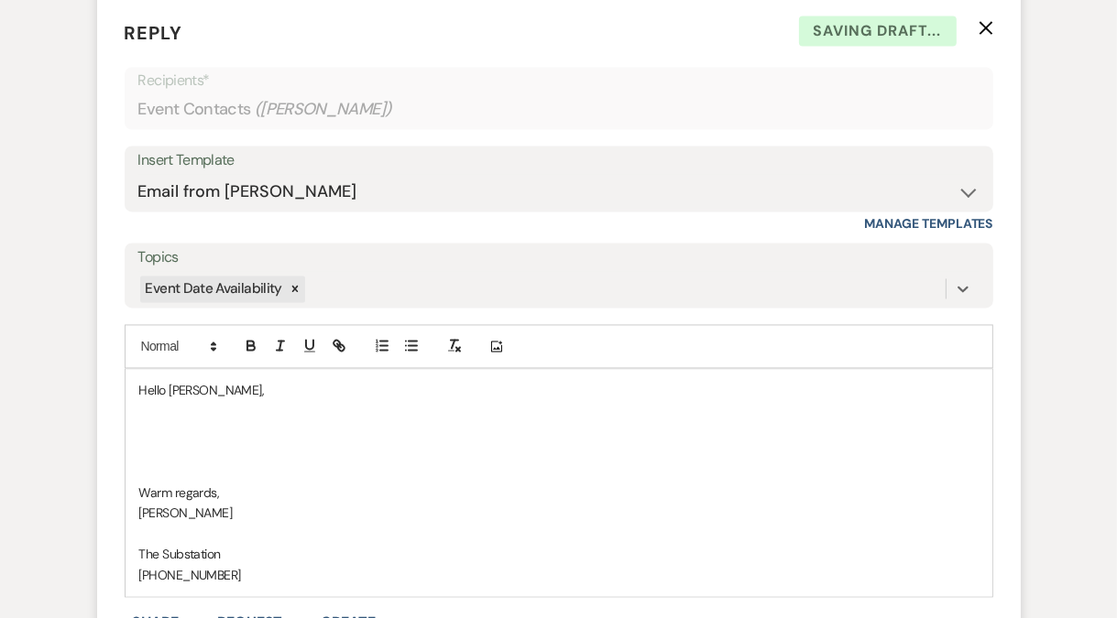
click at [216, 442] on p at bounding box center [558, 431] width 839 height 20
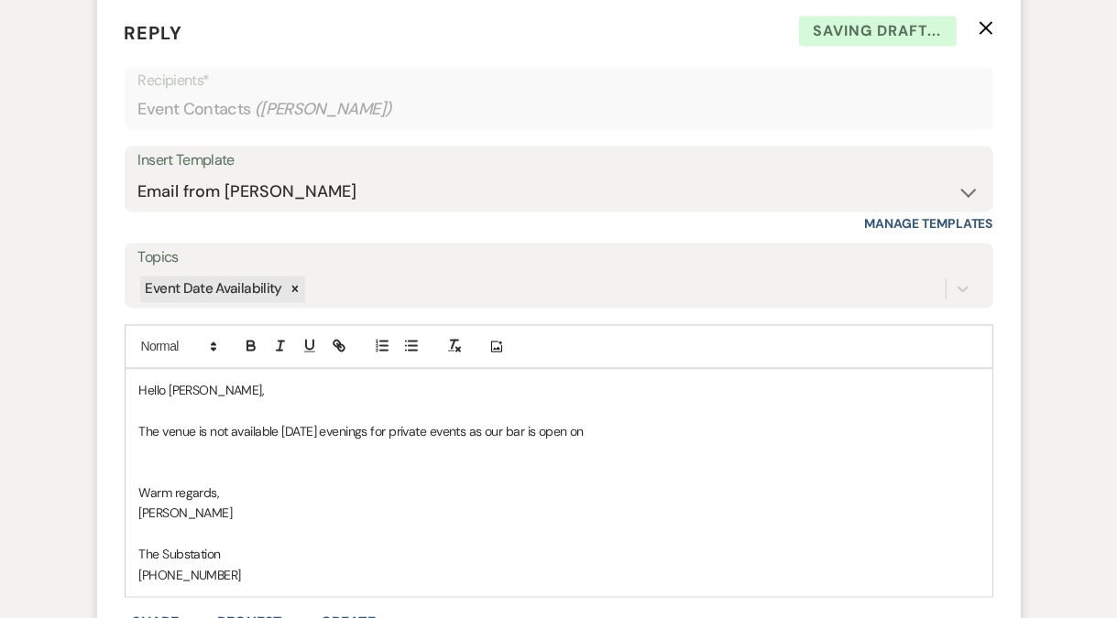
click at [143, 442] on p "The venue is not available on Friday evenings for private events as our bar is …" at bounding box center [558, 431] width 839 height 20
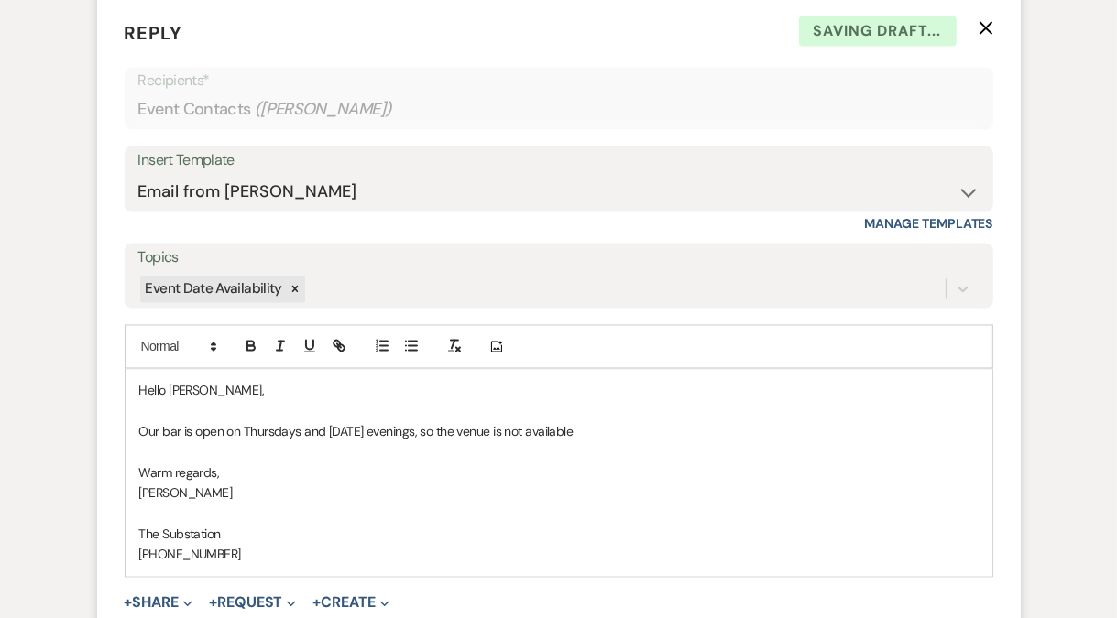
click at [453, 442] on p "Our bar is open on Thursdays and Friday evenings, so the venue is not available" at bounding box center [558, 431] width 839 height 20
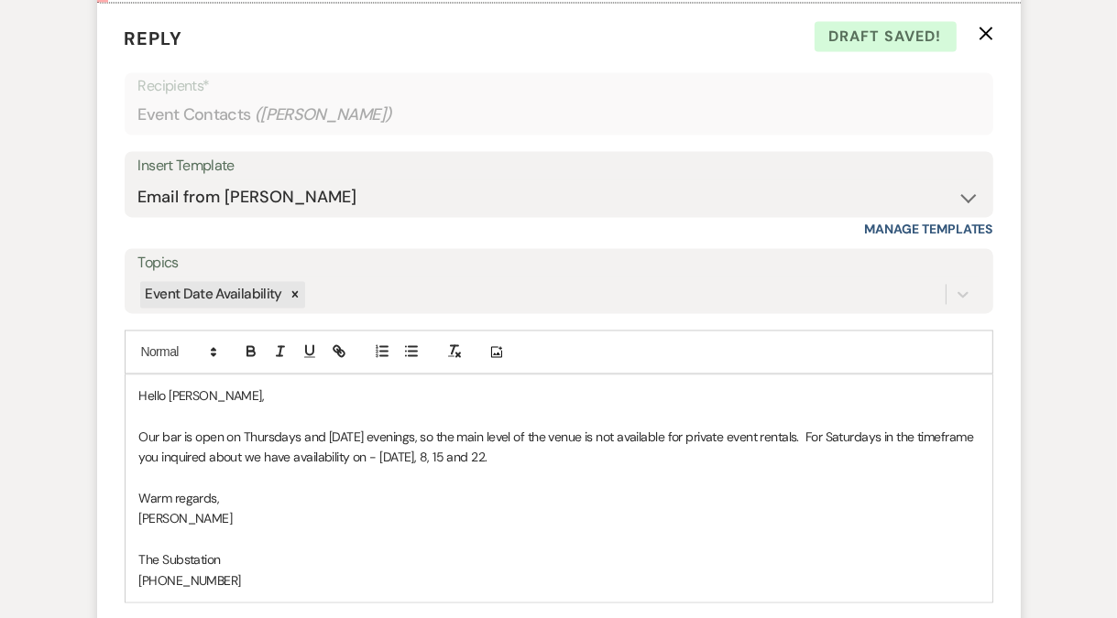
scroll to position [2809, 0]
click at [876, 460] on p "Our bar is open on Thursdays and Friday evenings, so the main level of the venu…" at bounding box center [558, 448] width 839 height 41
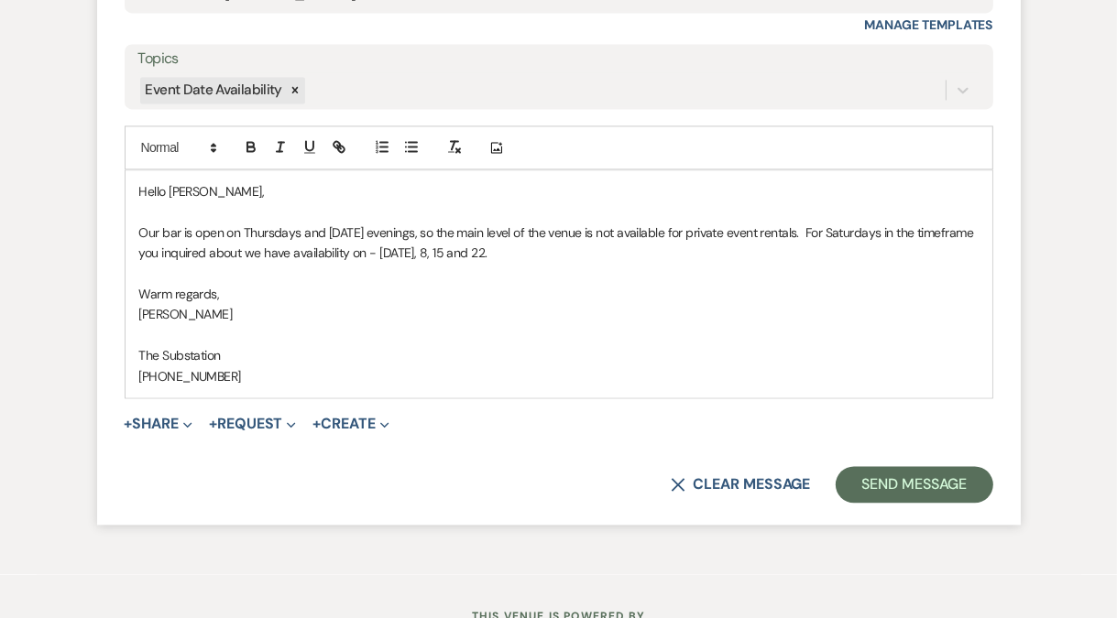
scroll to position [3109, 0]
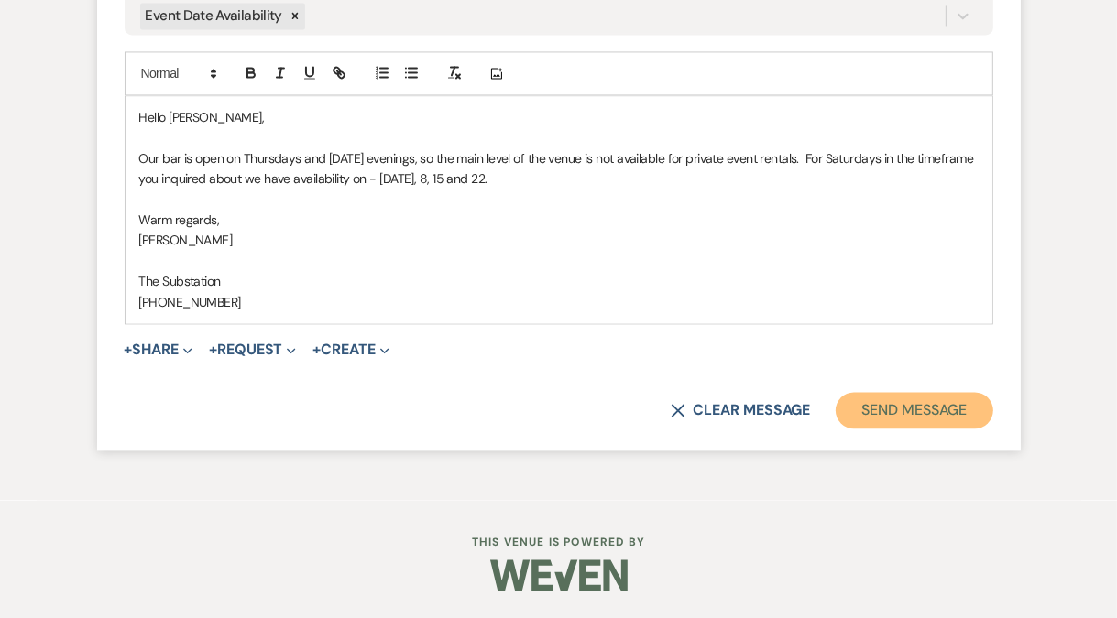
click at [907, 416] on button "Send Message" at bounding box center [913, 410] width 157 height 37
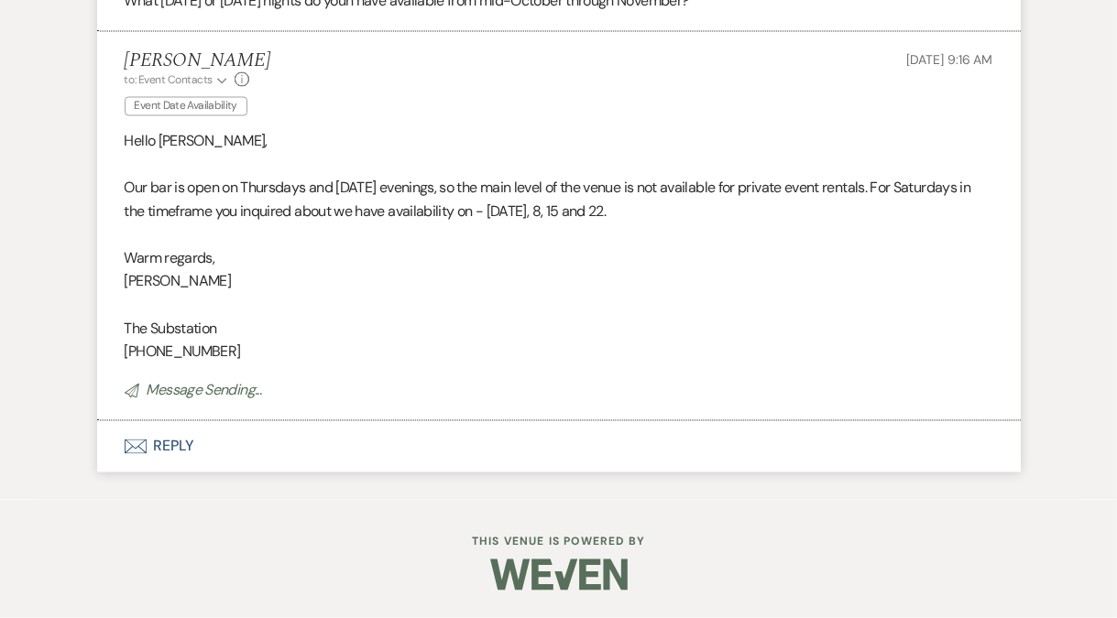
scroll to position [2765, 0]
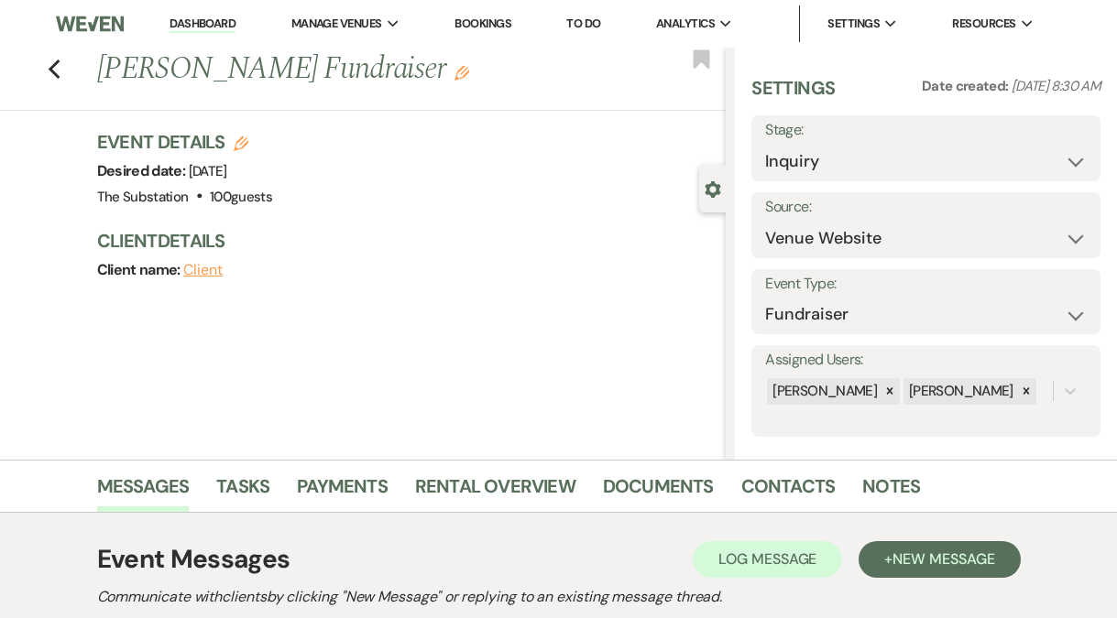
select select "5"
select select "20"
